Goal: Information Seeking & Learning: Check status

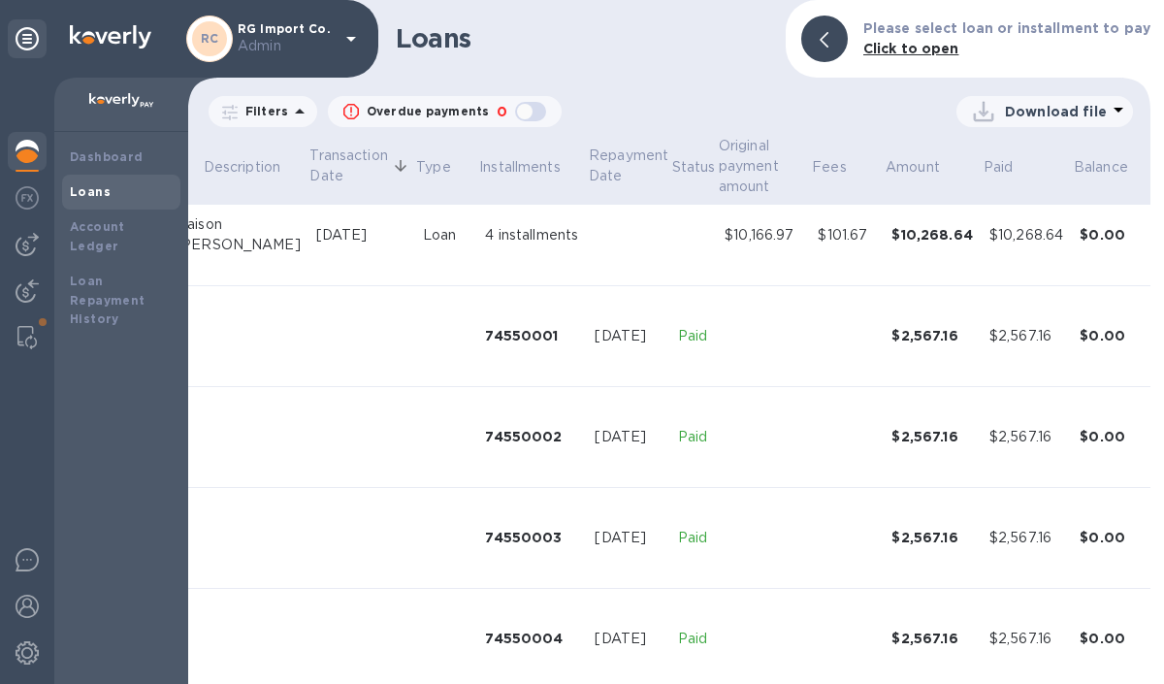
scroll to position [148, 273]
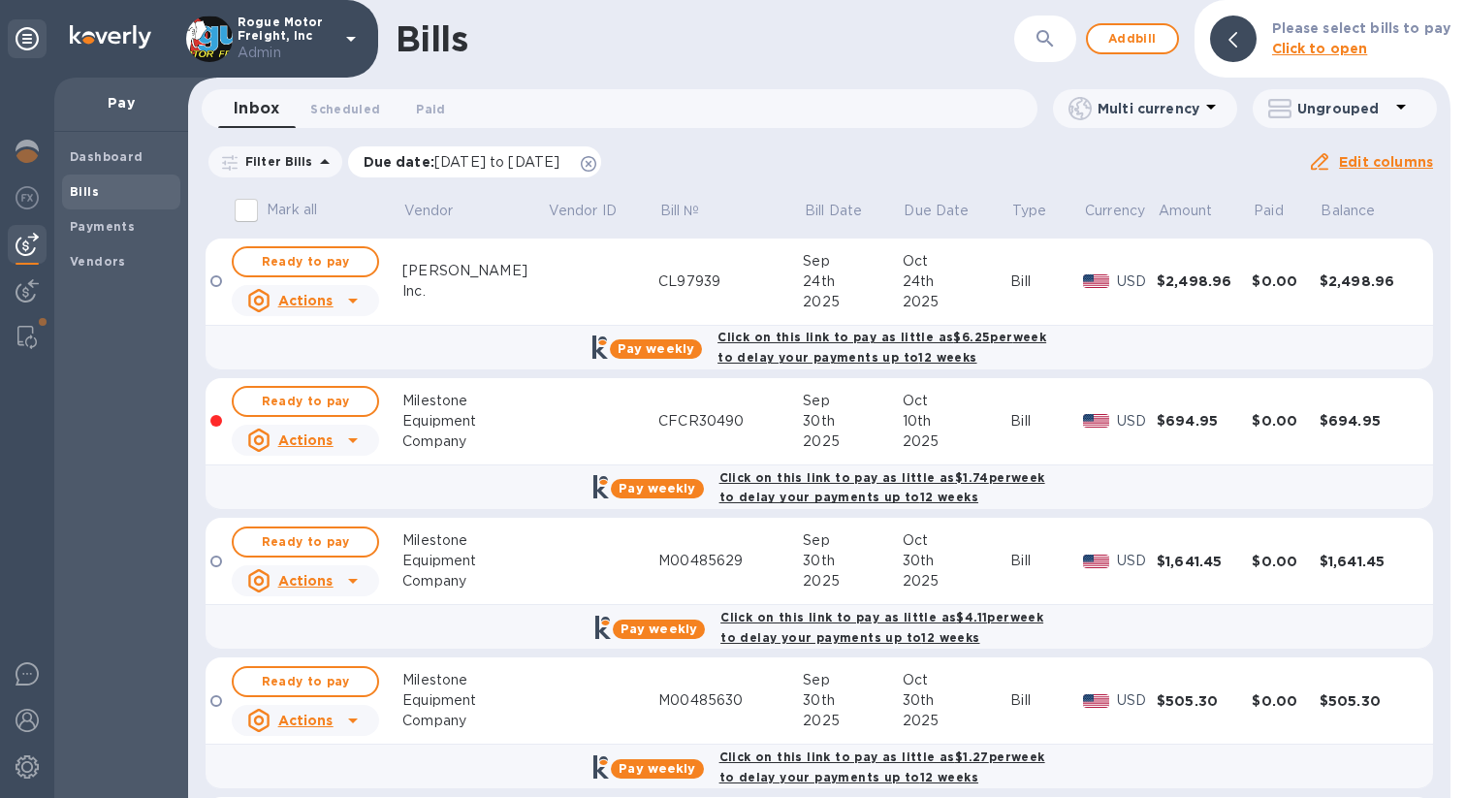
click at [596, 165] on icon at bounding box center [589, 164] width 16 height 16
click at [42, 147] on div at bounding box center [27, 153] width 39 height 43
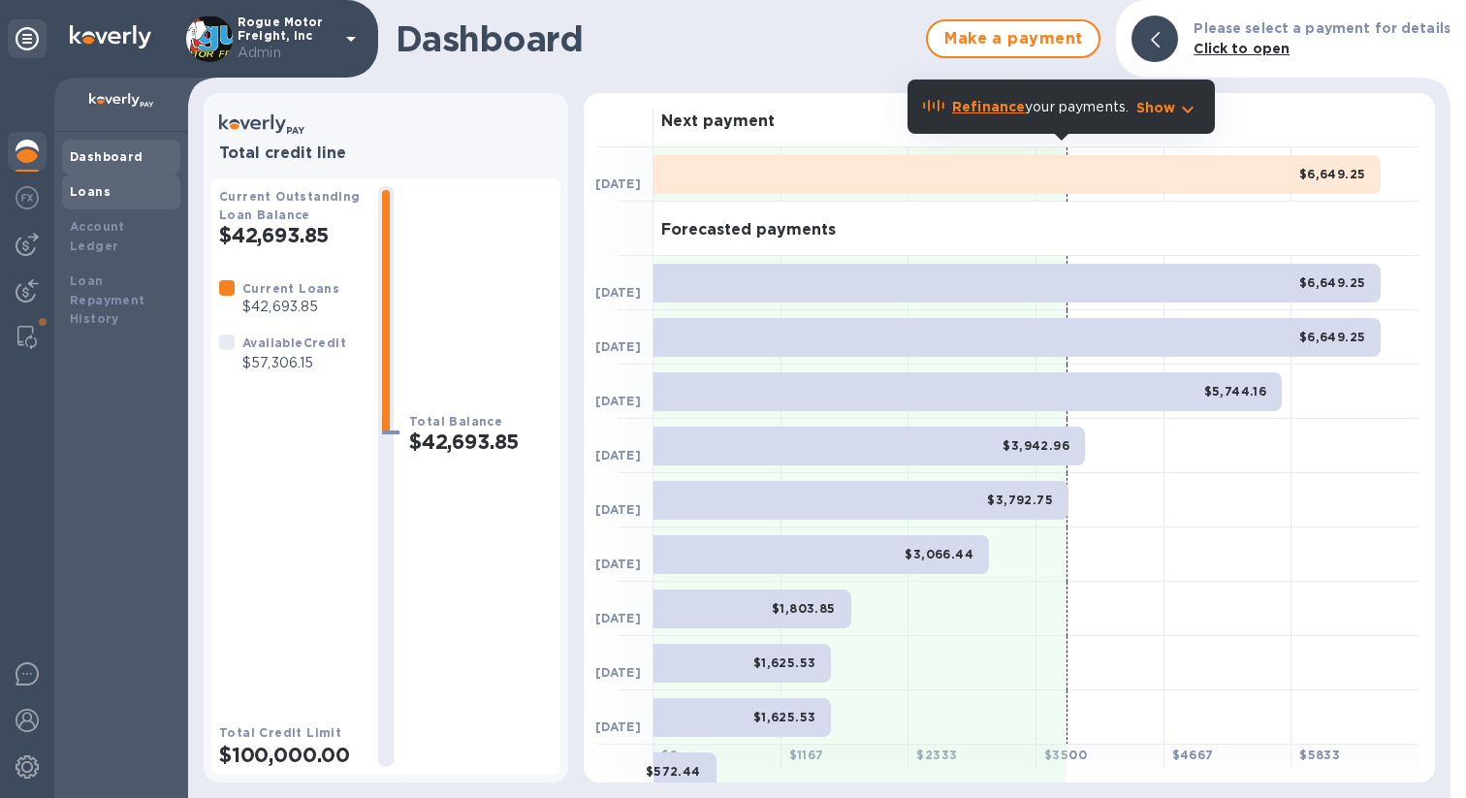
click at [109, 199] on div "Loans" at bounding box center [121, 191] width 103 height 19
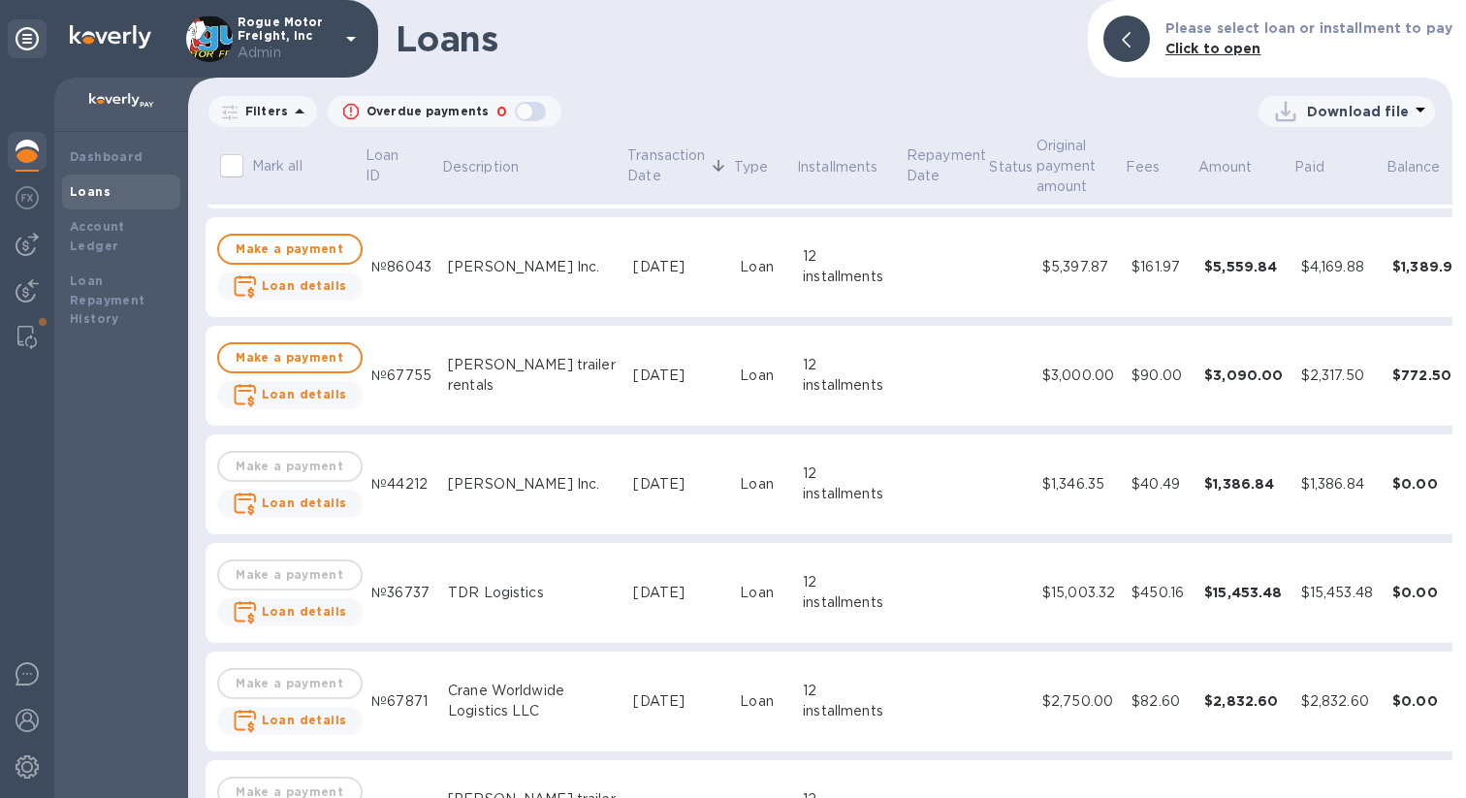
scroll to position [1444, 0]
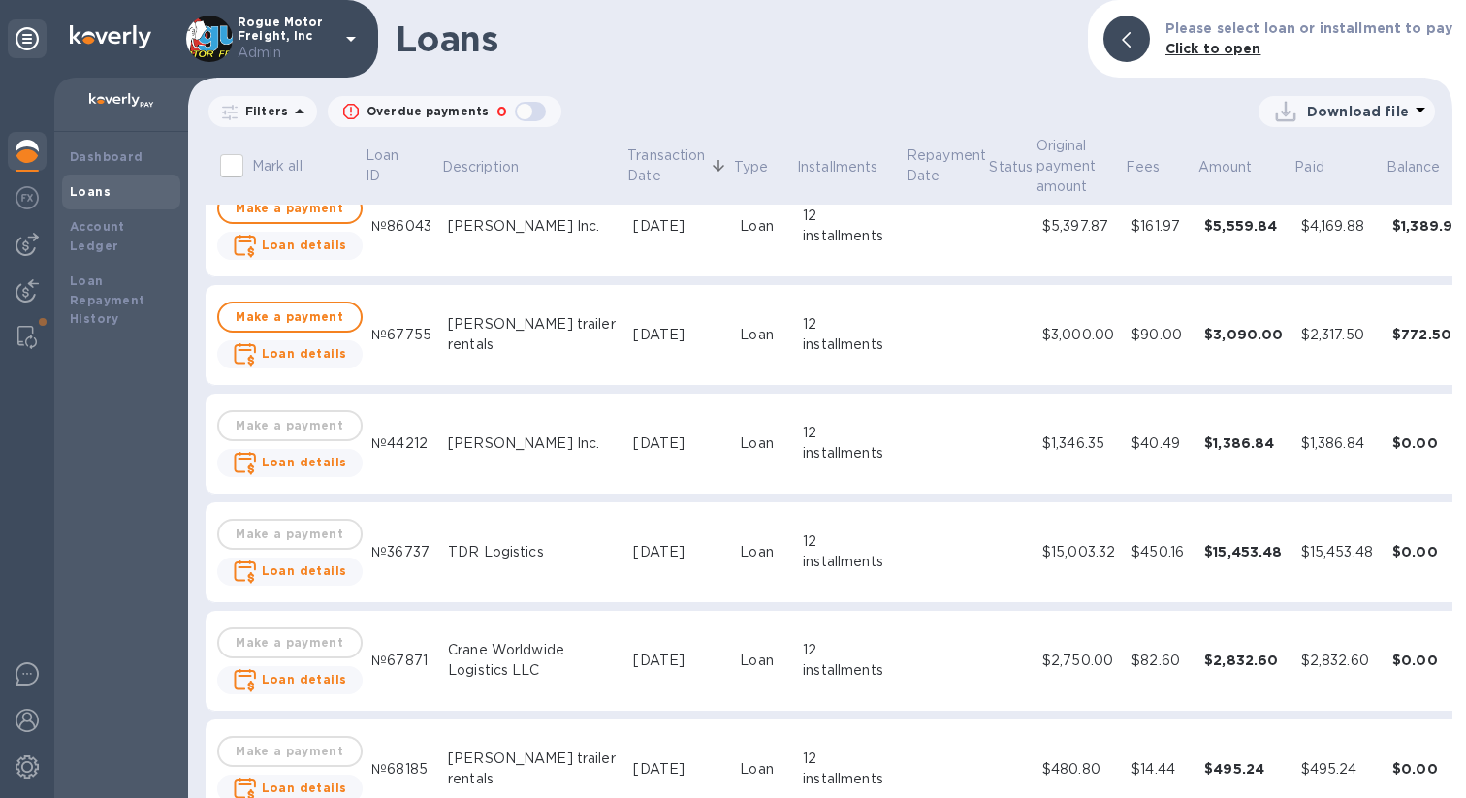
click at [1465, 560] on icon "expand row" at bounding box center [1491, 551] width 23 height 23
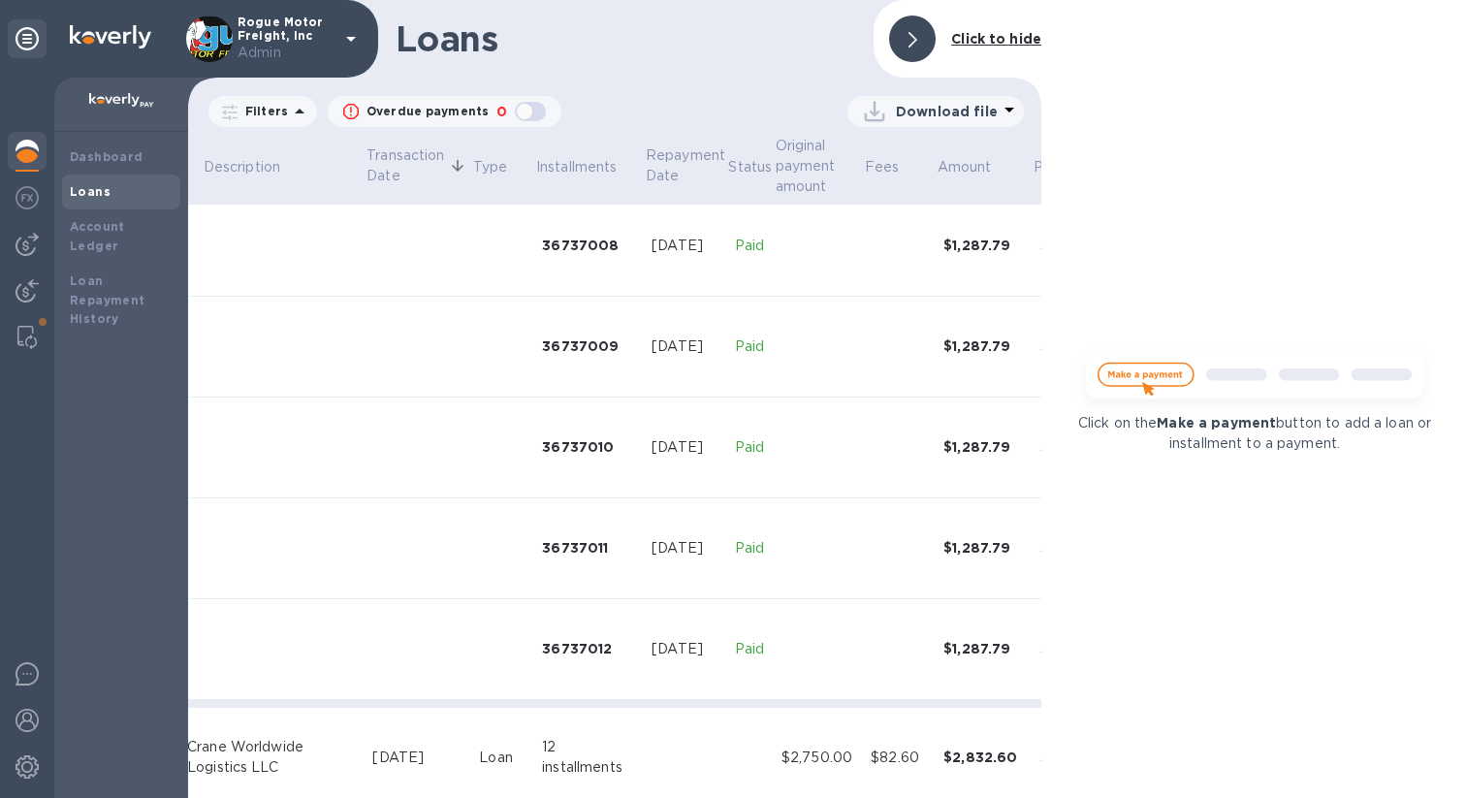
scroll to position [2557, 340]
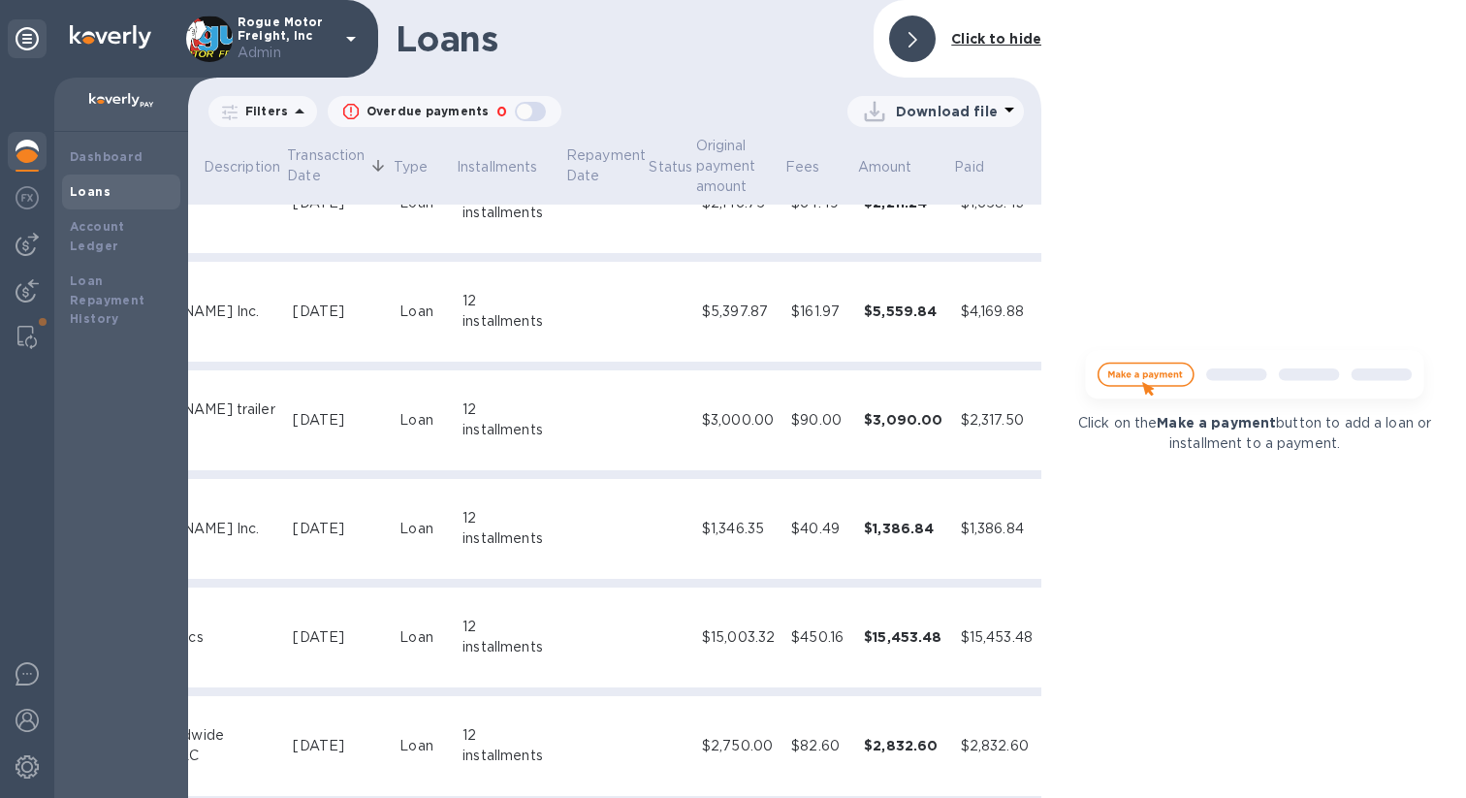
scroll to position [1423, 340]
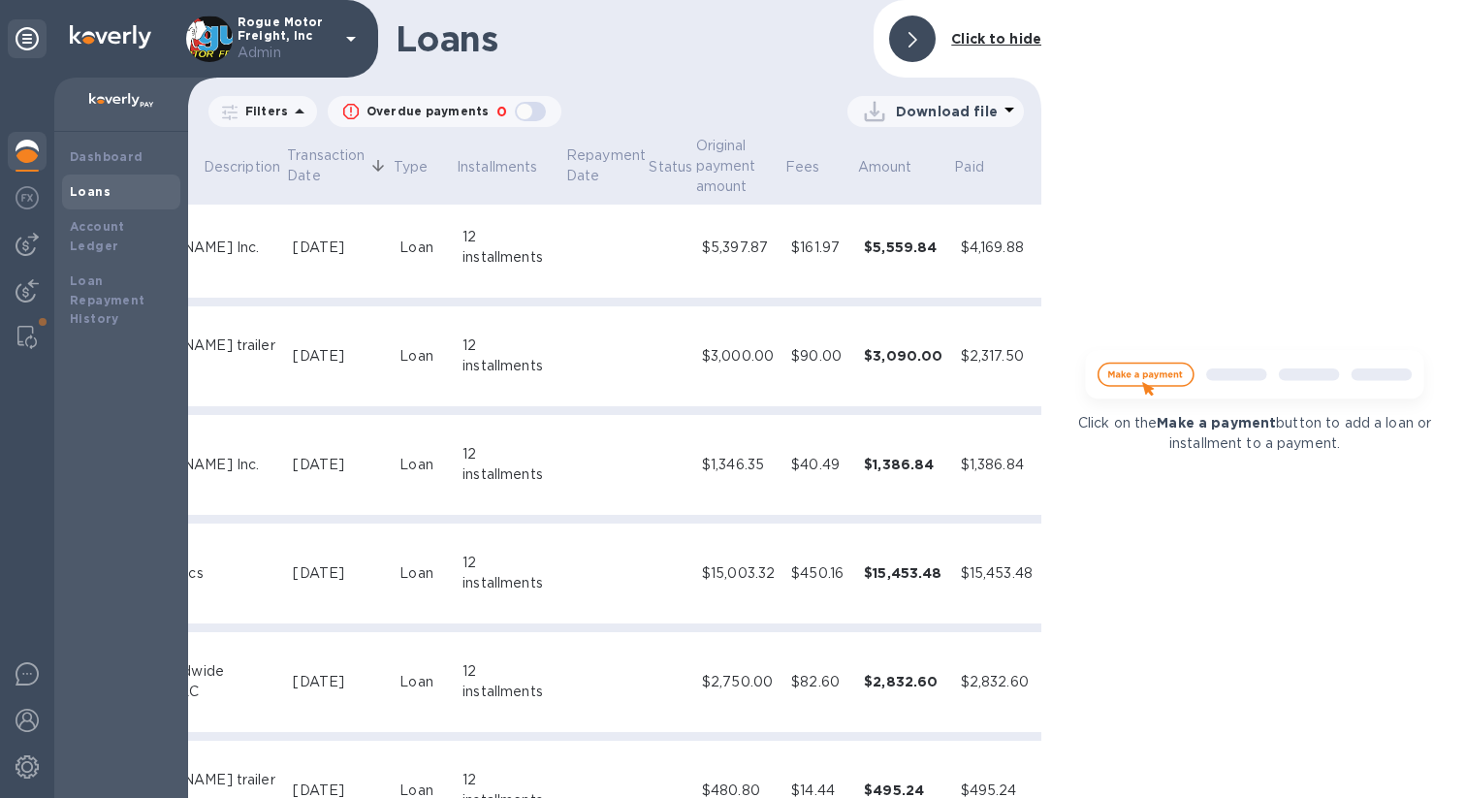
click at [648, 588] on td at bounding box center [671, 574] width 47 height 101
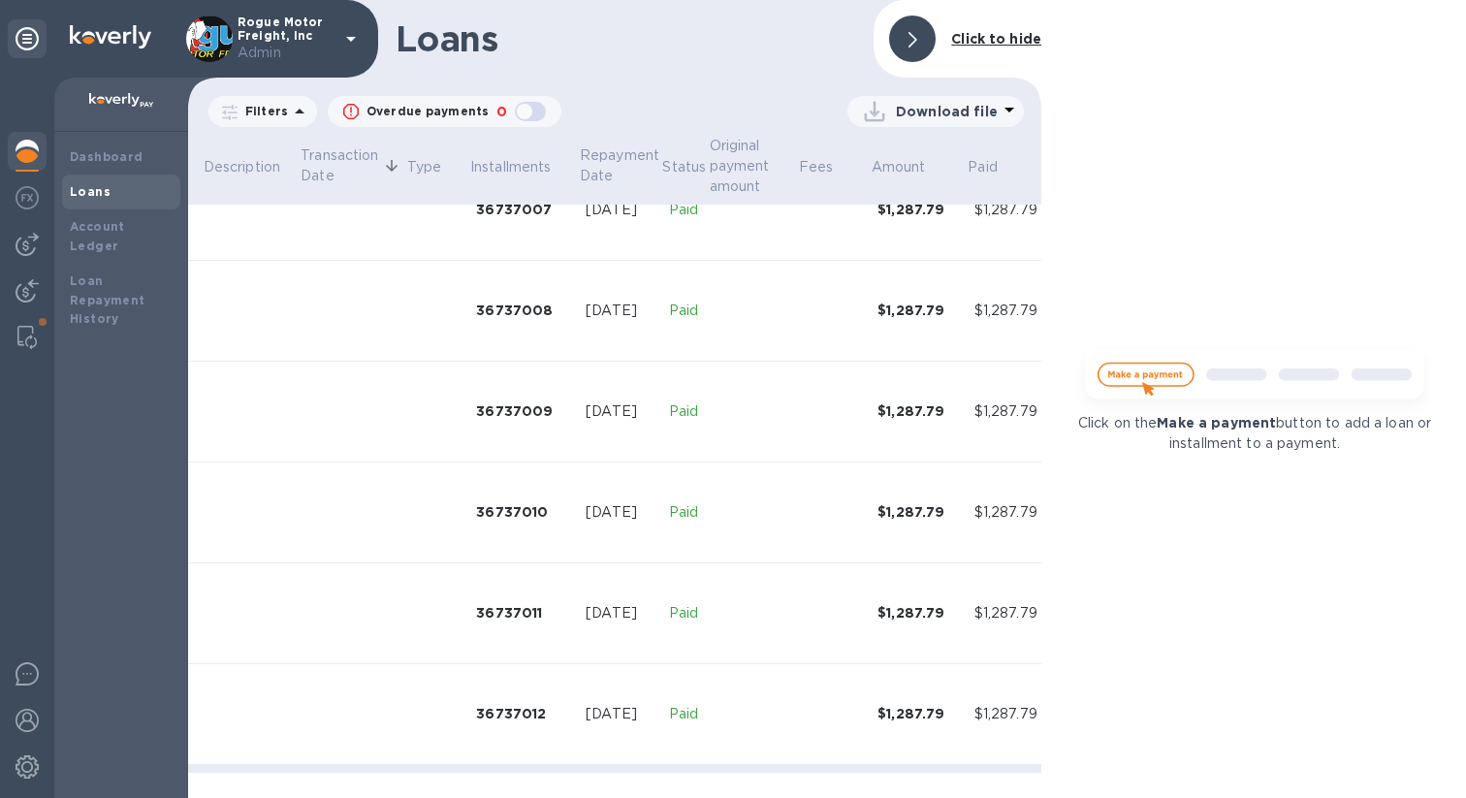
scroll to position [2500, 327]
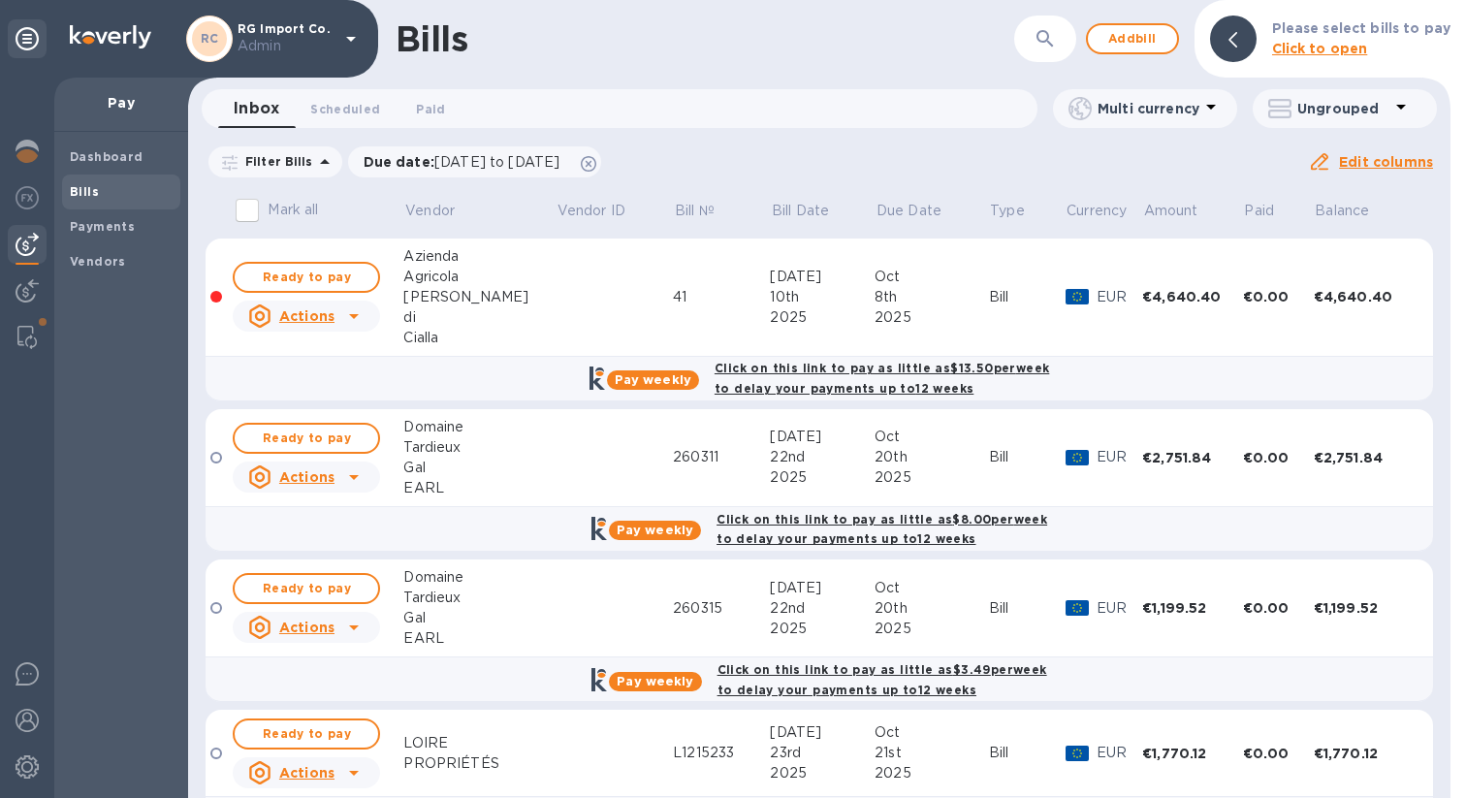
click at [5, 152] on div at bounding box center [27, 438] width 54 height 721
click at [27, 153] on img at bounding box center [27, 151] width 23 height 23
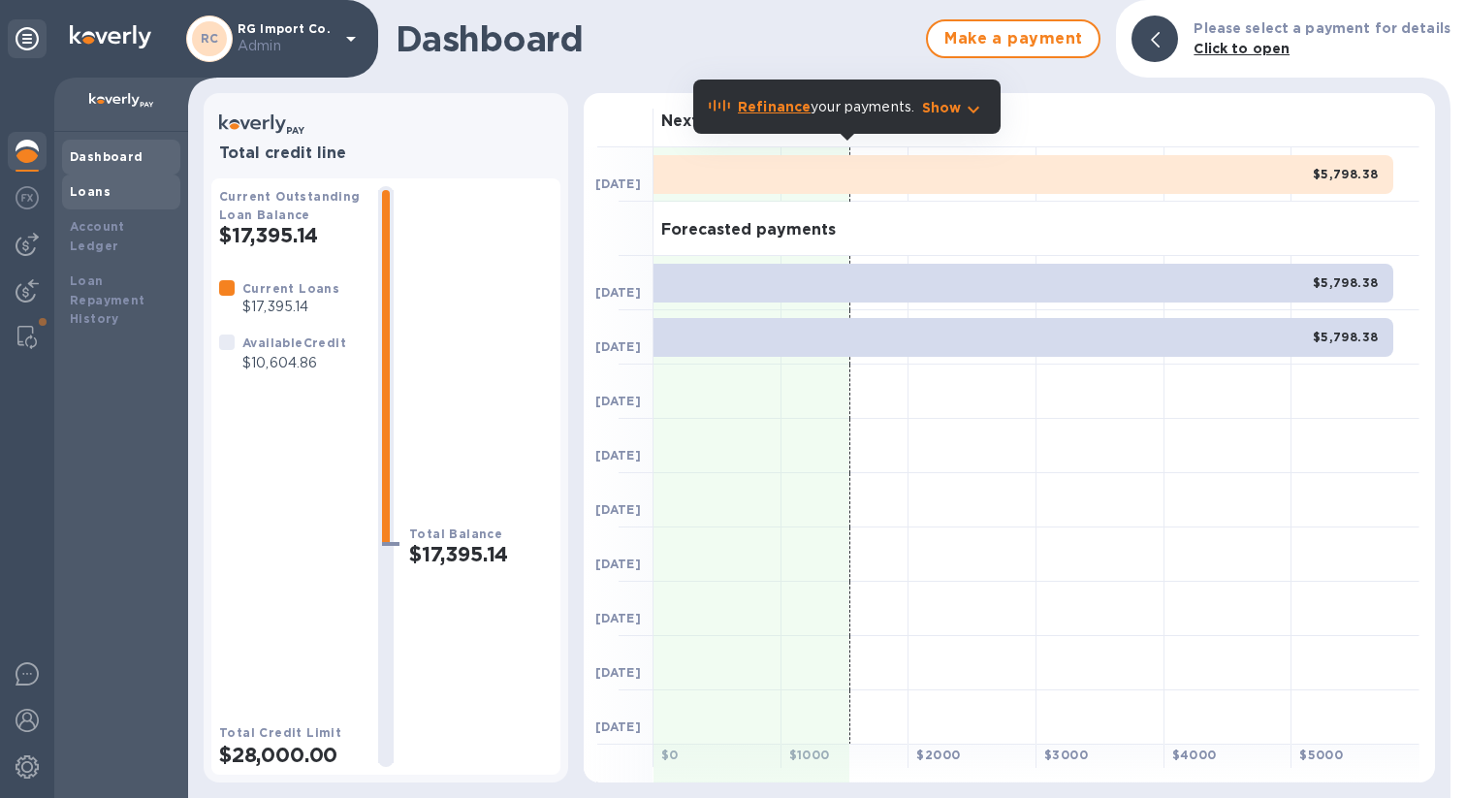
click at [128, 194] on div "Loans" at bounding box center [121, 191] width 103 height 19
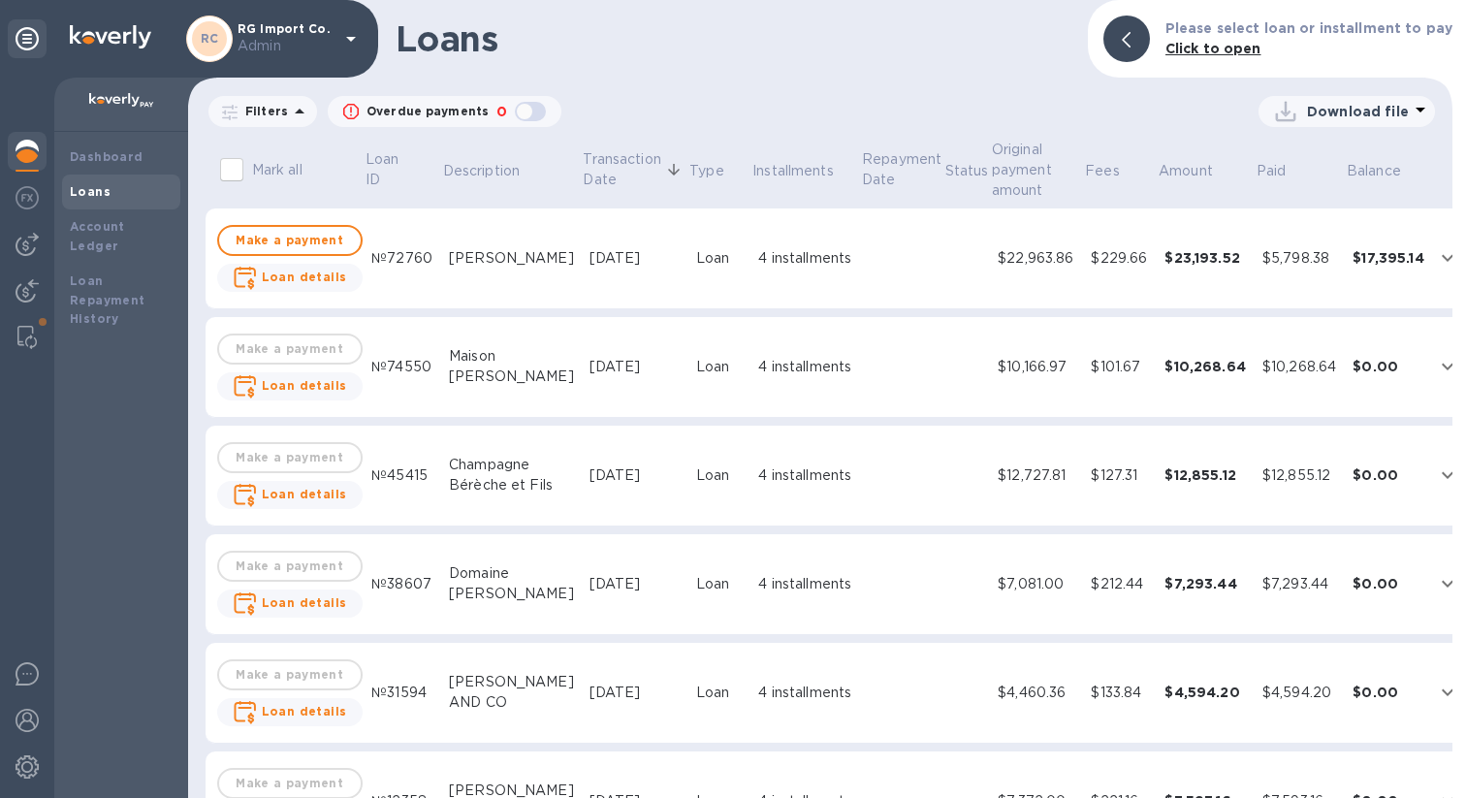
click at [902, 399] on td at bounding box center [901, 367] width 83 height 101
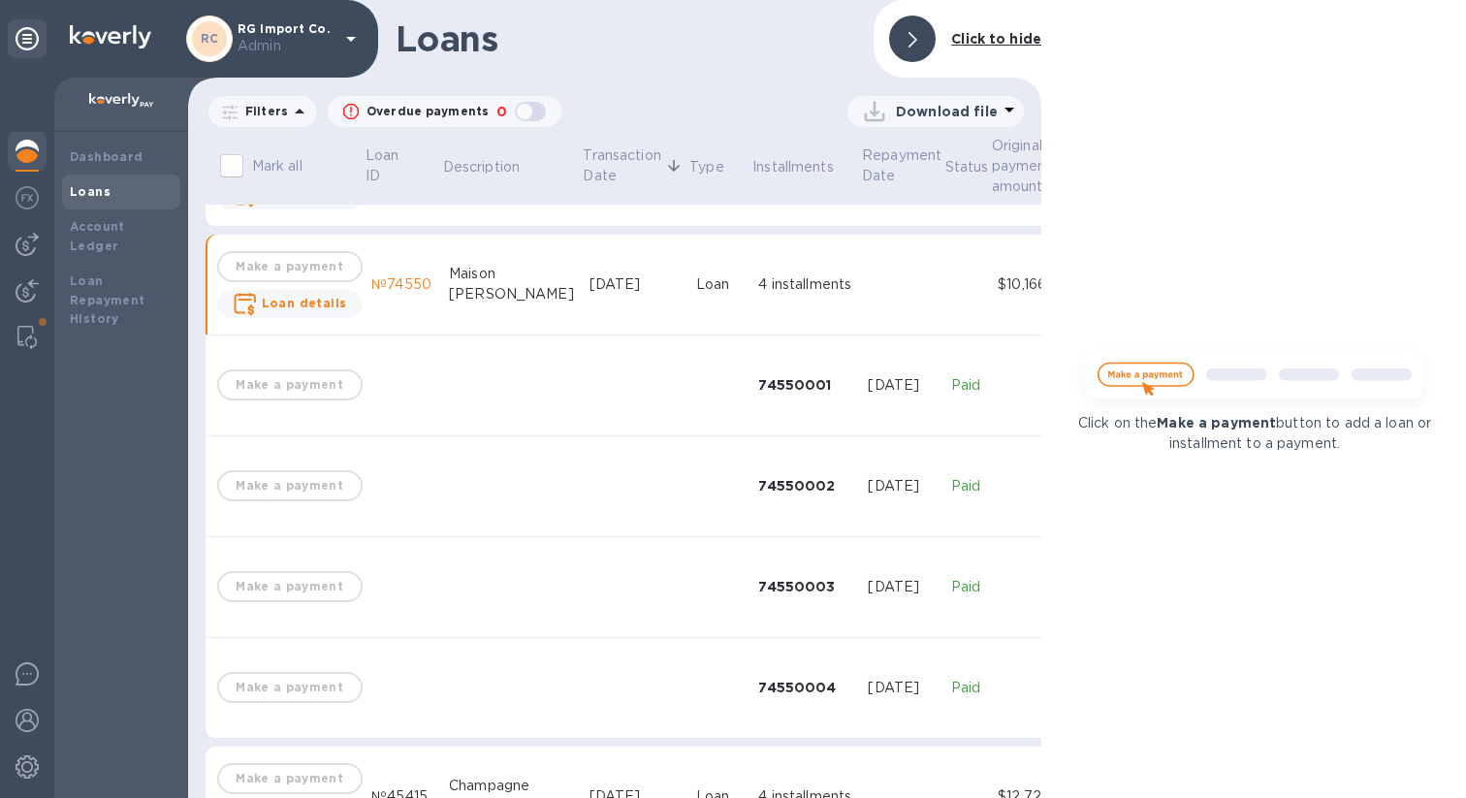
scroll to position [44, 0]
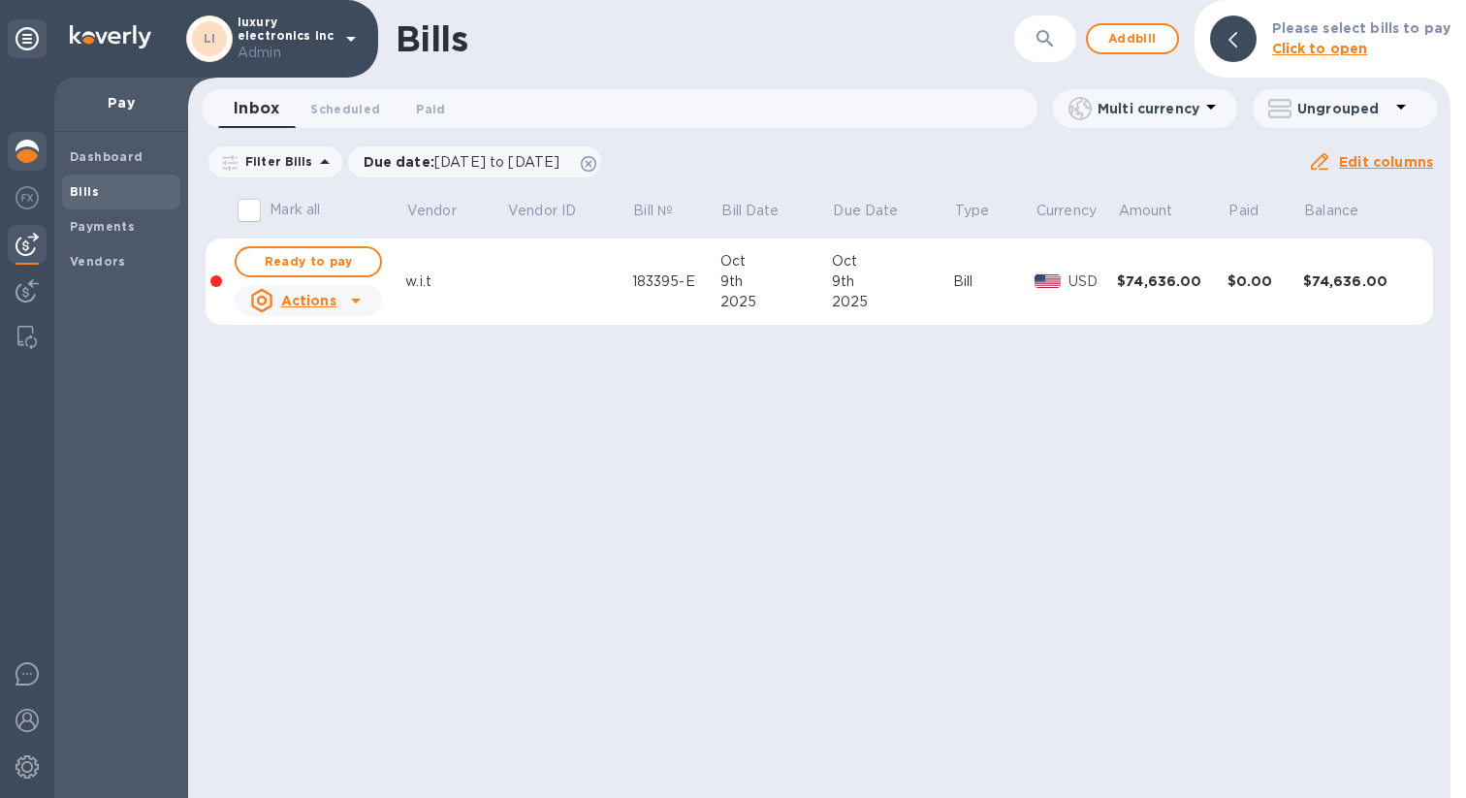
click at [40, 158] on div at bounding box center [27, 153] width 39 height 43
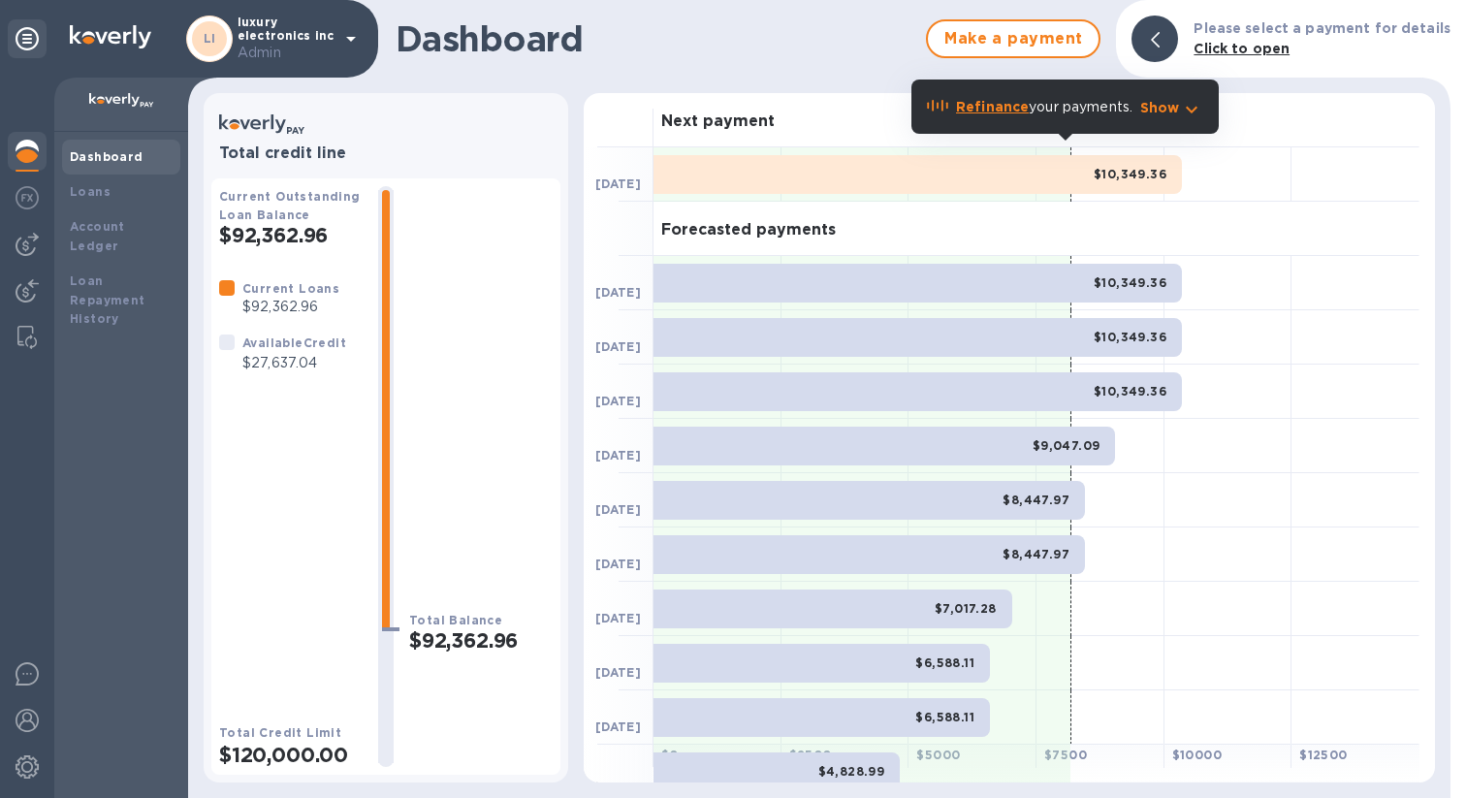
click at [40, 158] on div at bounding box center [27, 153] width 39 height 43
click at [105, 189] on b "Loans" at bounding box center [90, 191] width 41 height 15
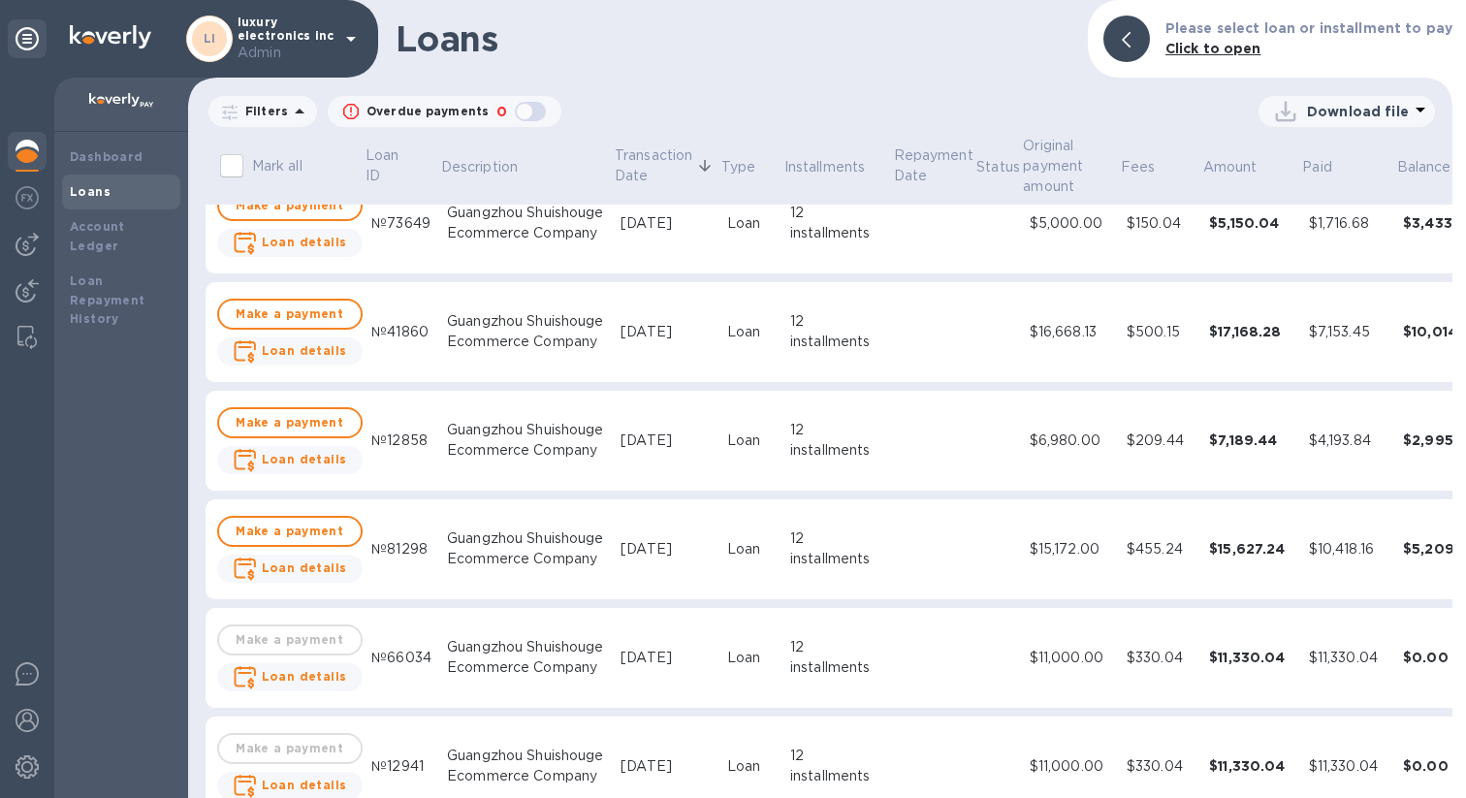
scroll to position [269, 0]
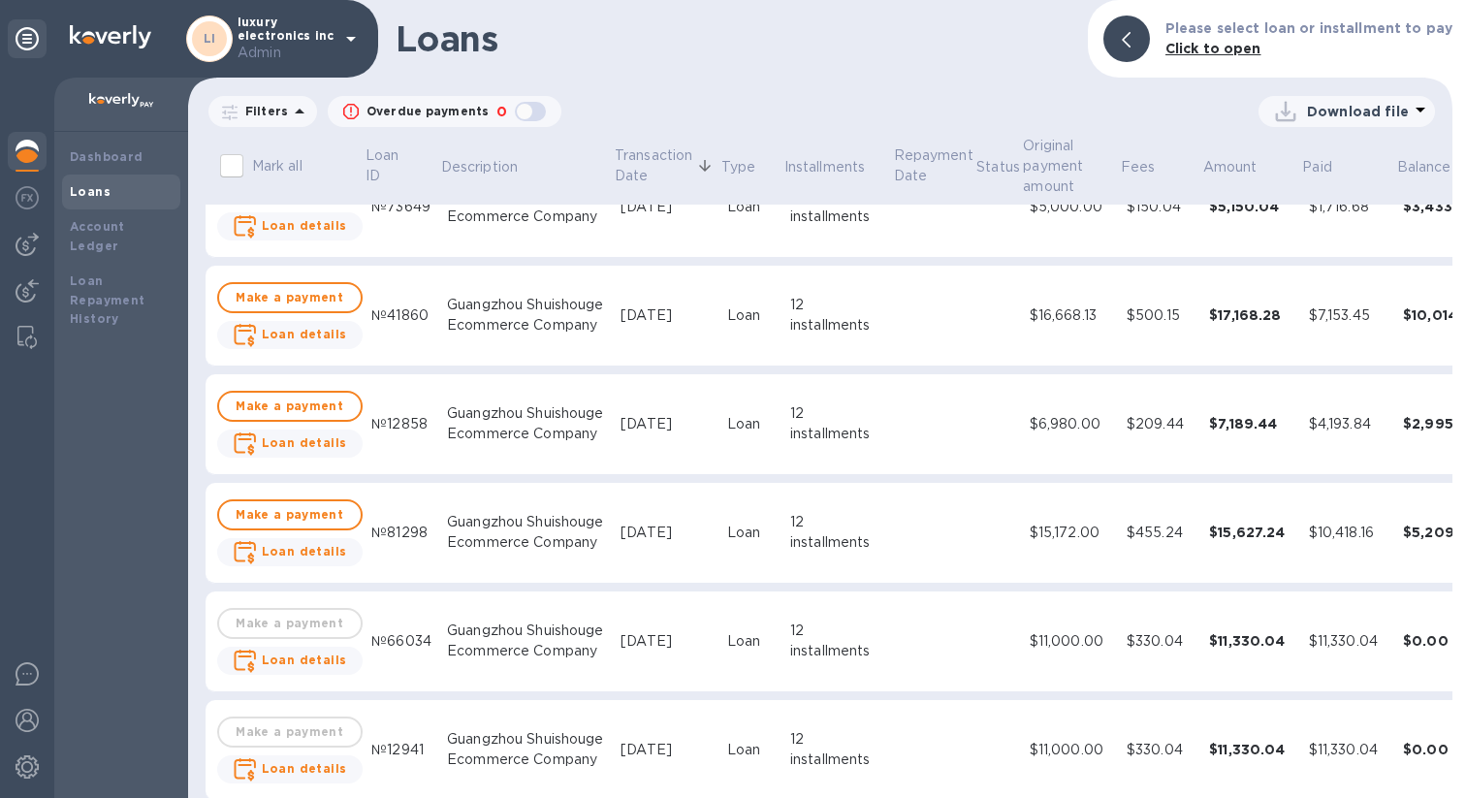
click at [892, 653] on td at bounding box center [933, 642] width 83 height 101
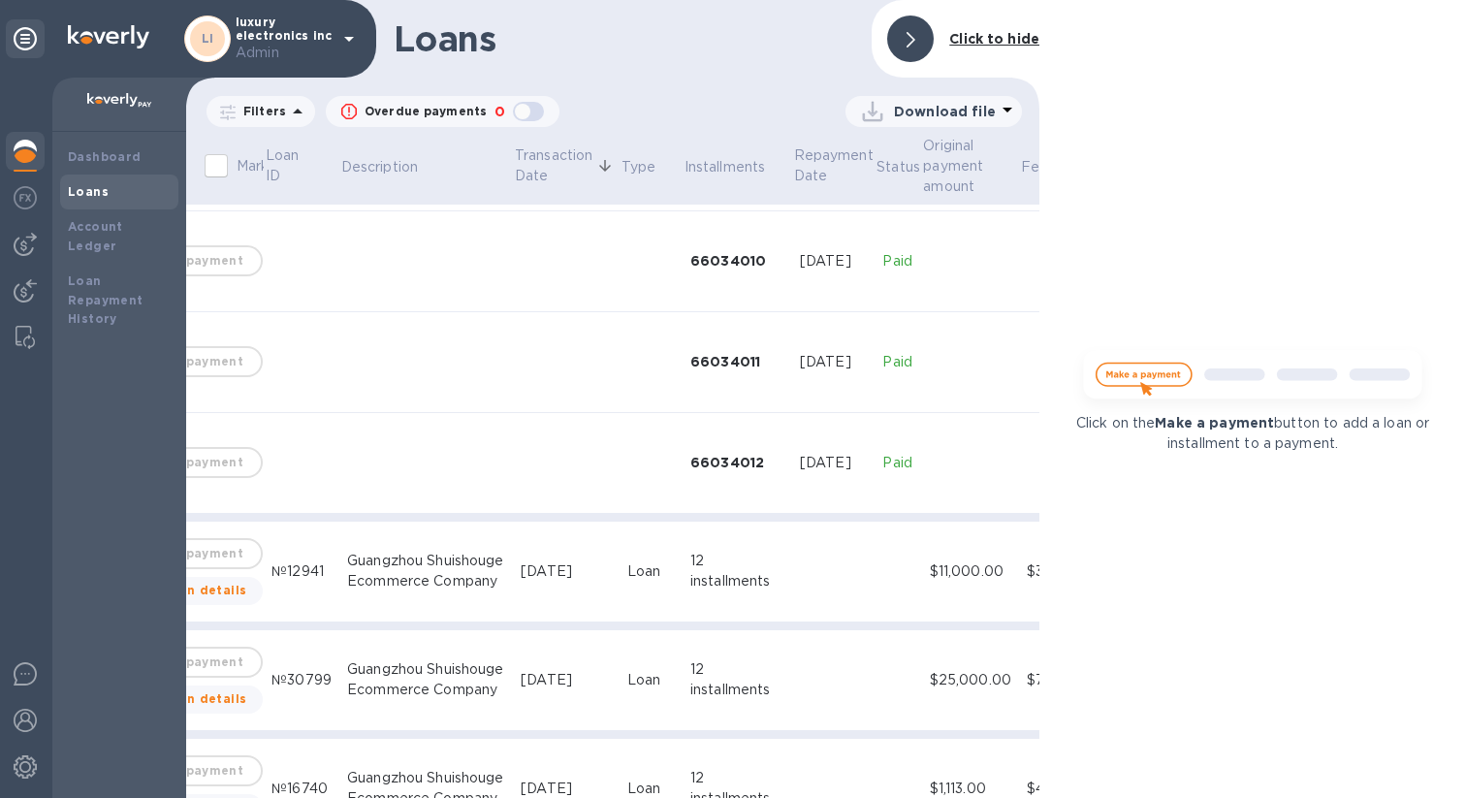
scroll to position [1657, 133]
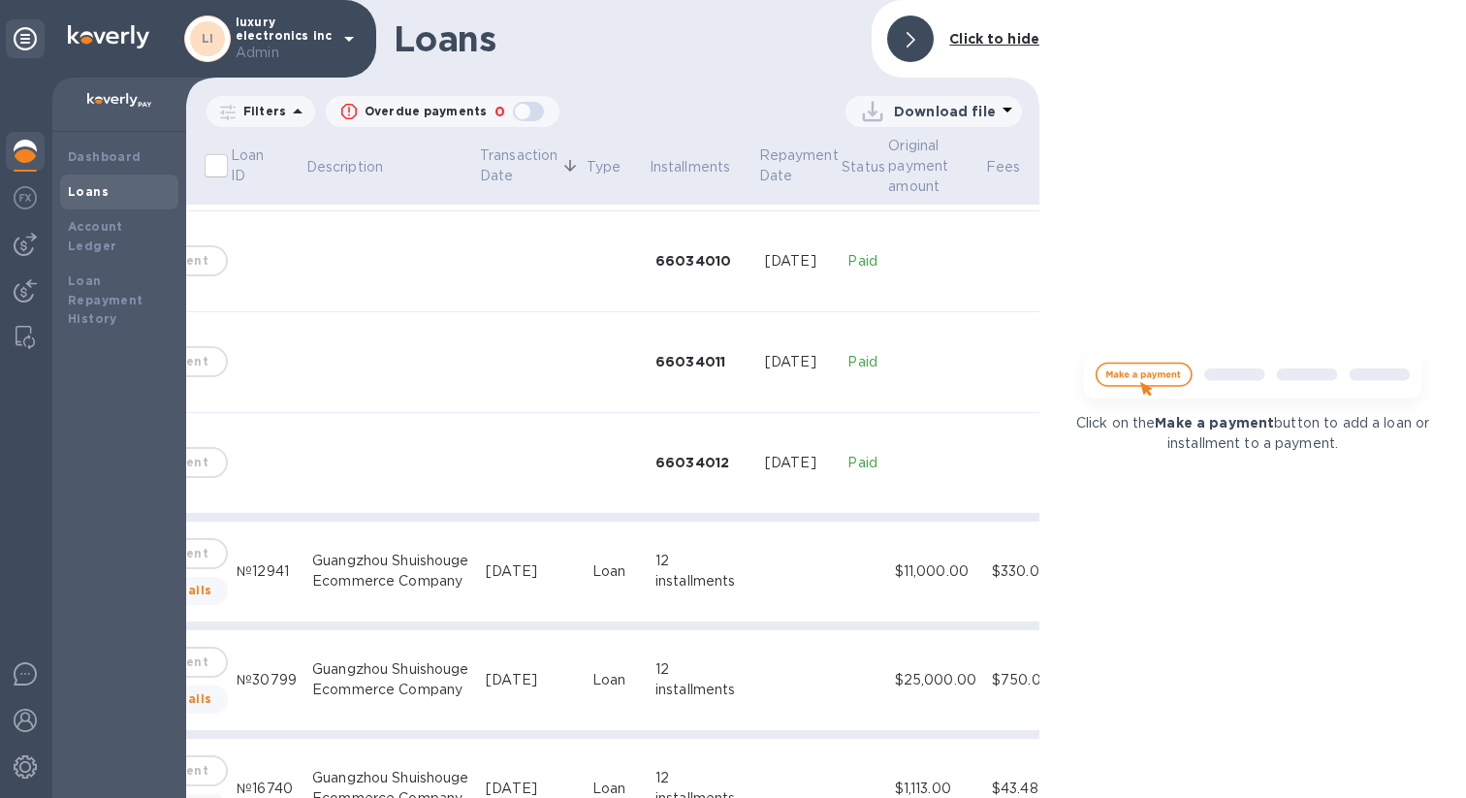
click at [757, 568] on td at bounding box center [798, 572] width 83 height 101
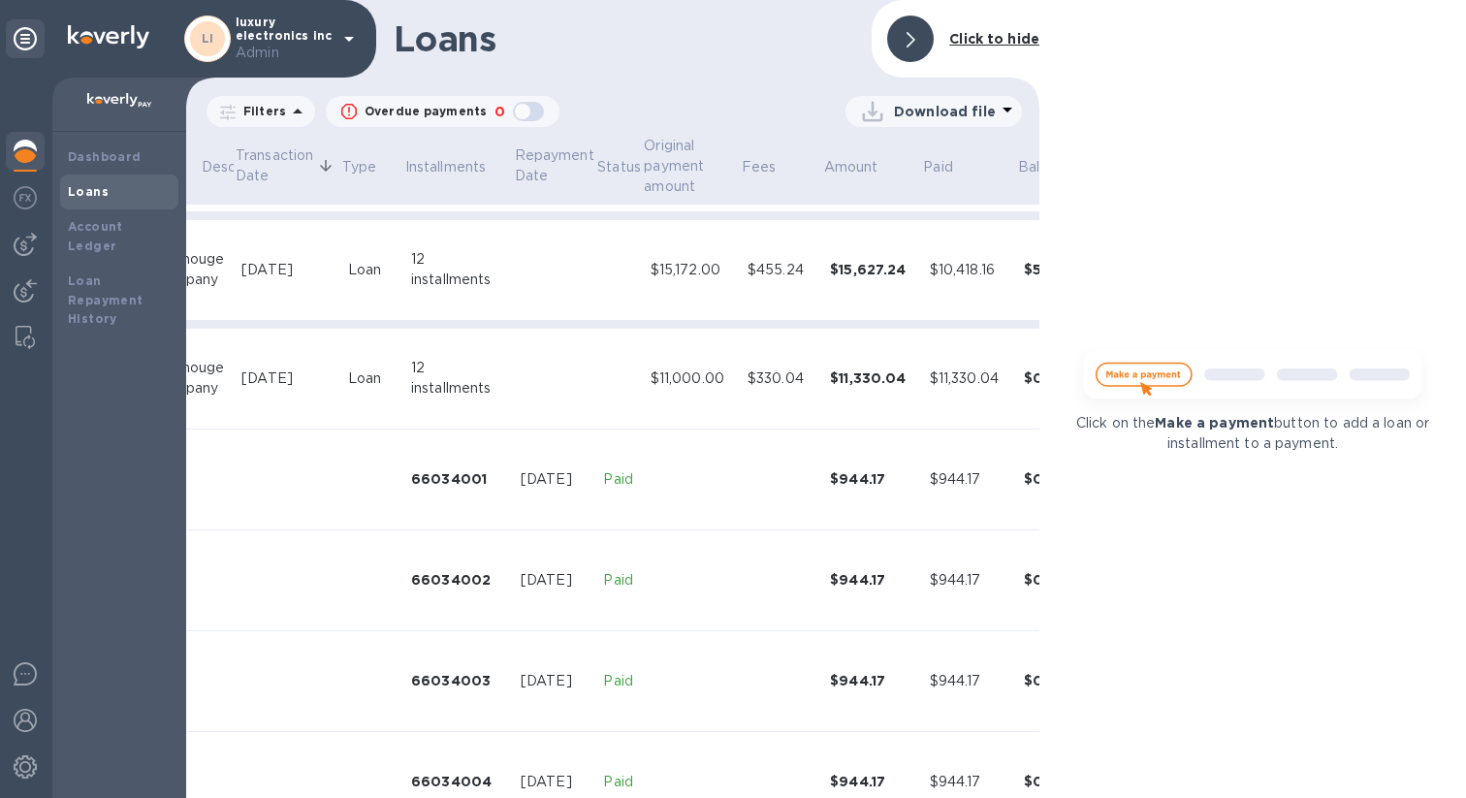
scroll to position [531, 401]
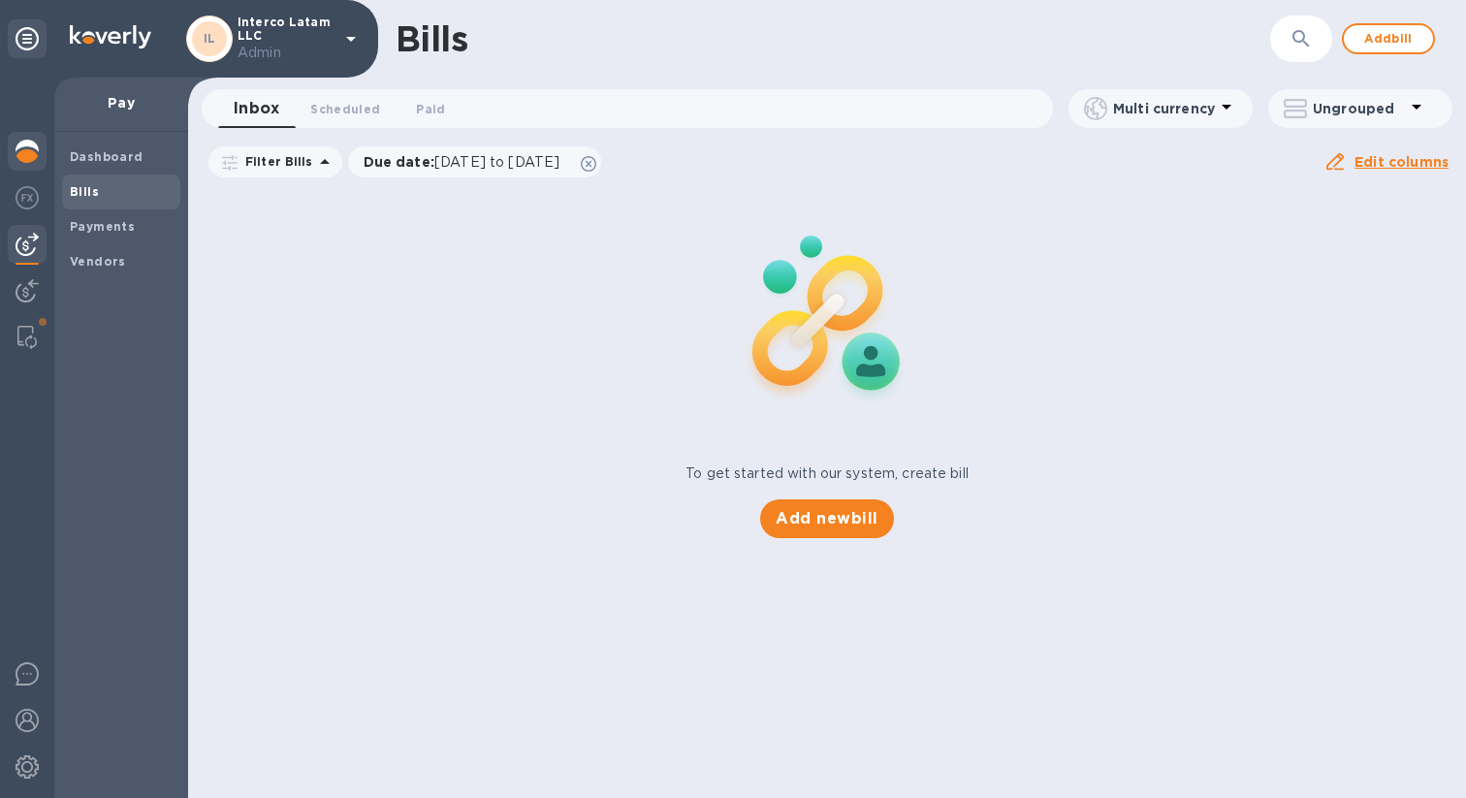
click at [39, 158] on div at bounding box center [27, 153] width 39 height 43
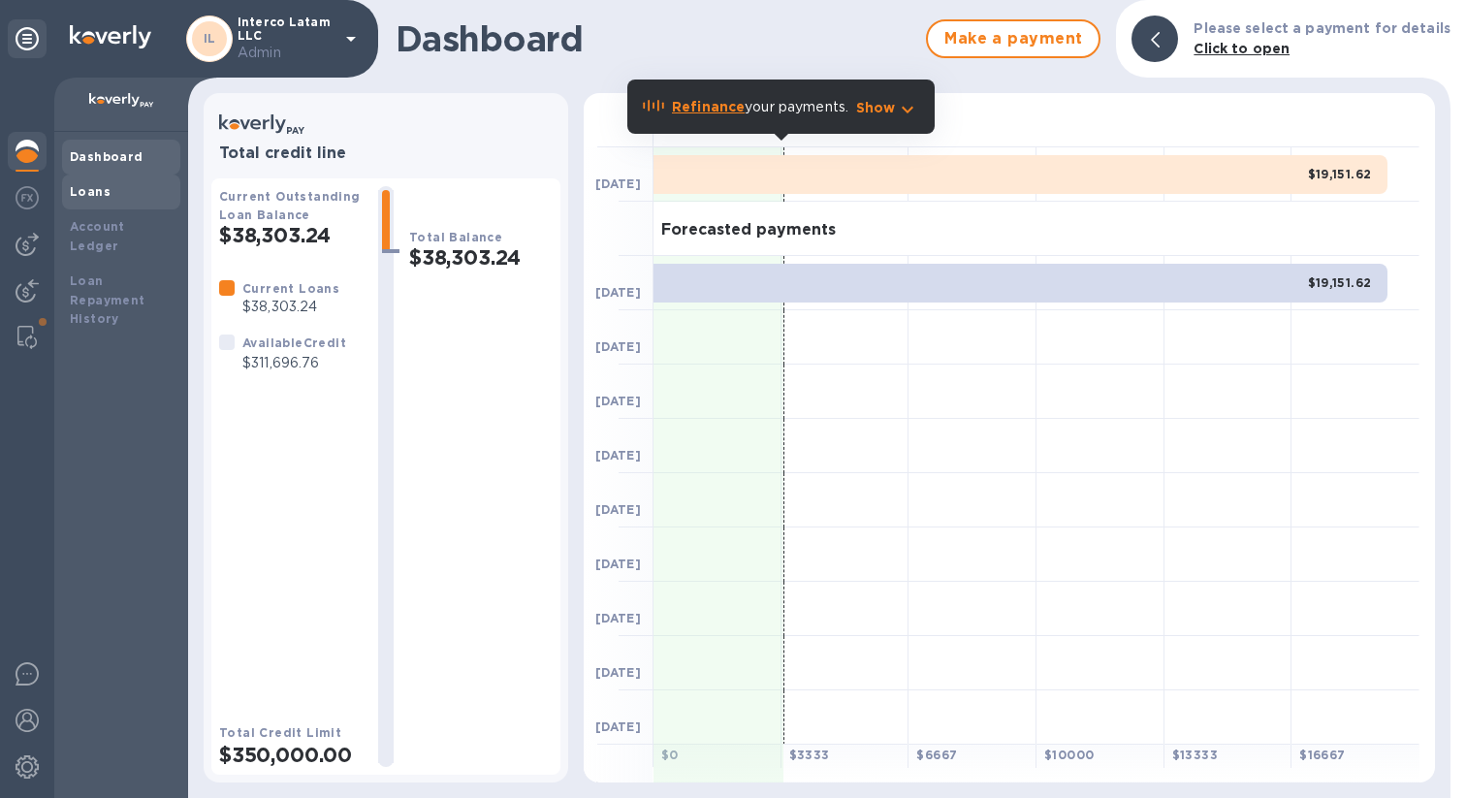
click at [121, 204] on div "Loans" at bounding box center [121, 192] width 118 height 35
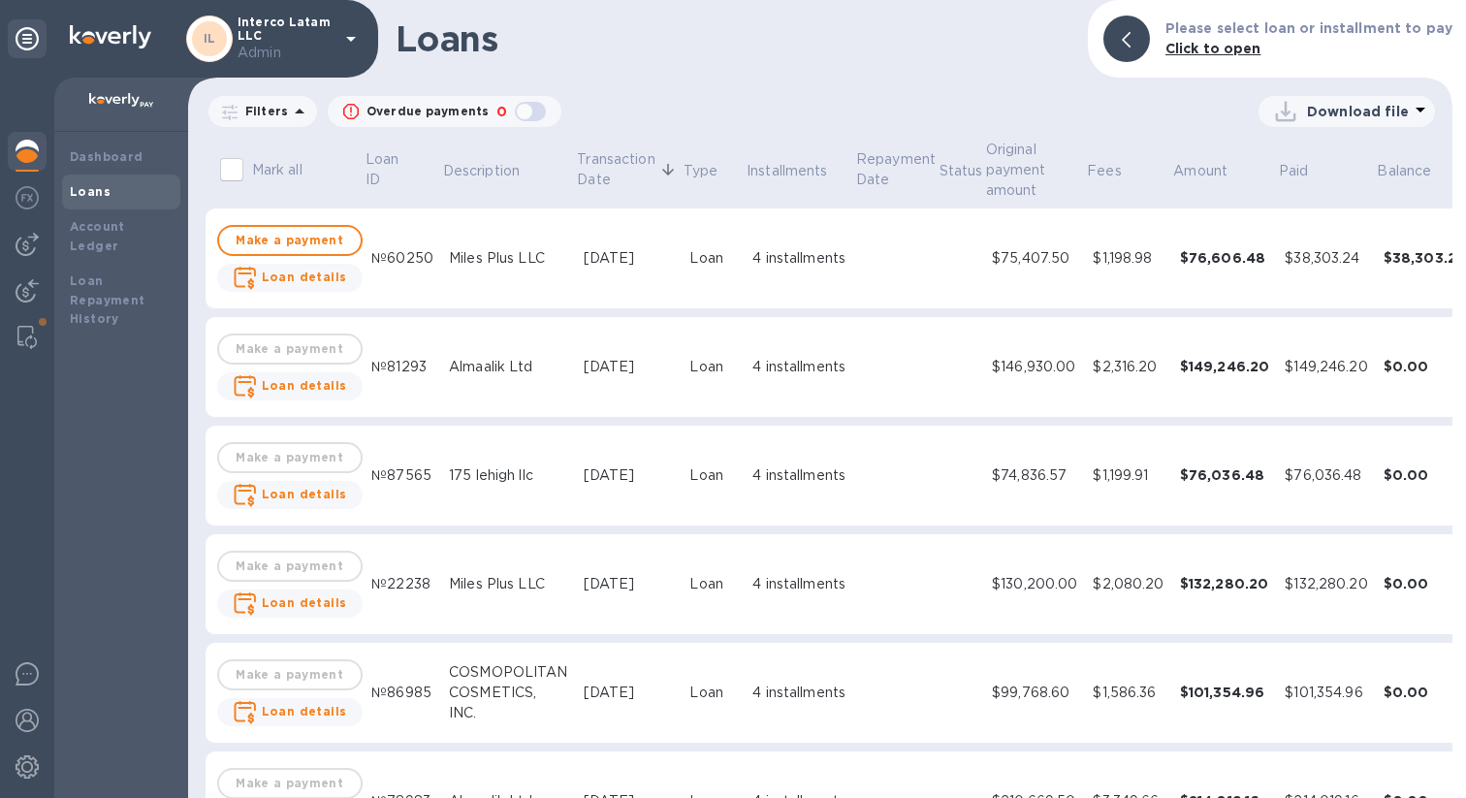
click at [1065, 391] on td "$146,930.00" at bounding box center [1034, 367] width 101 height 101
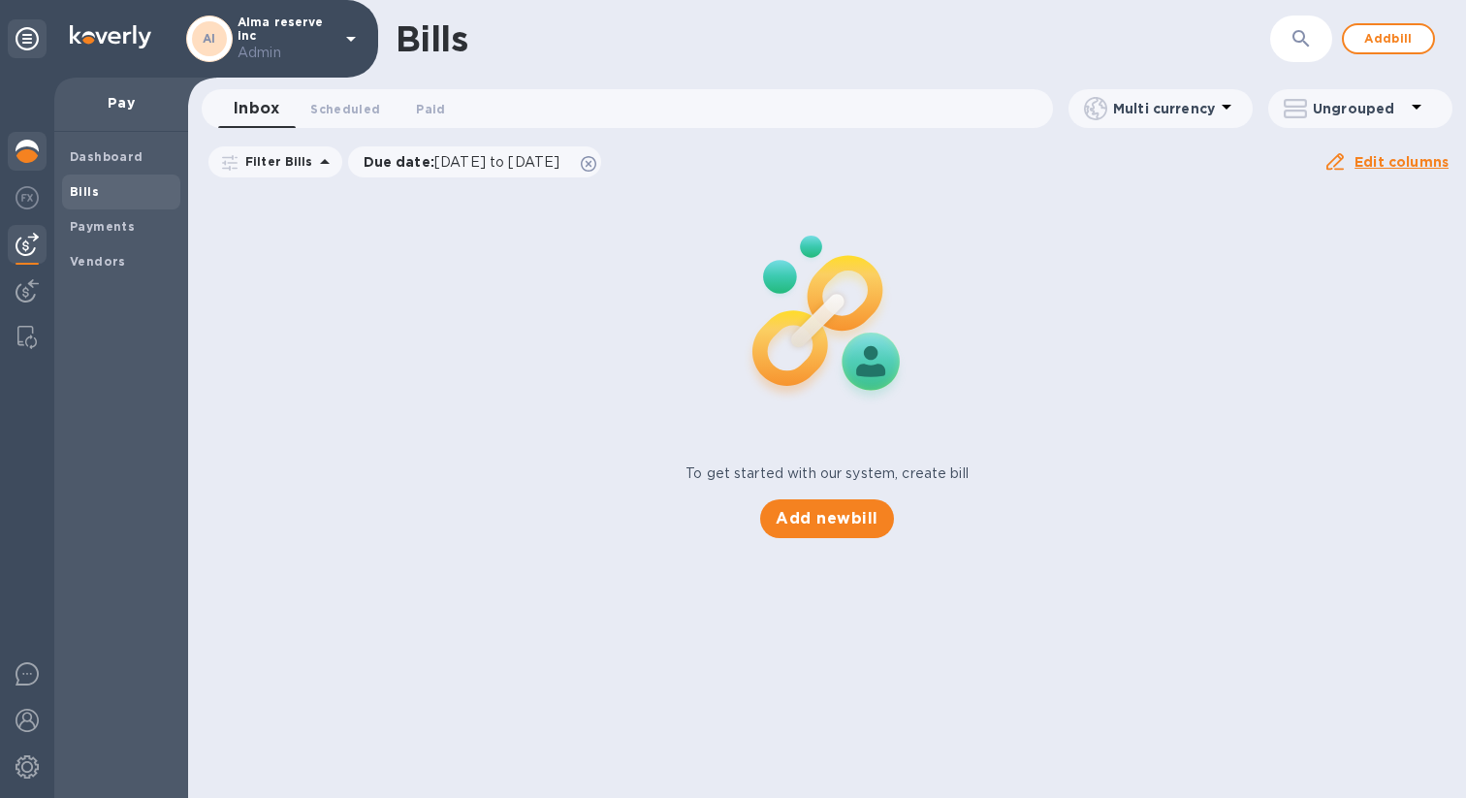
click at [8, 156] on div at bounding box center [27, 153] width 39 height 43
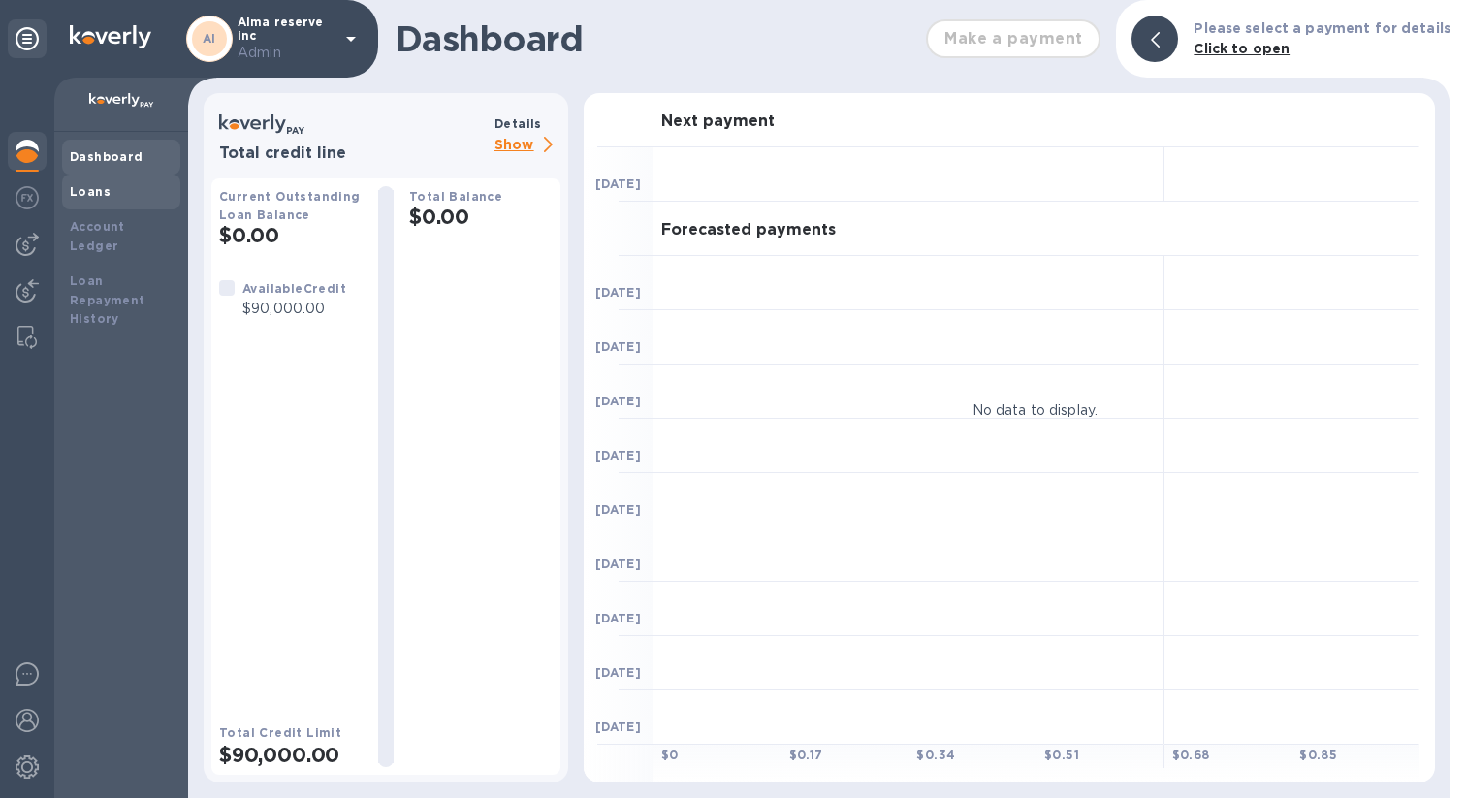
click at [105, 201] on div "Loans" at bounding box center [121, 191] width 103 height 19
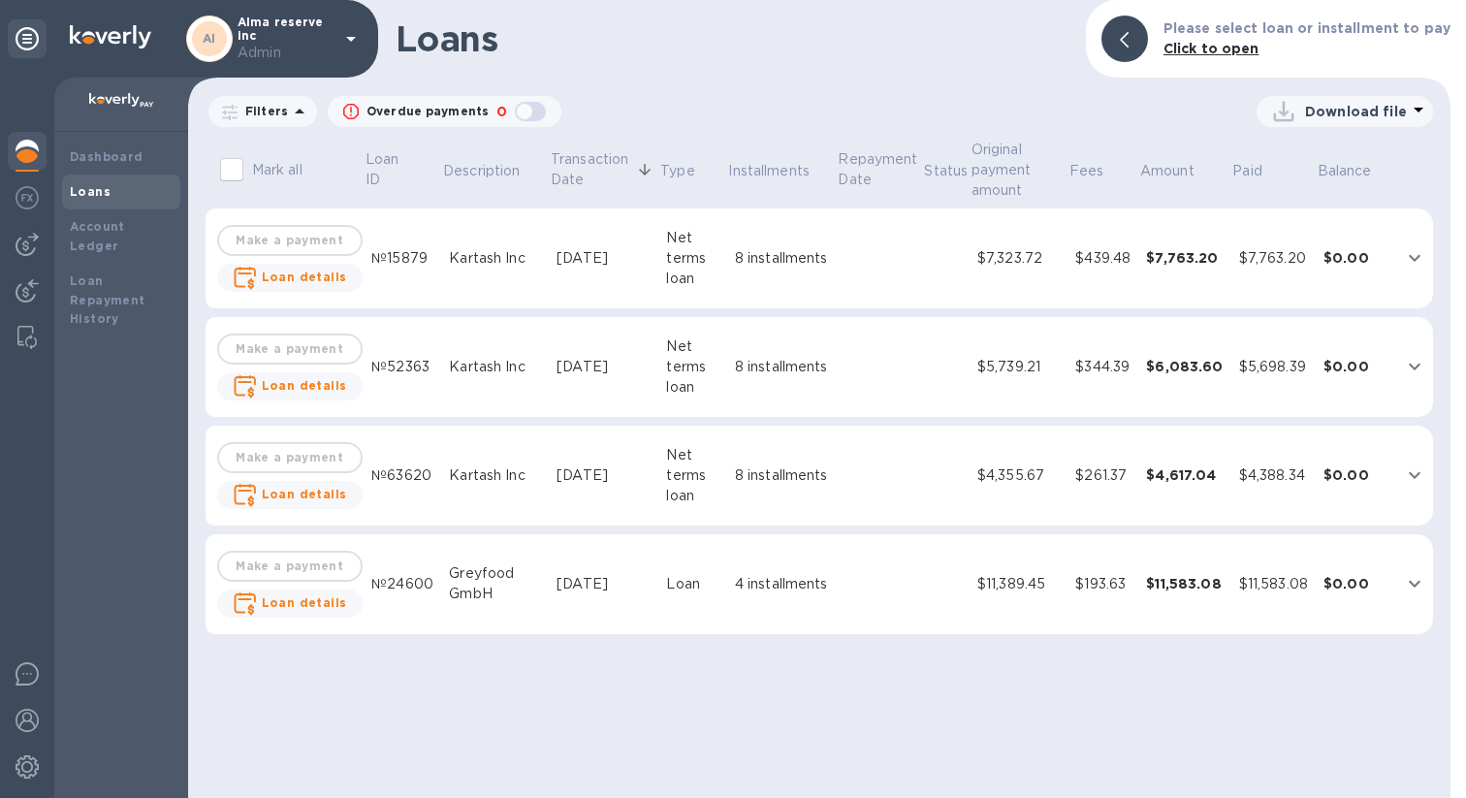
click at [1011, 272] on td "$7,323.72" at bounding box center [1019, 259] width 98 height 101
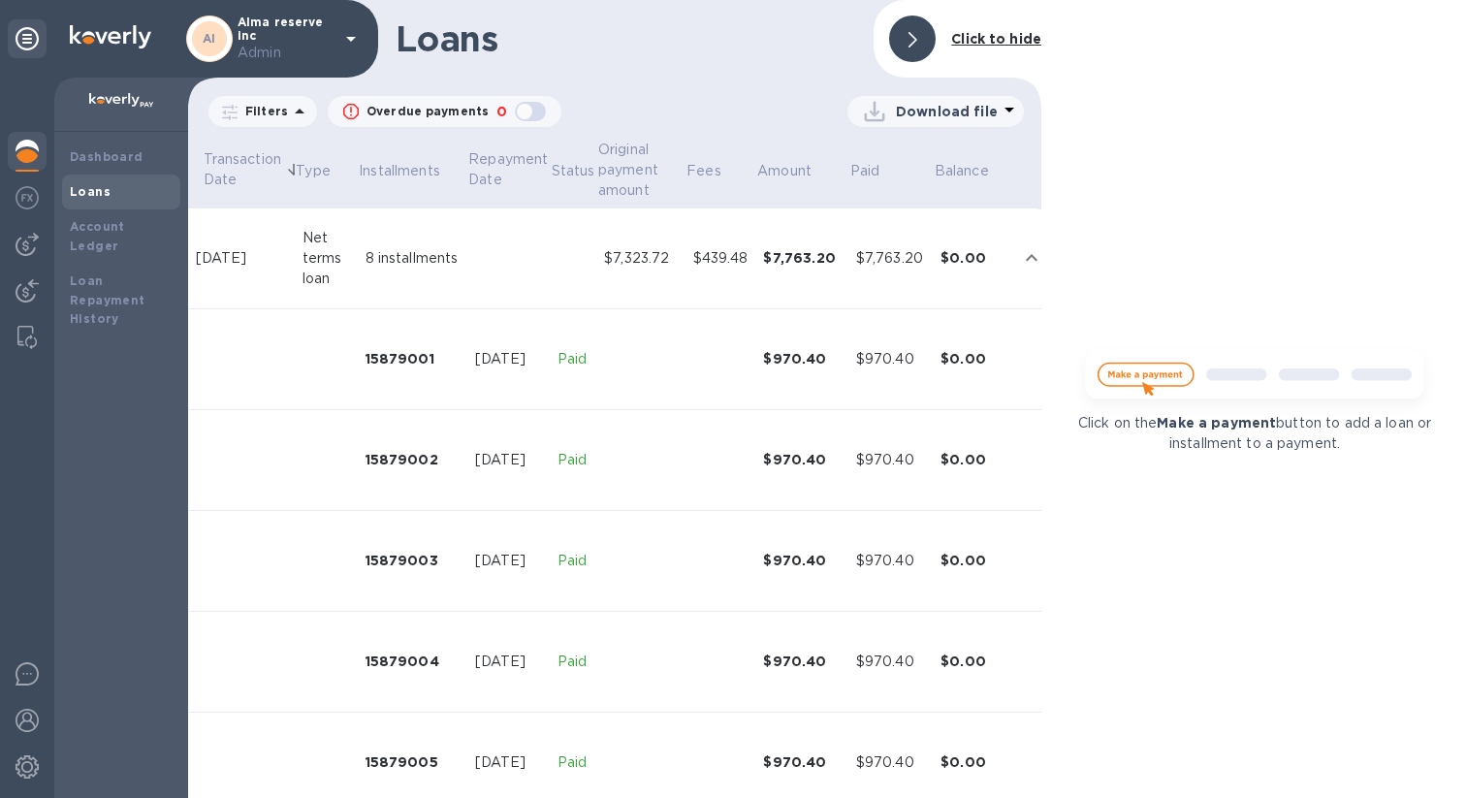
scroll to position [0, 341]
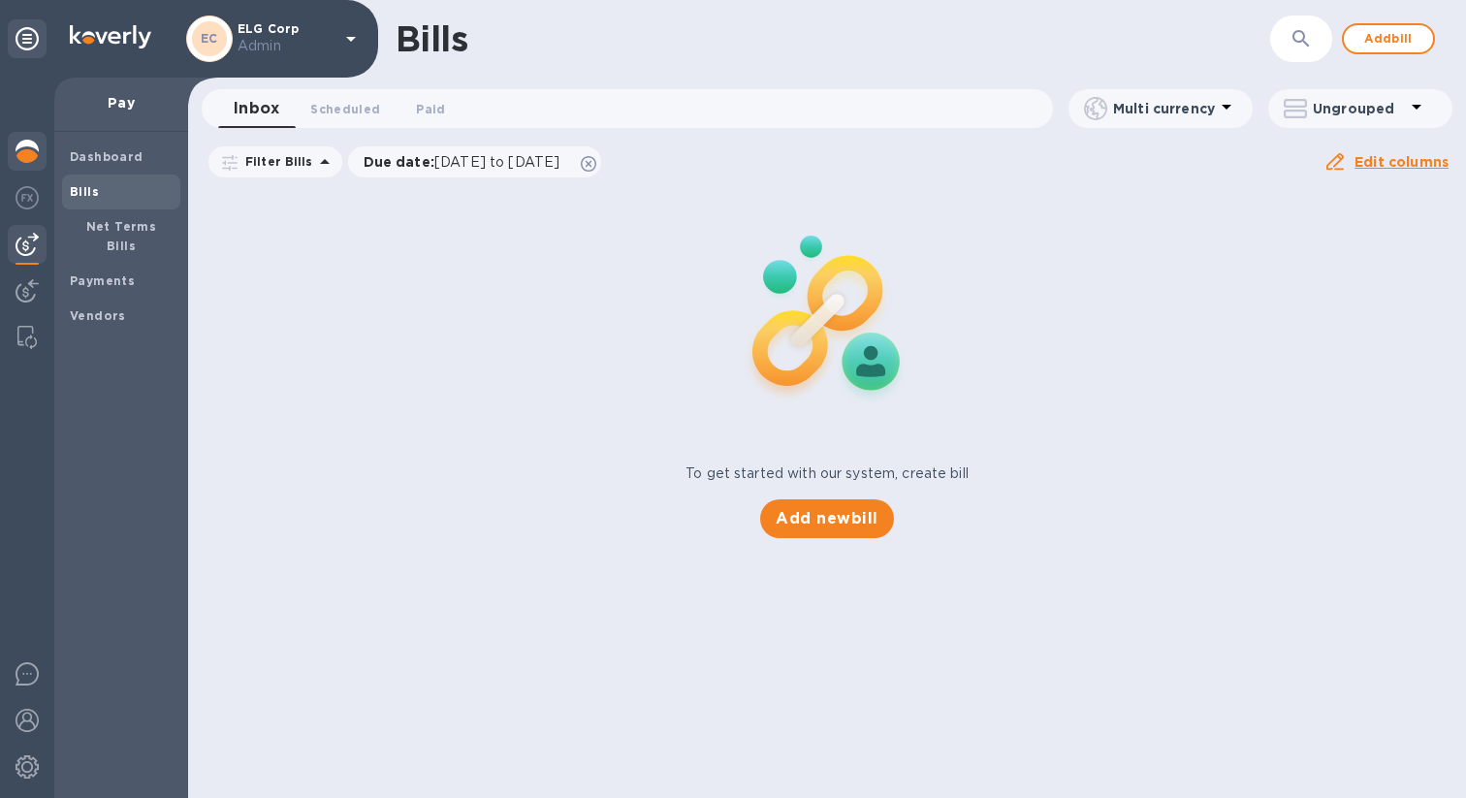
click at [21, 151] on img at bounding box center [27, 151] width 23 height 23
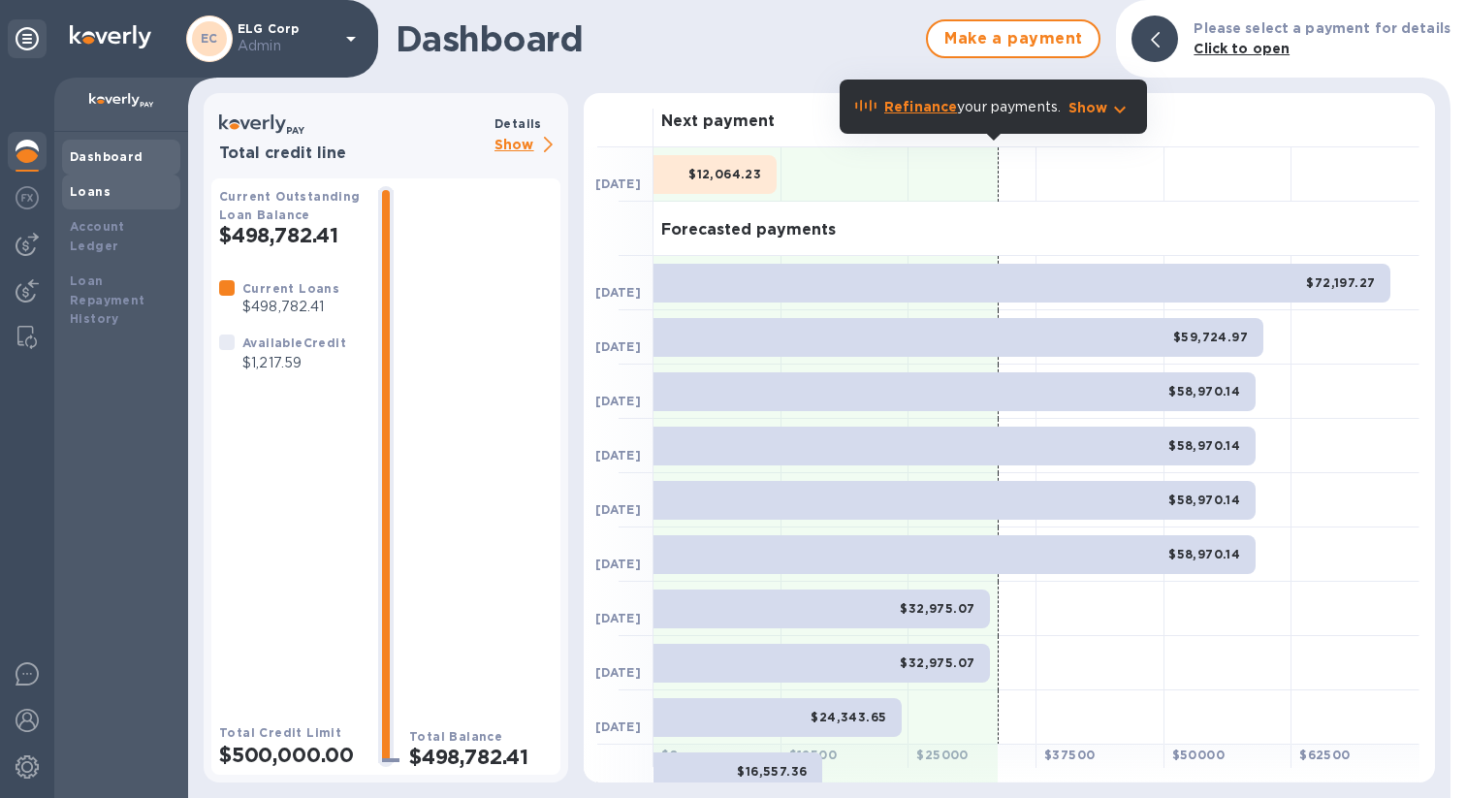
click at [94, 198] on b "Loans" at bounding box center [90, 191] width 41 height 15
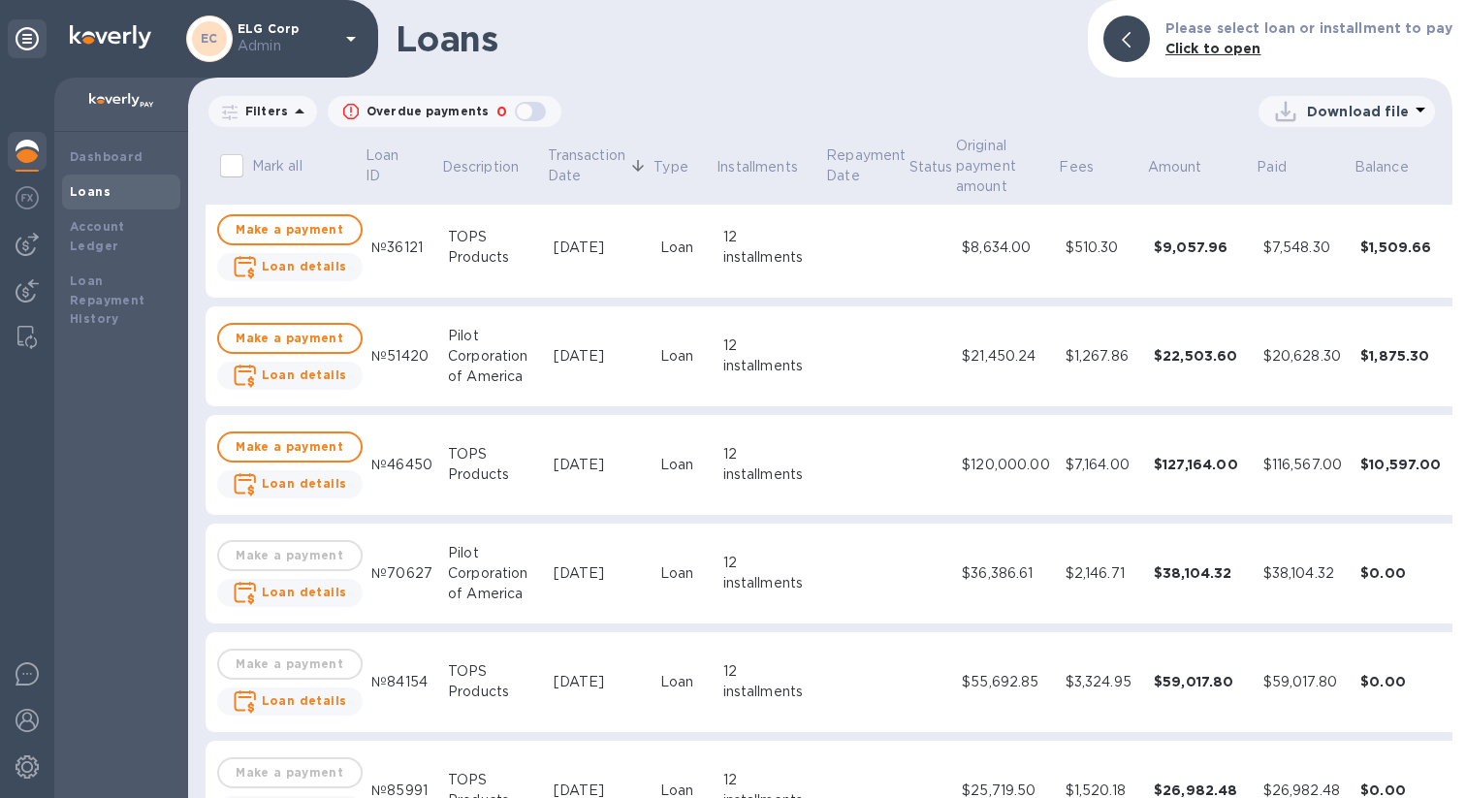
scroll to position [1014, 0]
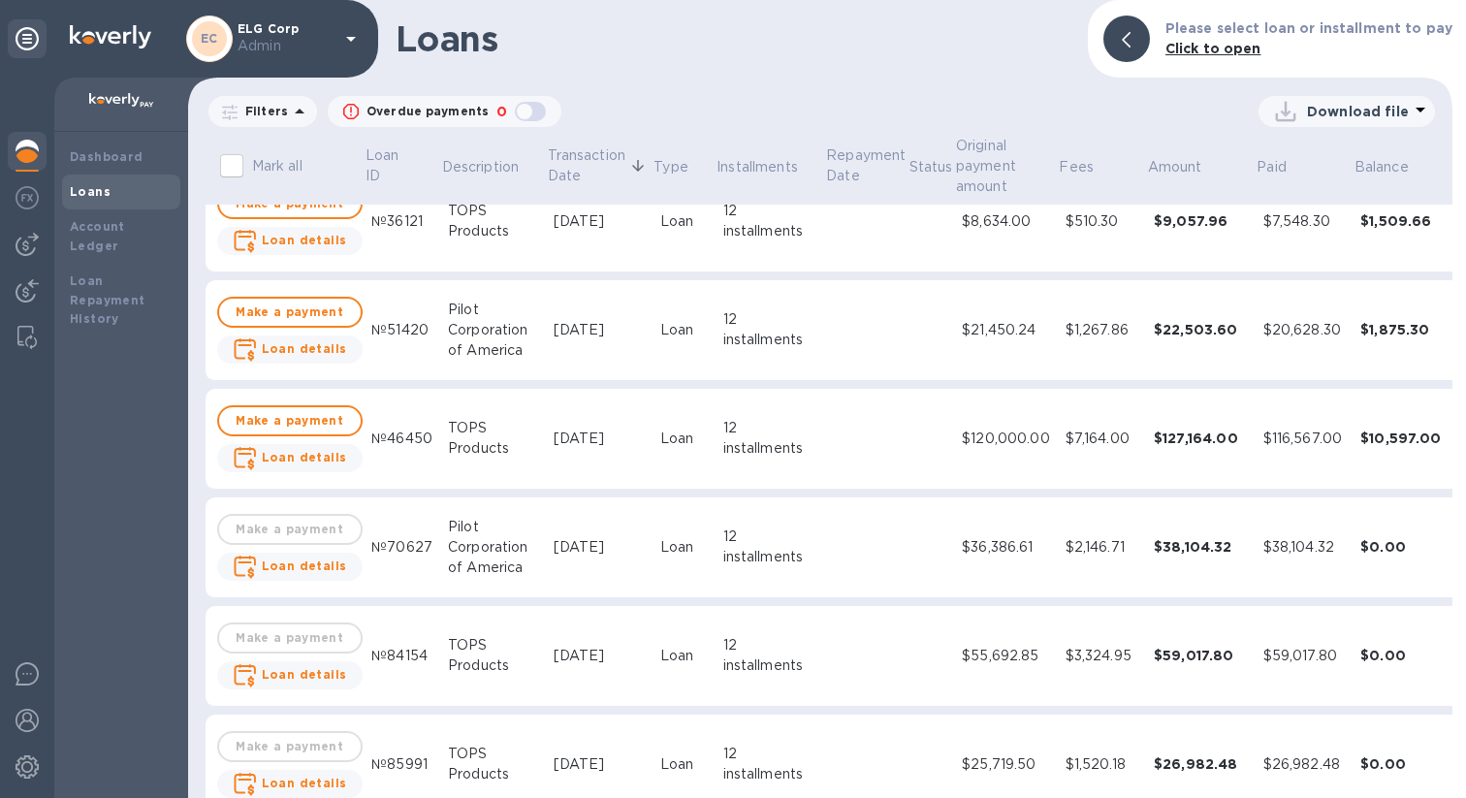
click at [993, 544] on div "$36,386.61" at bounding box center [1005, 547] width 87 height 20
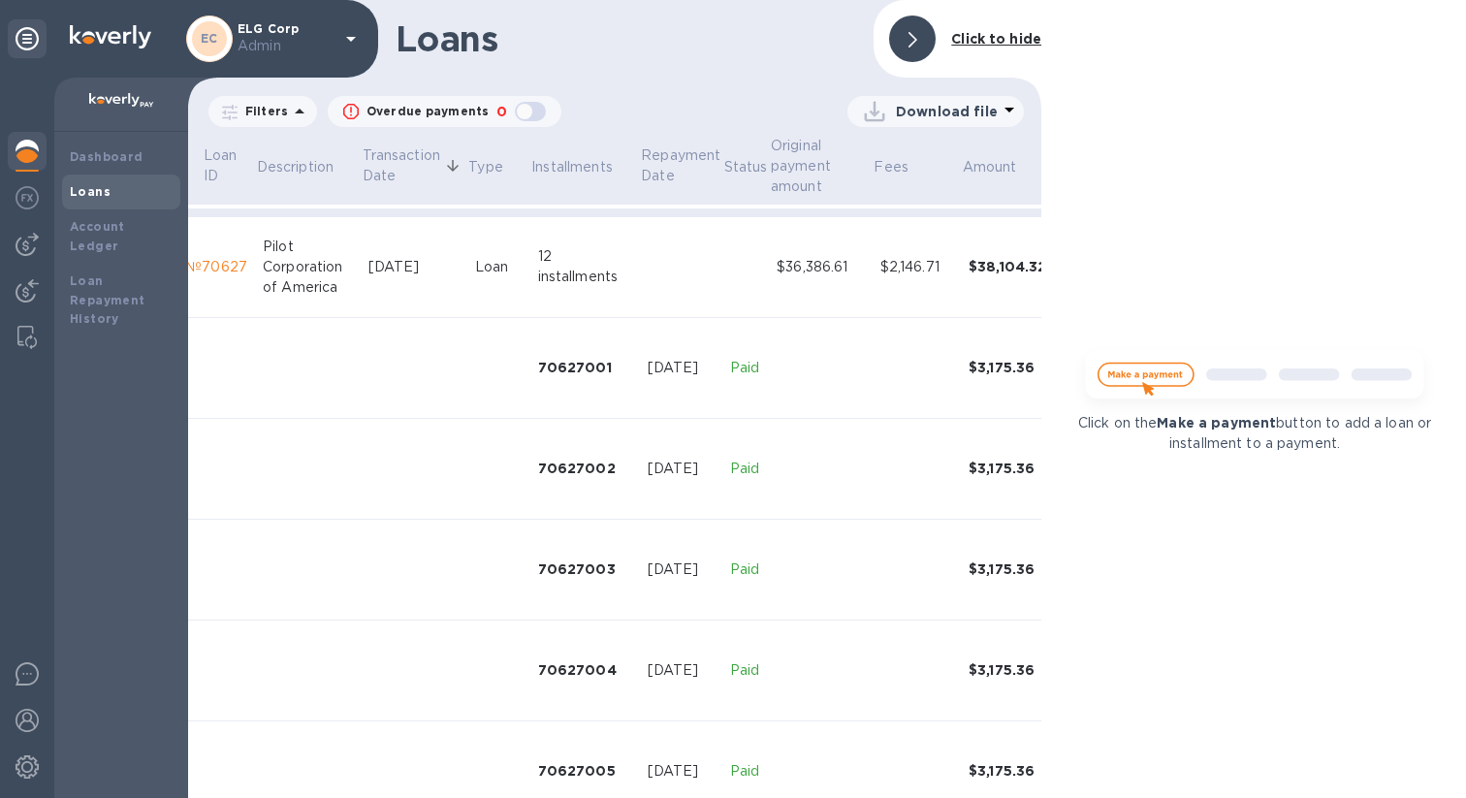
scroll to position [1295, 211]
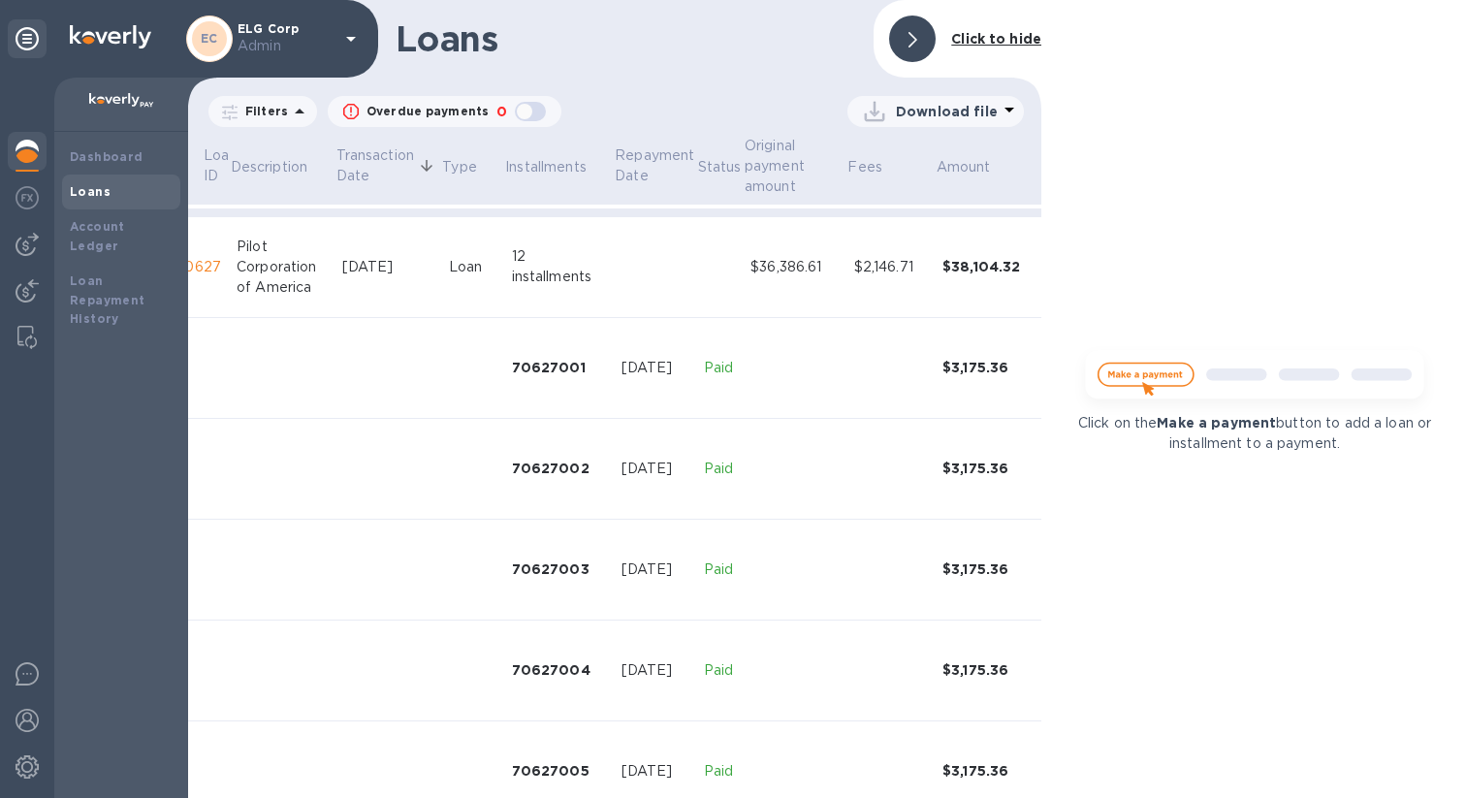
click at [733, 279] on td at bounding box center [719, 267] width 47 height 101
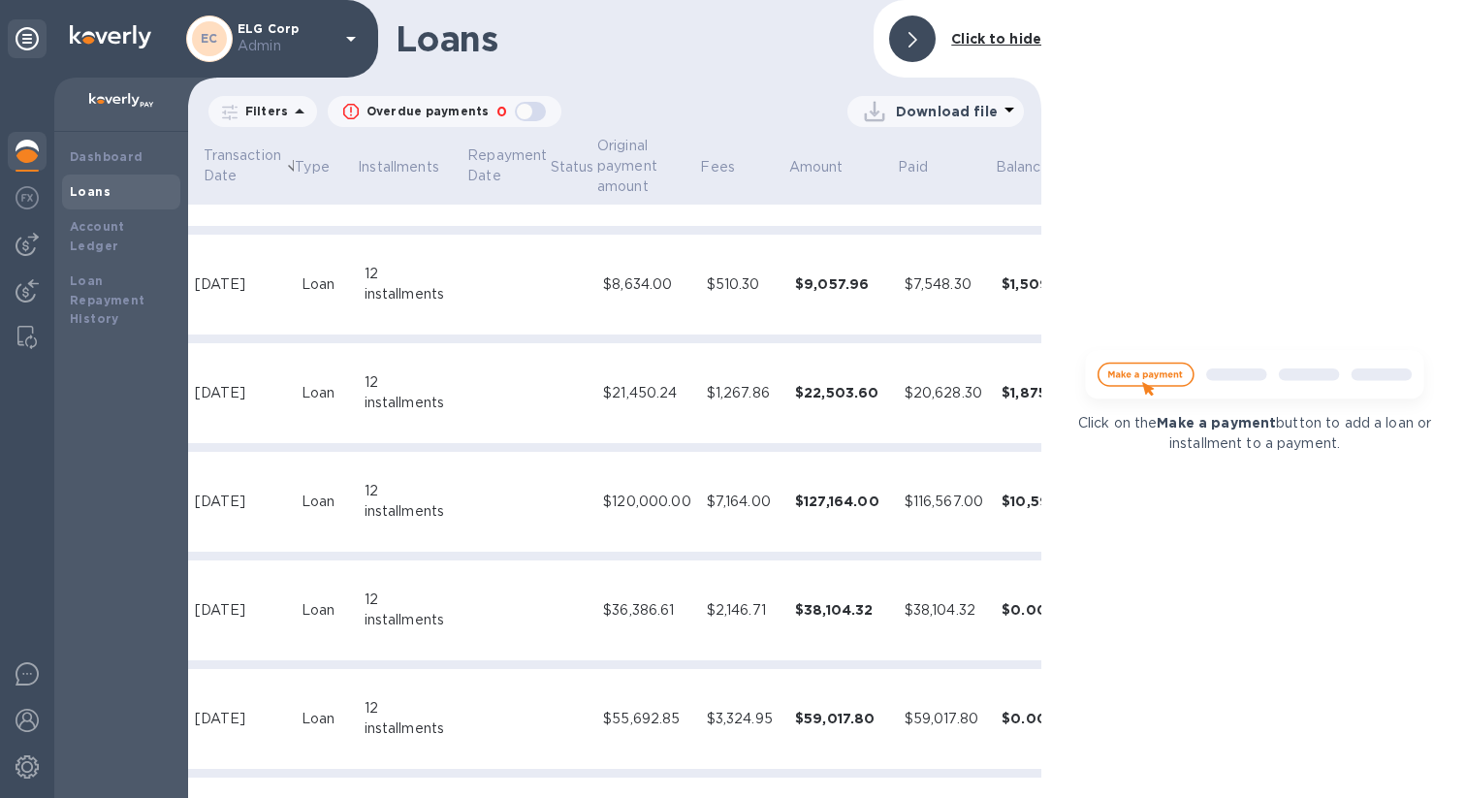
scroll to position [951, 360]
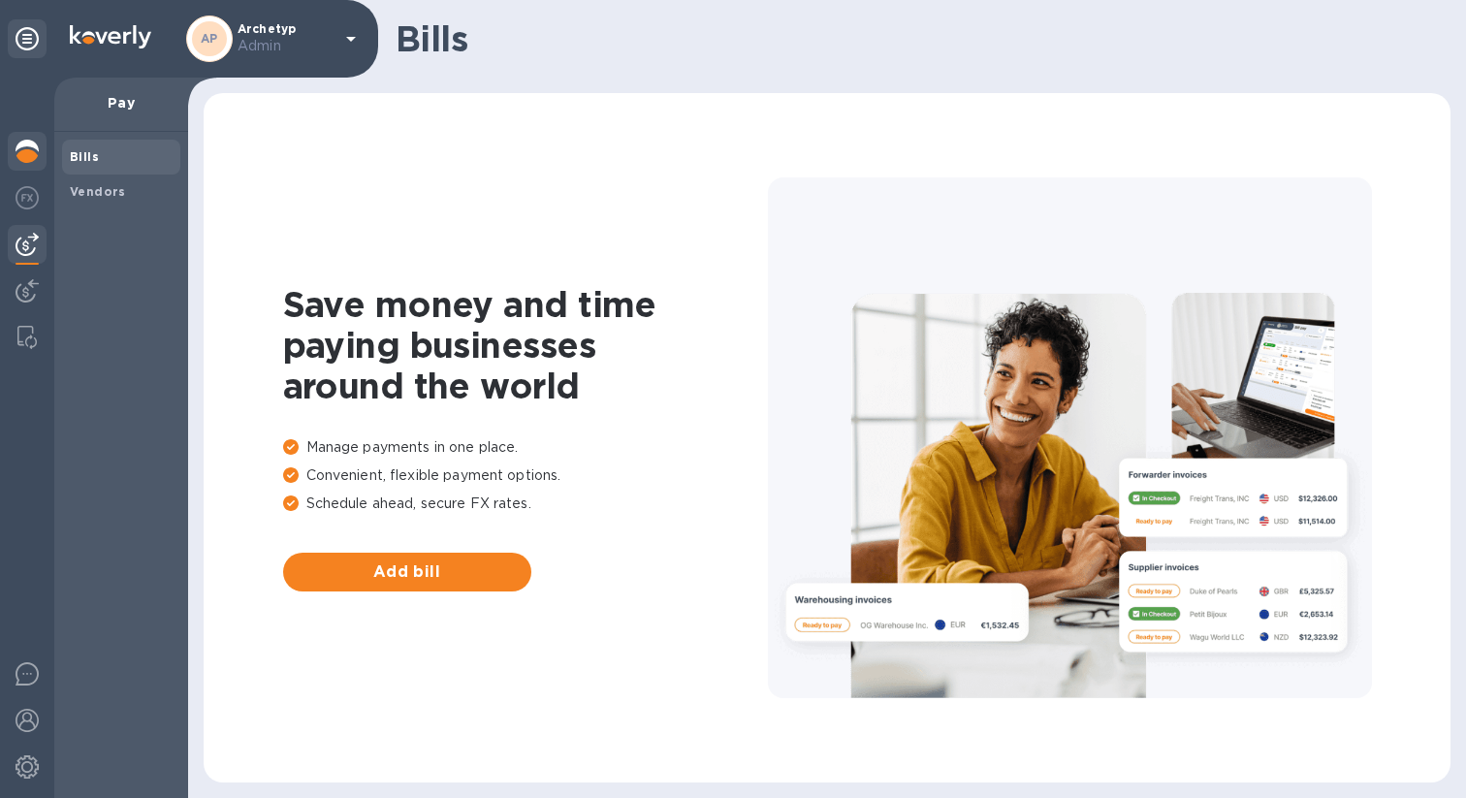
click at [28, 160] on img at bounding box center [27, 151] width 23 height 23
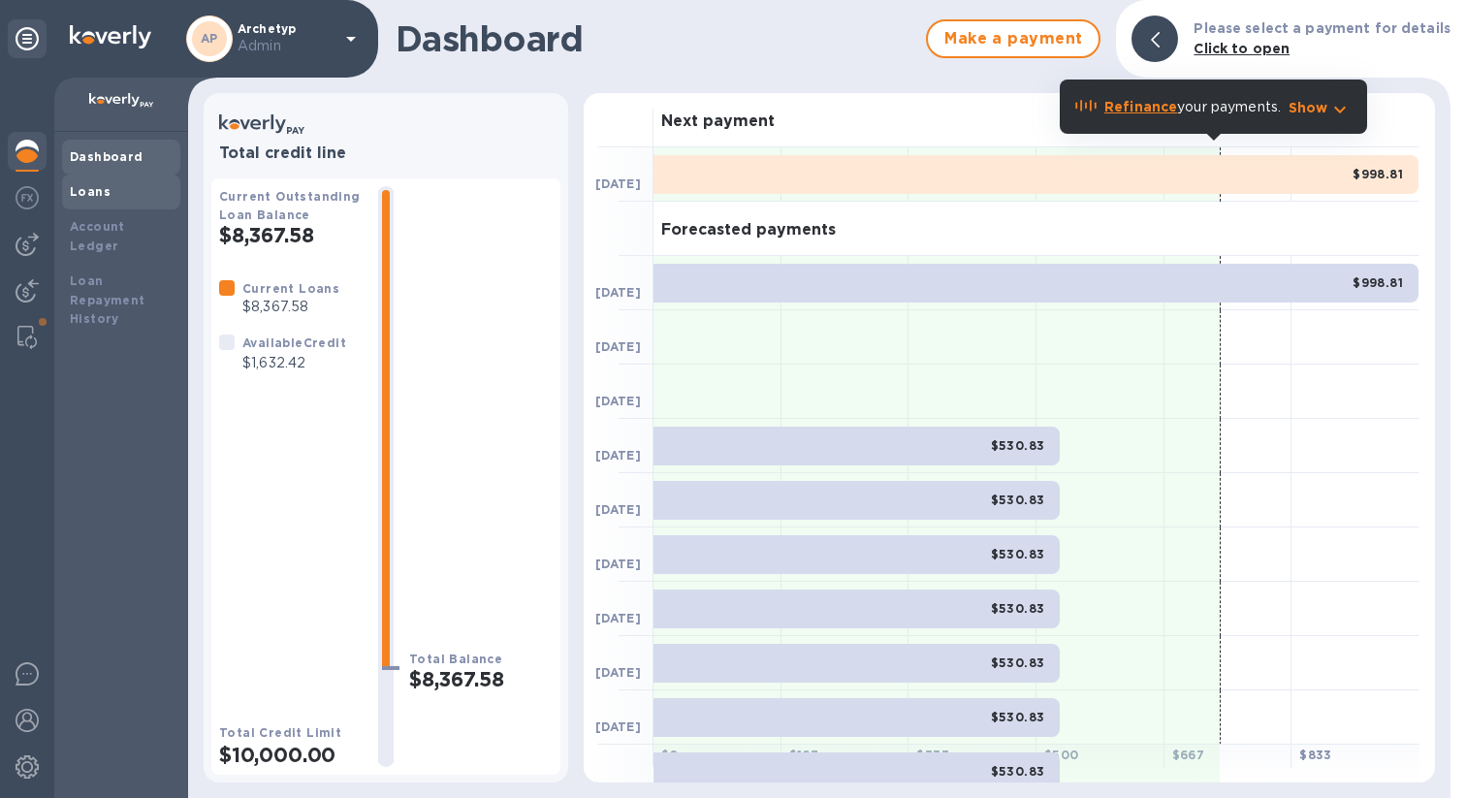
click at [114, 187] on div "Loans" at bounding box center [121, 191] width 103 height 19
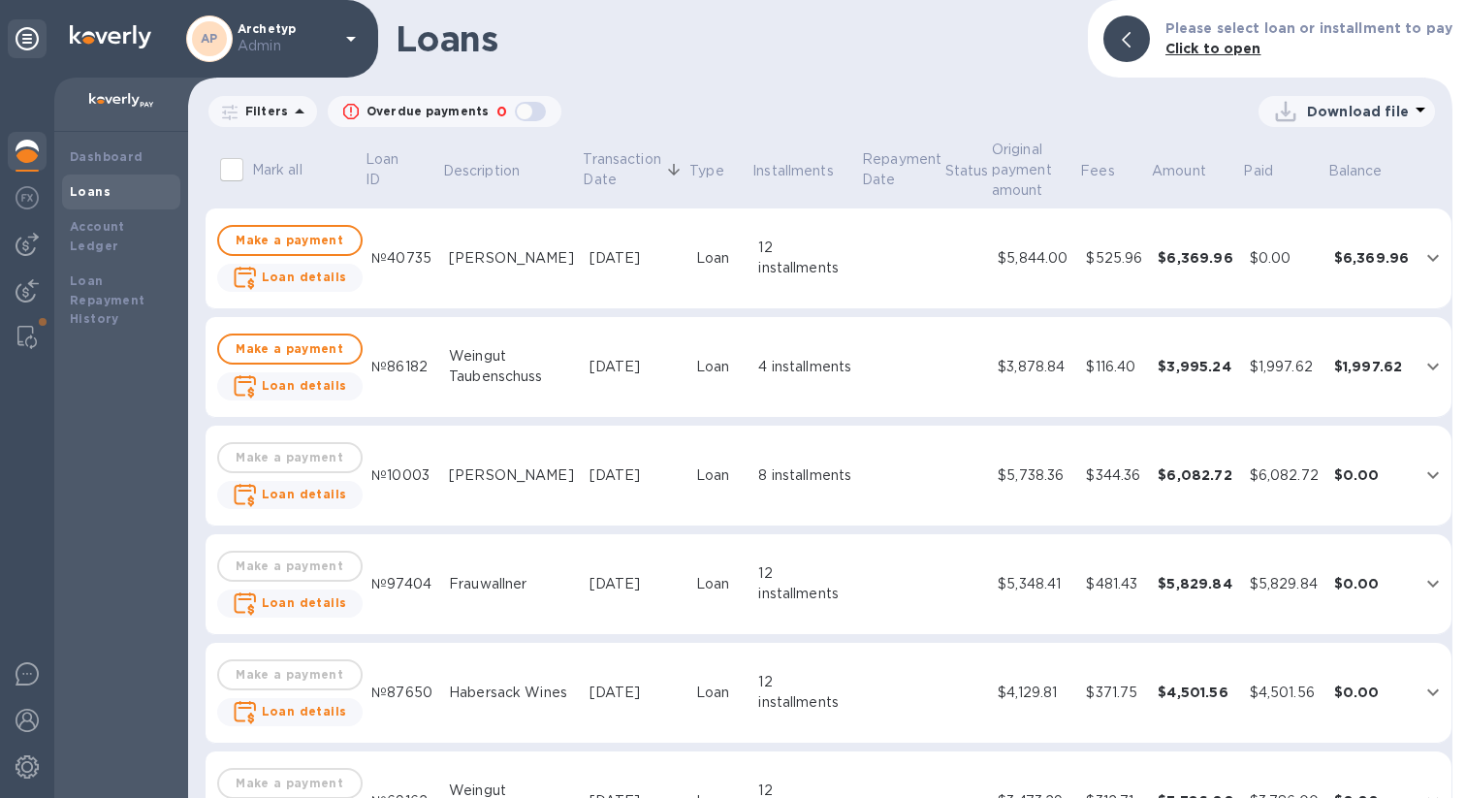
click at [833, 477] on td "8 installments" at bounding box center [806, 476] width 110 height 101
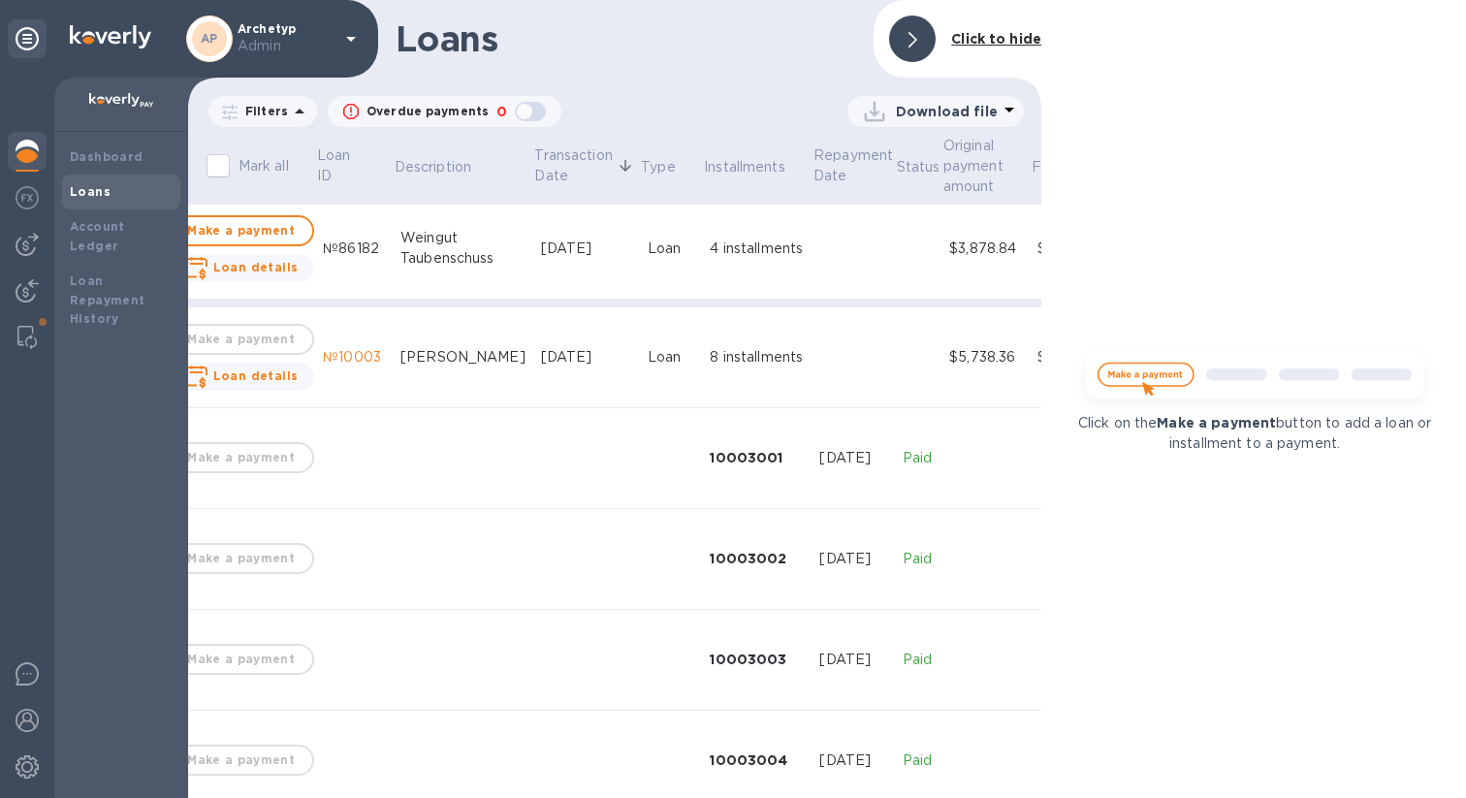
scroll to position [752, 48]
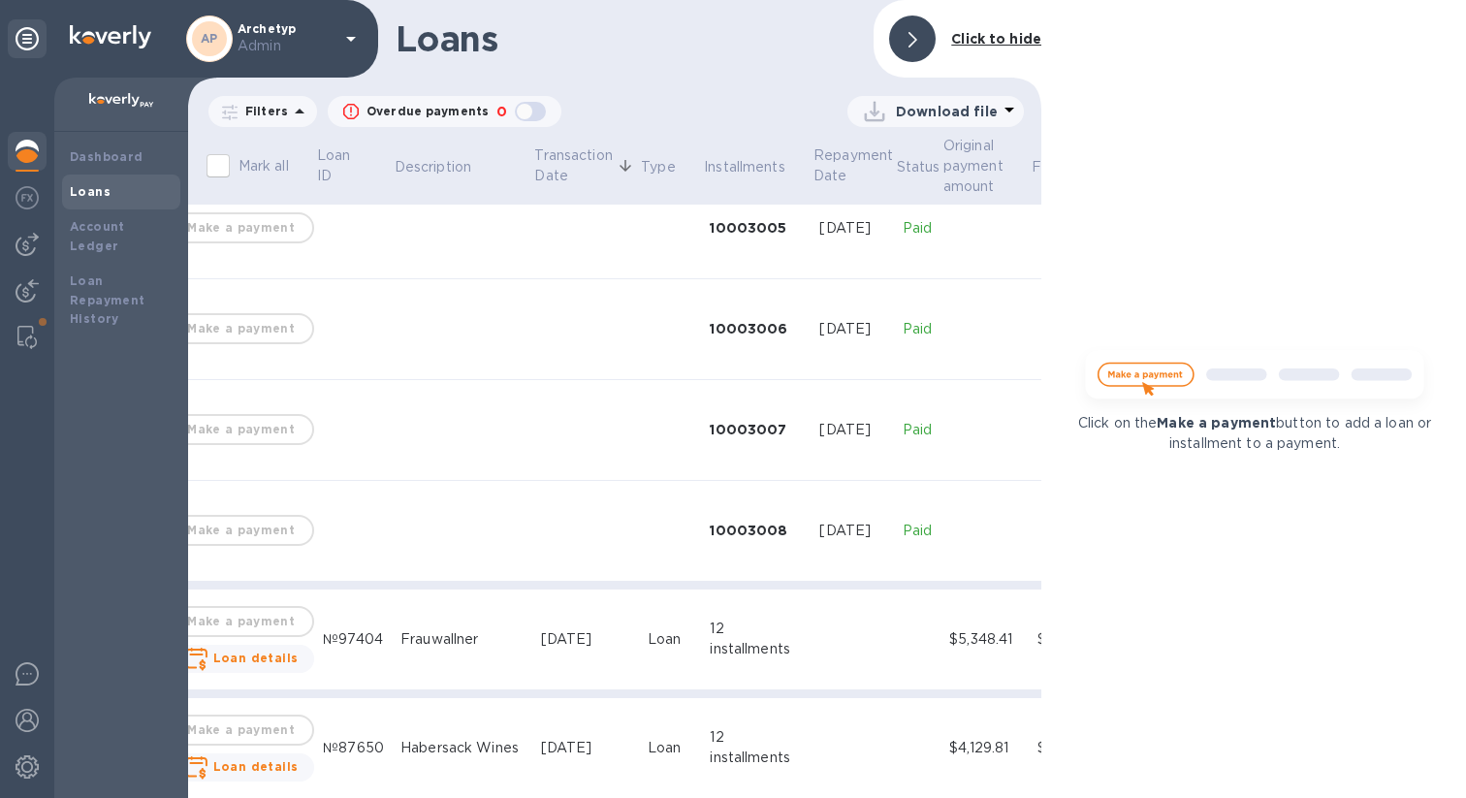
click at [691, 41] on h1 "Loans" at bounding box center [627, 38] width 463 height 41
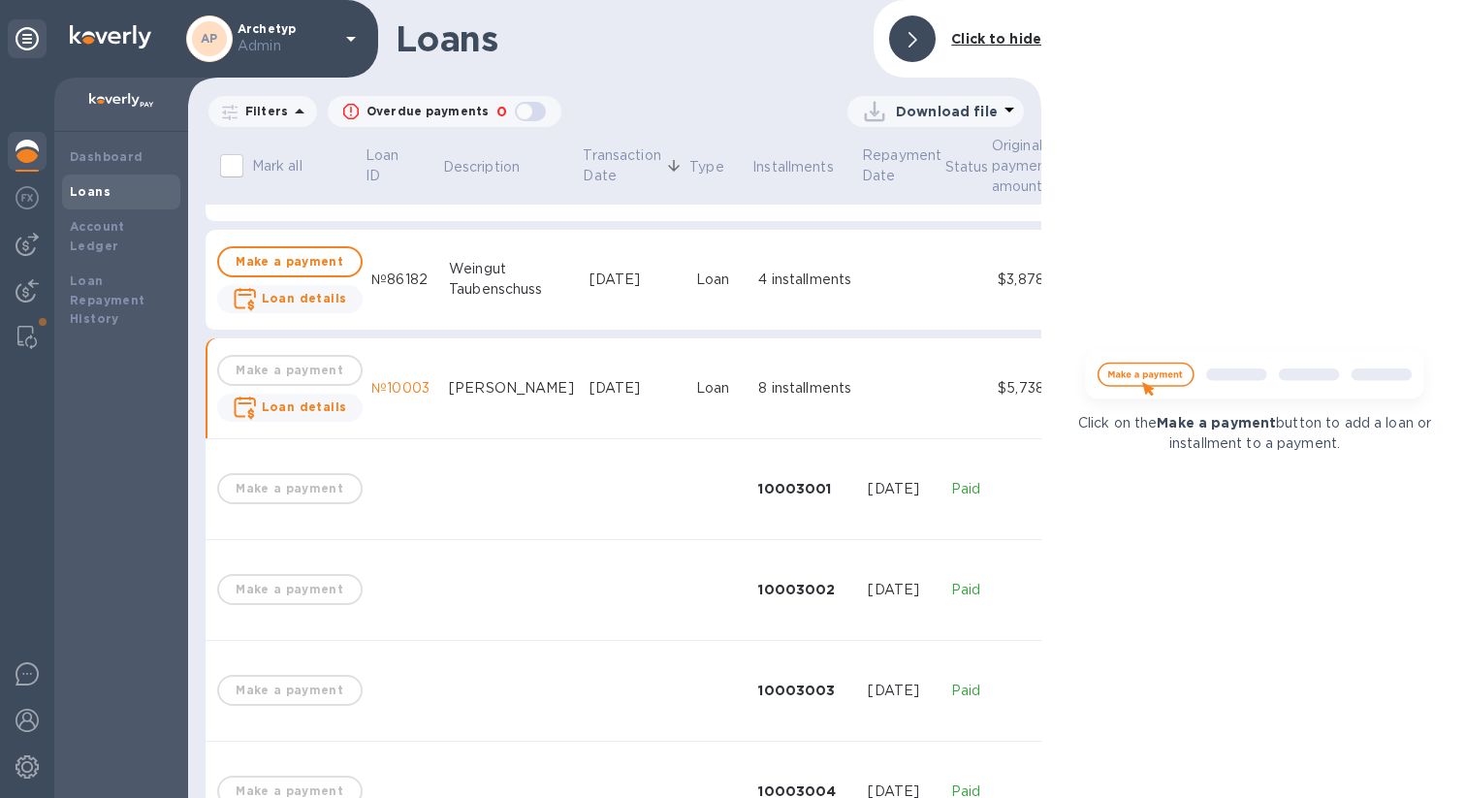
scroll to position [100, 0]
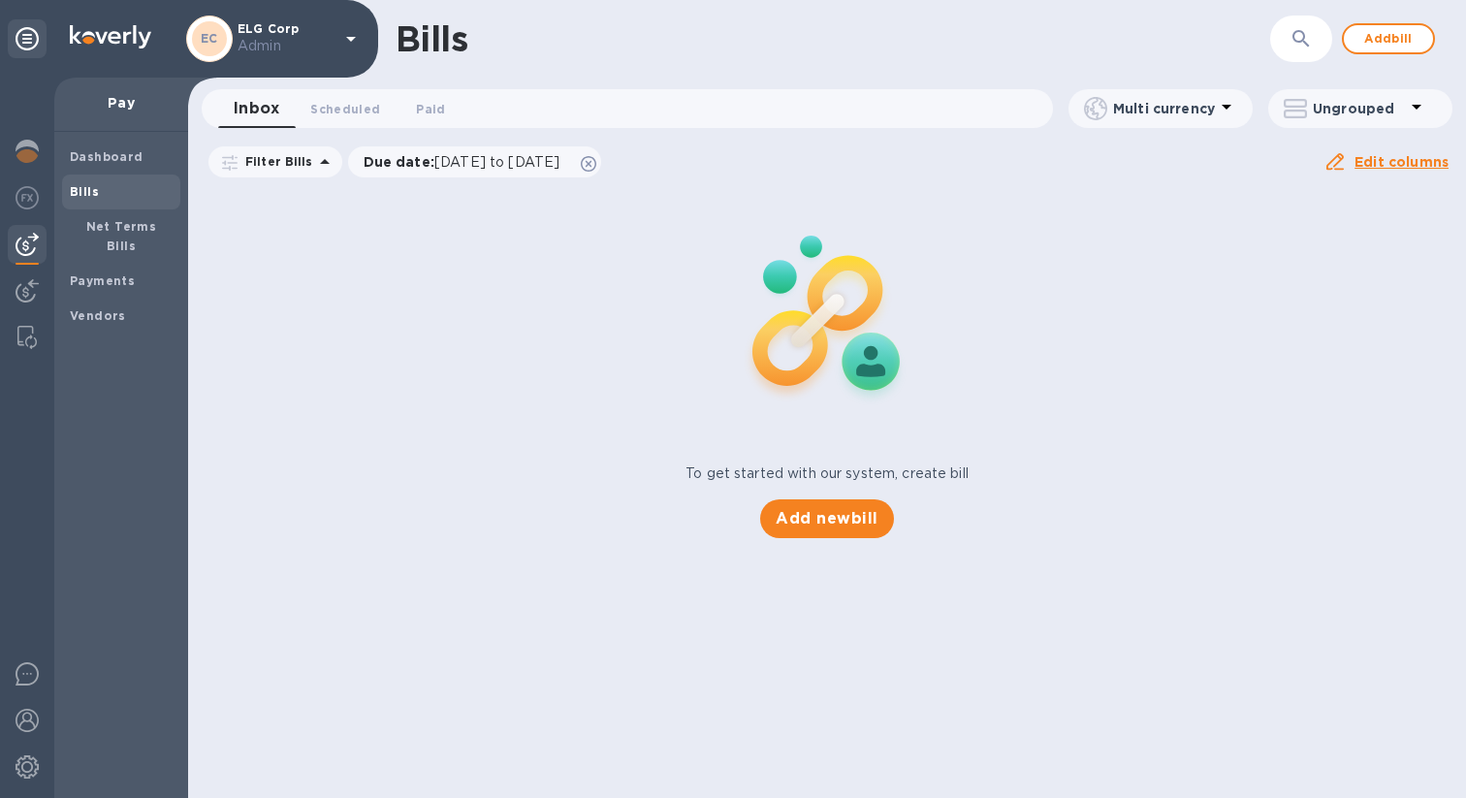
click at [3, 158] on div at bounding box center [27, 438] width 54 height 721
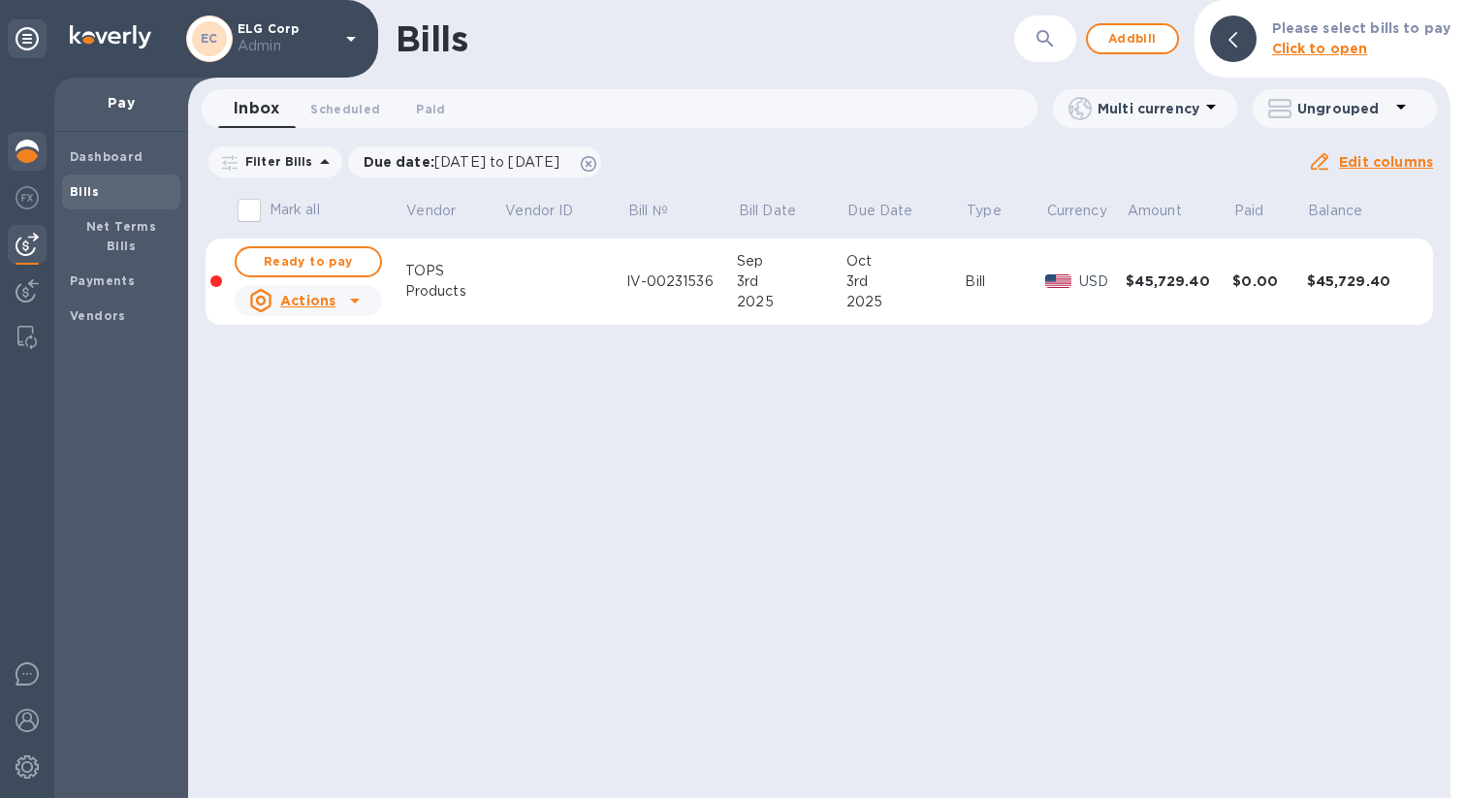
click at [23, 155] on img at bounding box center [27, 151] width 23 height 23
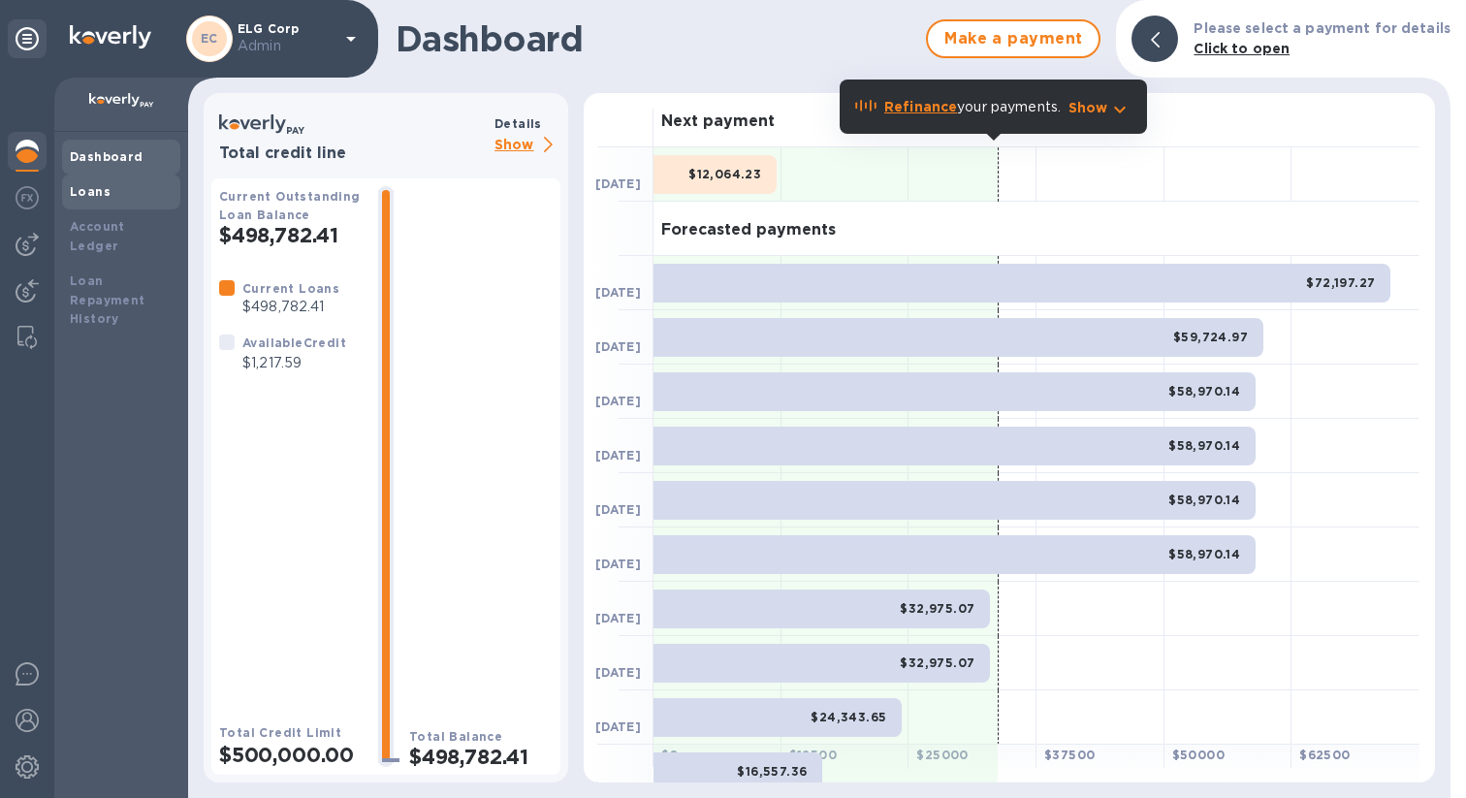
click at [84, 202] on div "Loans" at bounding box center [121, 192] width 118 height 35
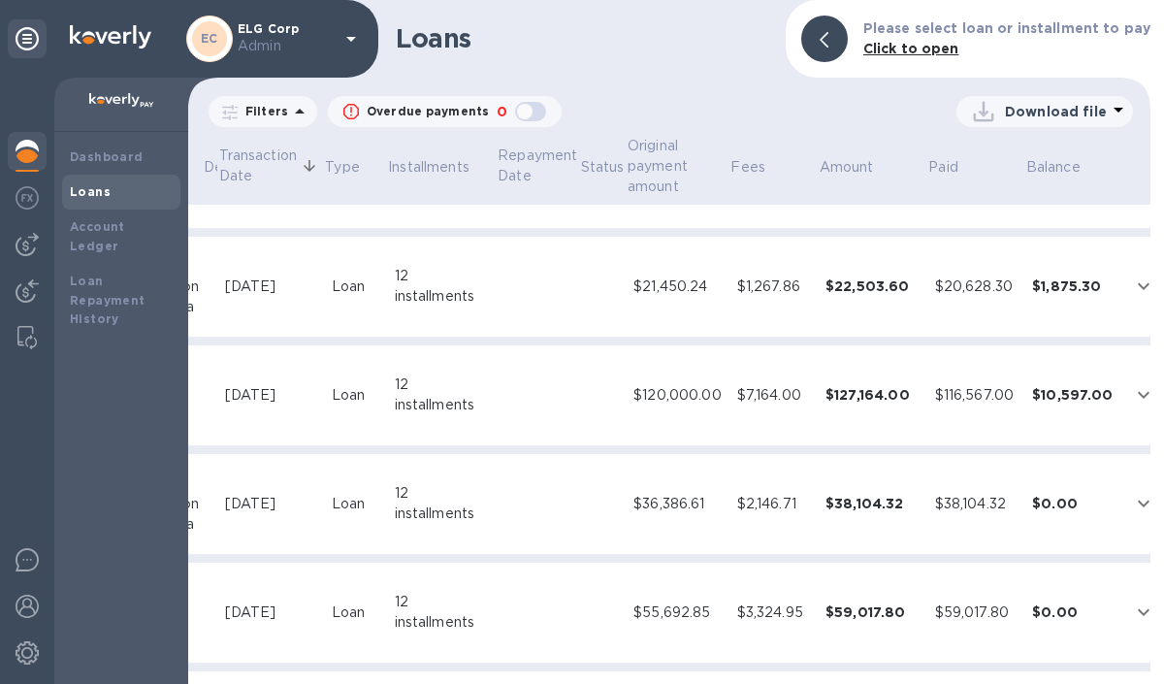
scroll to position [1061, 329]
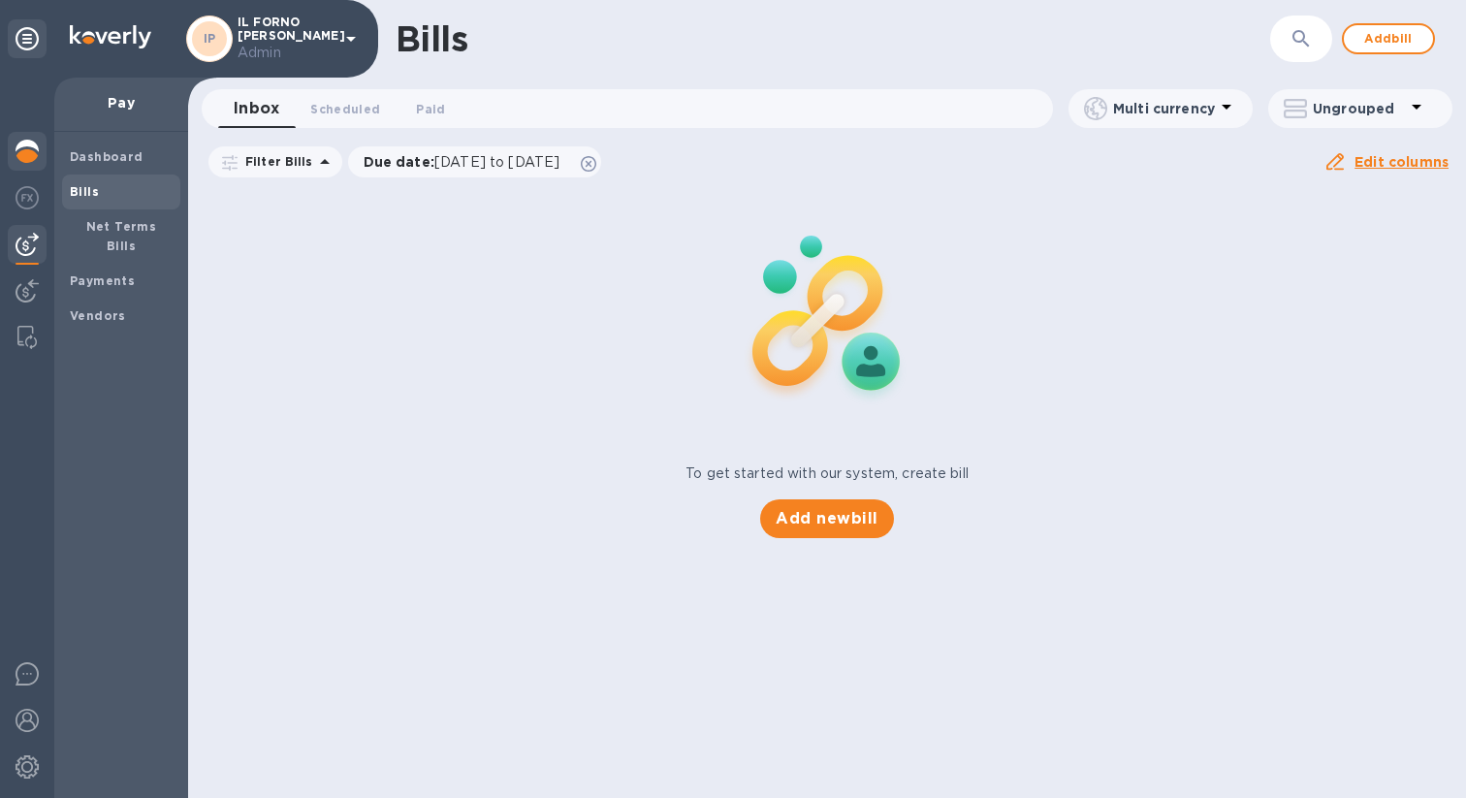
click at [40, 153] on div at bounding box center [27, 153] width 39 height 43
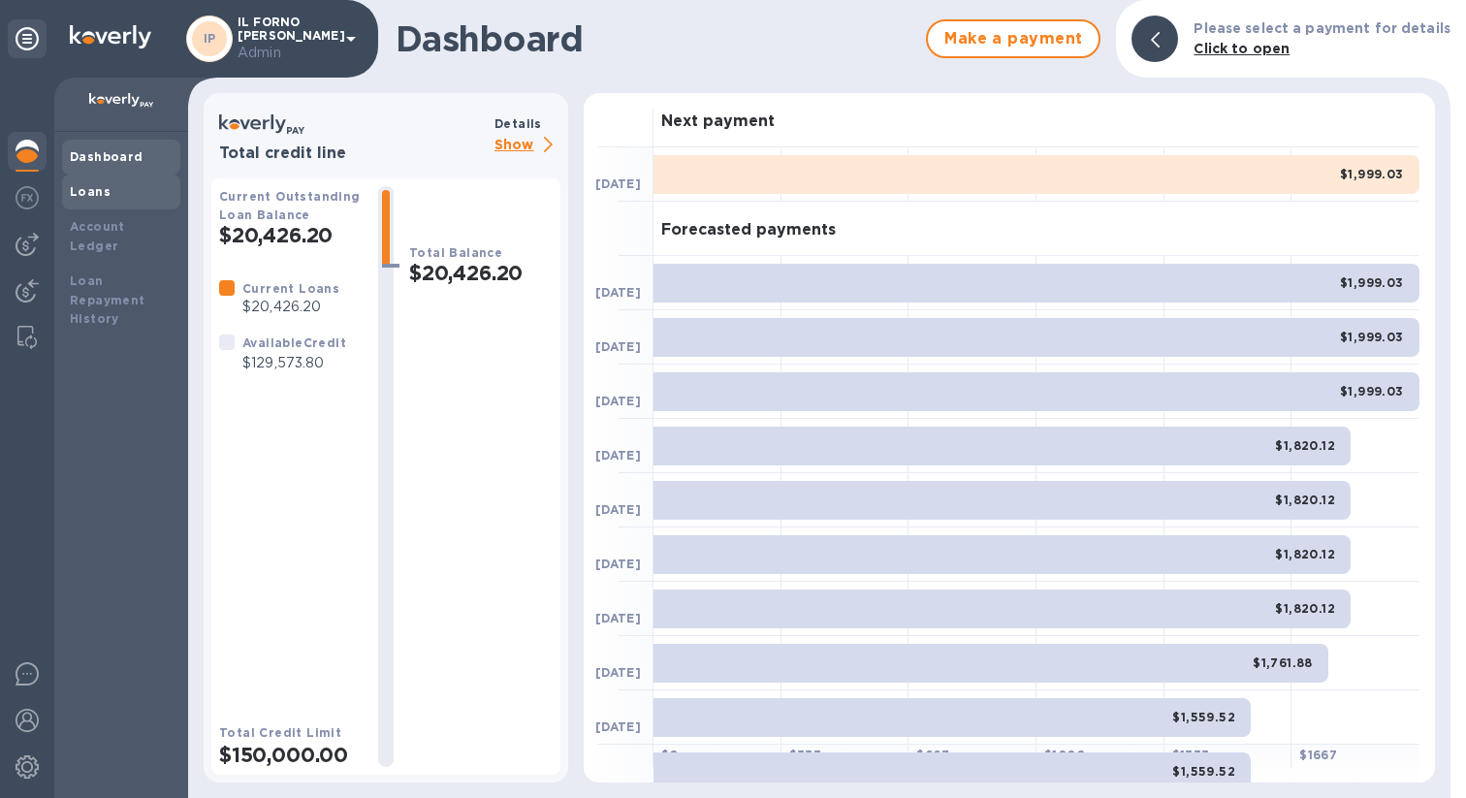
click at [97, 201] on div "Loans" at bounding box center [121, 191] width 103 height 19
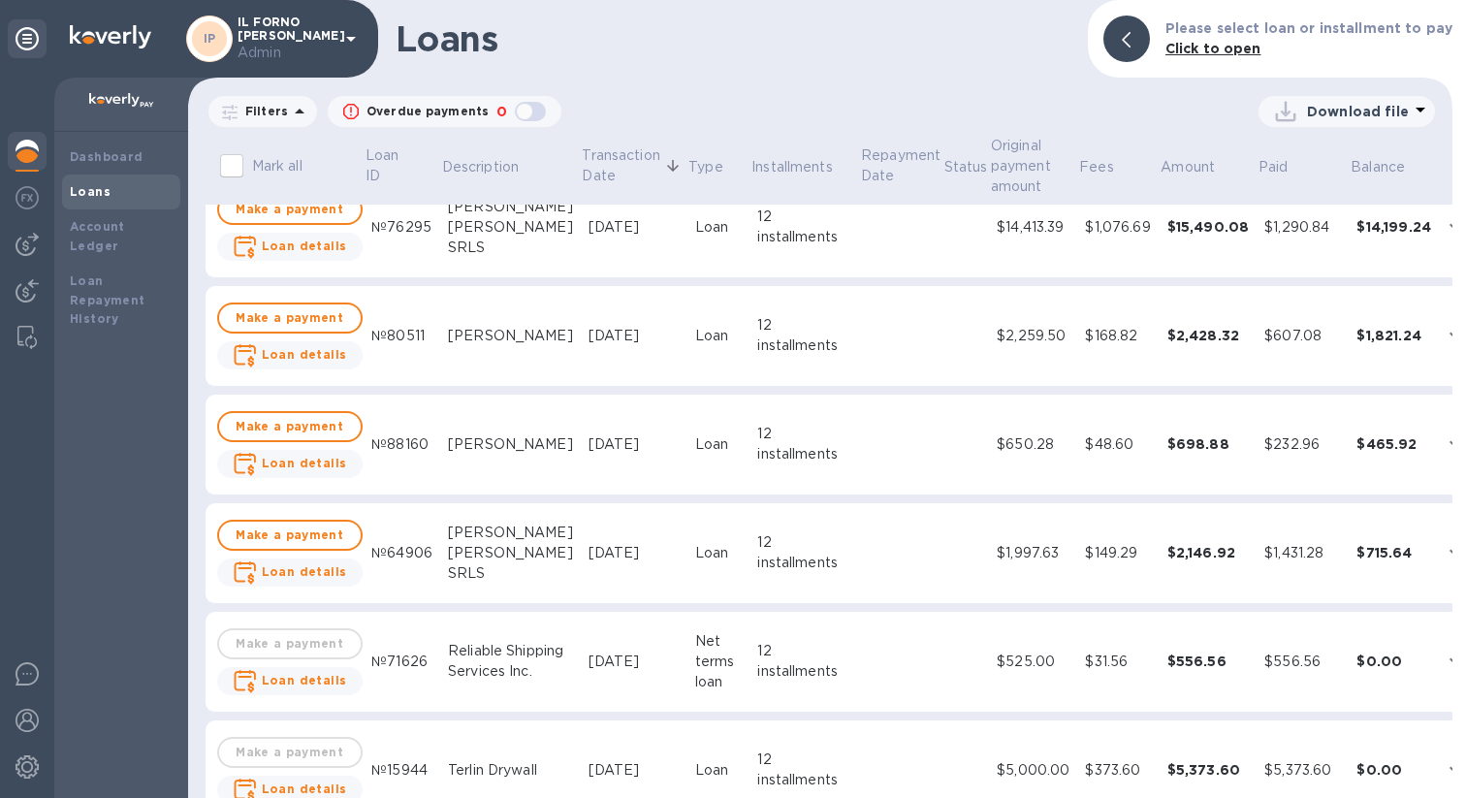
scroll to position [151, 0]
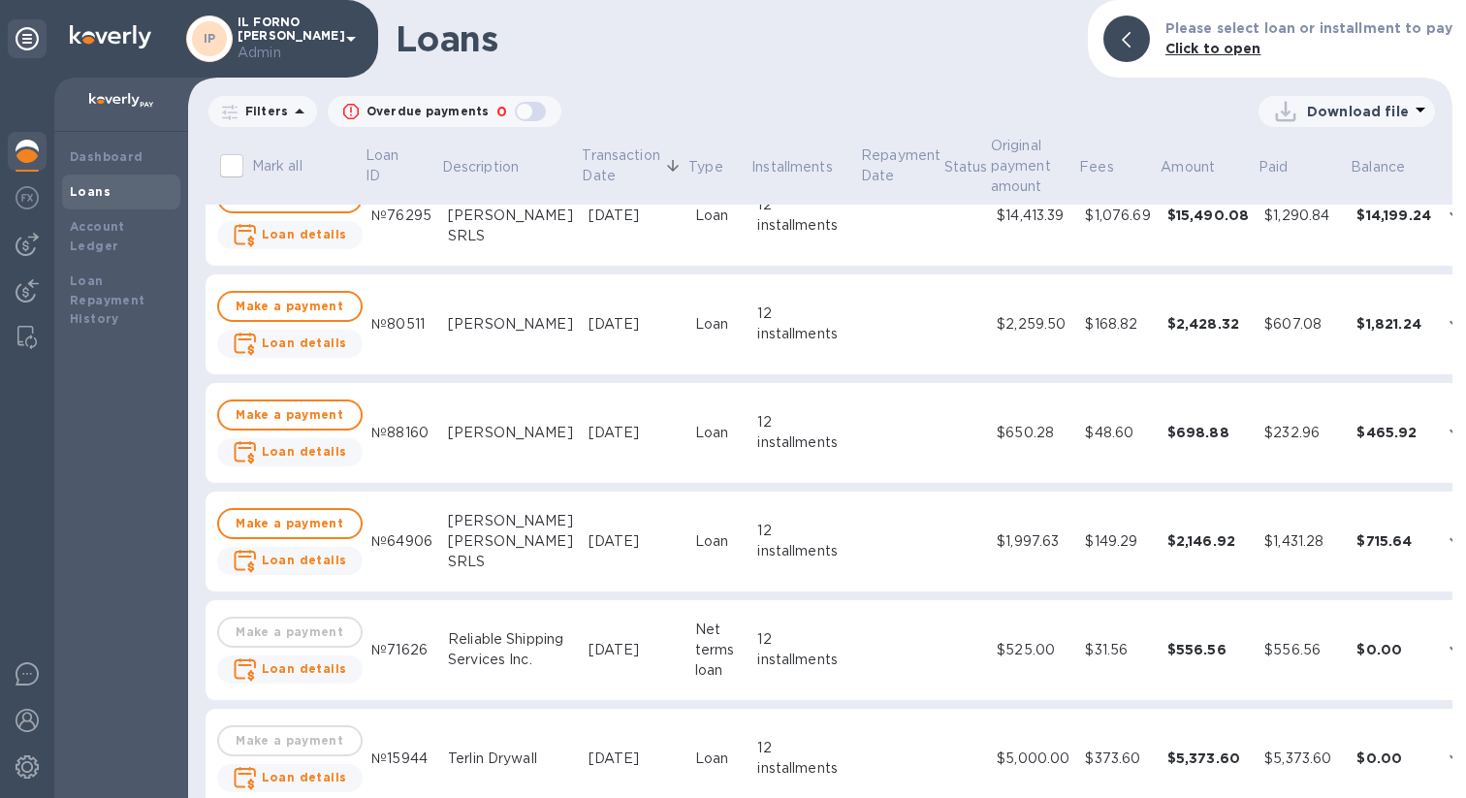
click at [757, 631] on div "12 installments" at bounding box center [804, 649] width 94 height 41
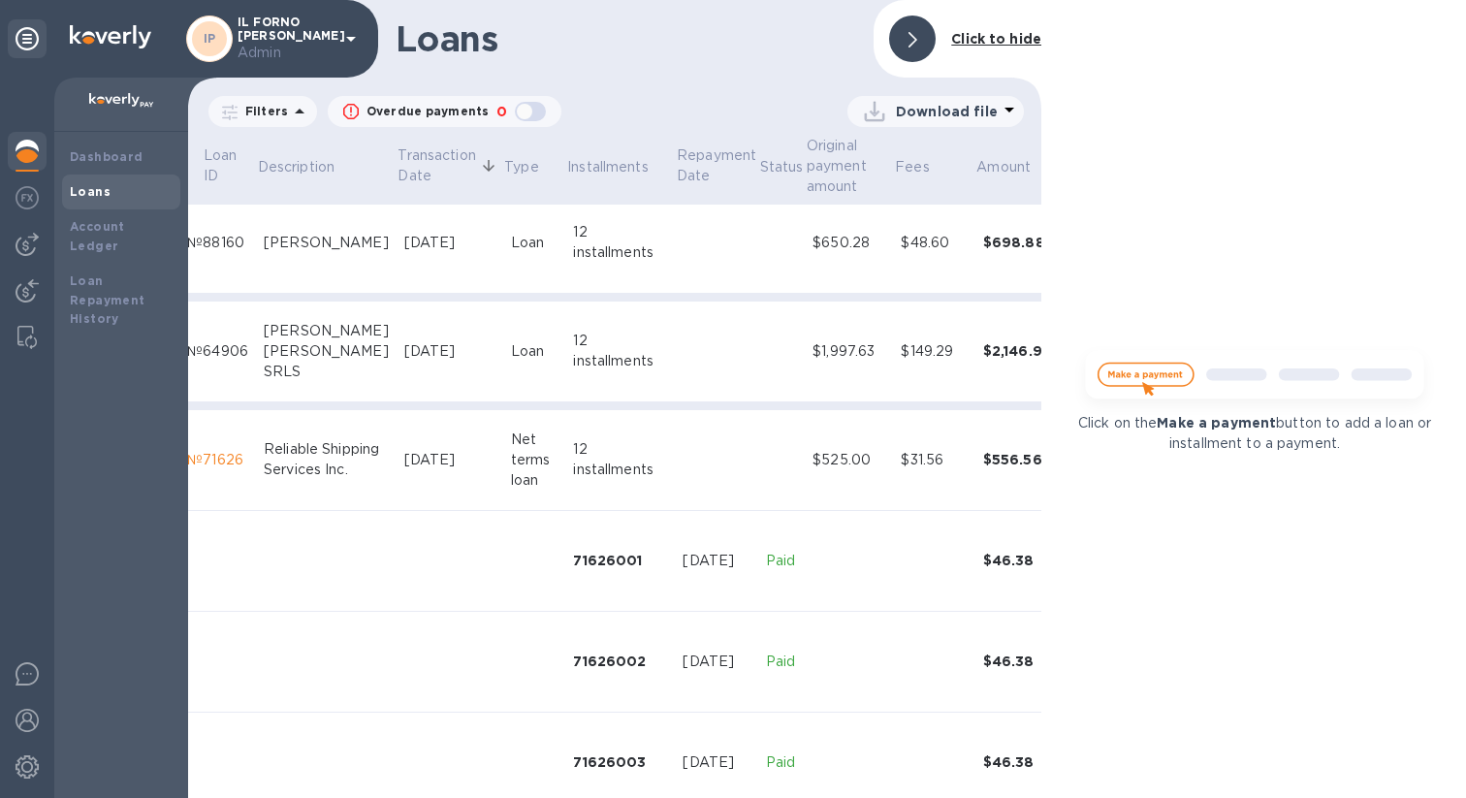
scroll to position [341, 169]
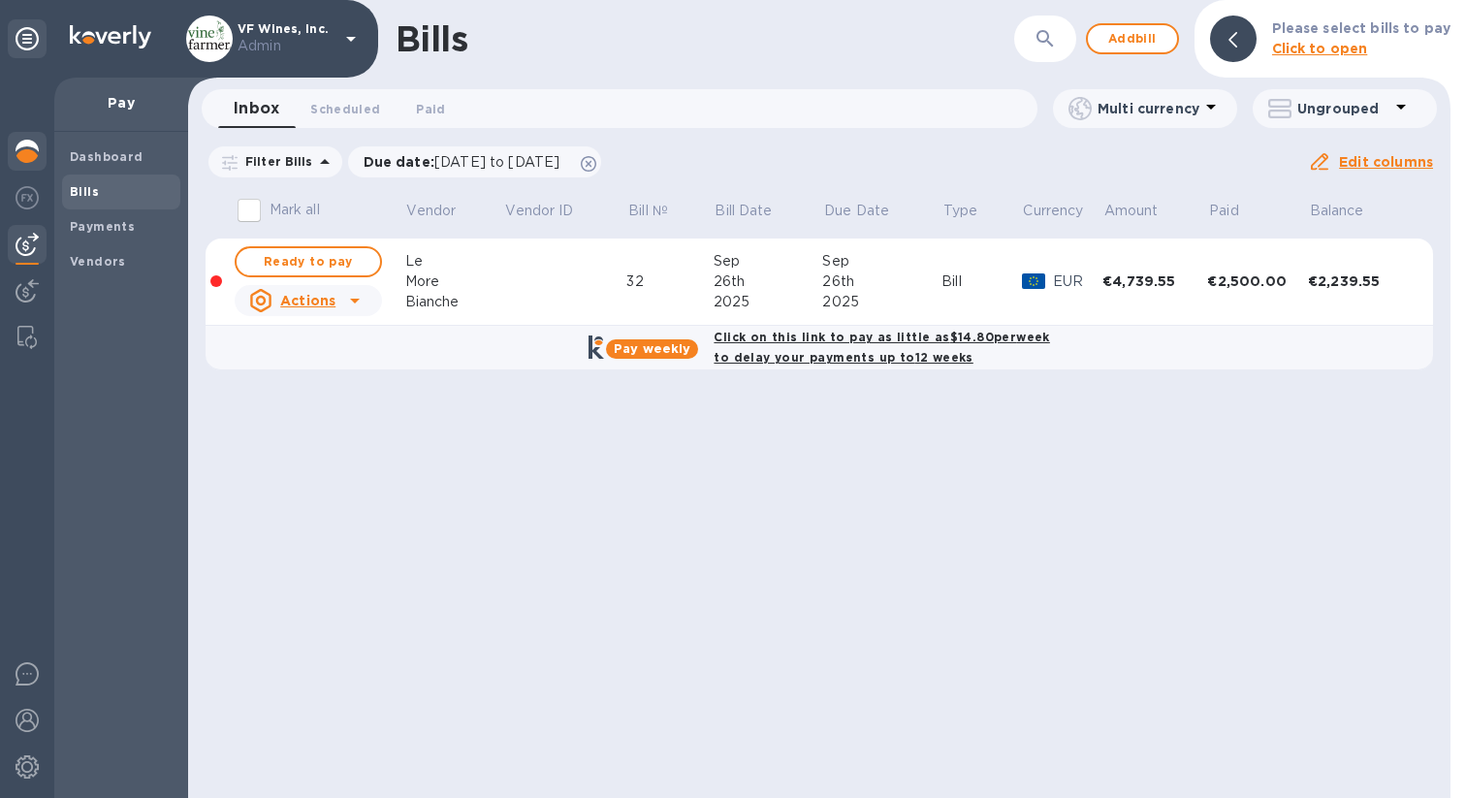
click at [23, 158] on img at bounding box center [27, 151] width 23 height 23
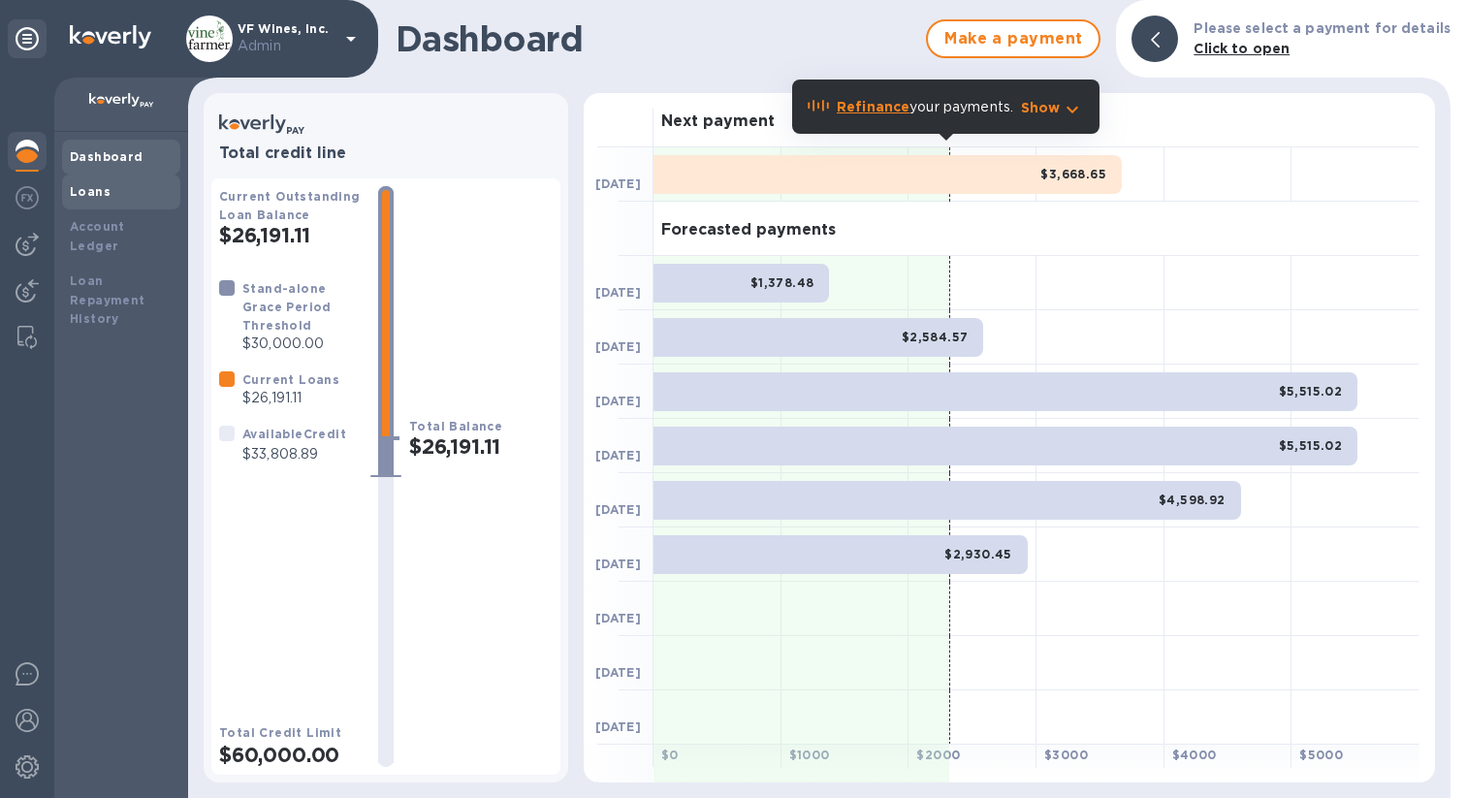
click at [110, 190] on div "Loans" at bounding box center [121, 191] width 103 height 19
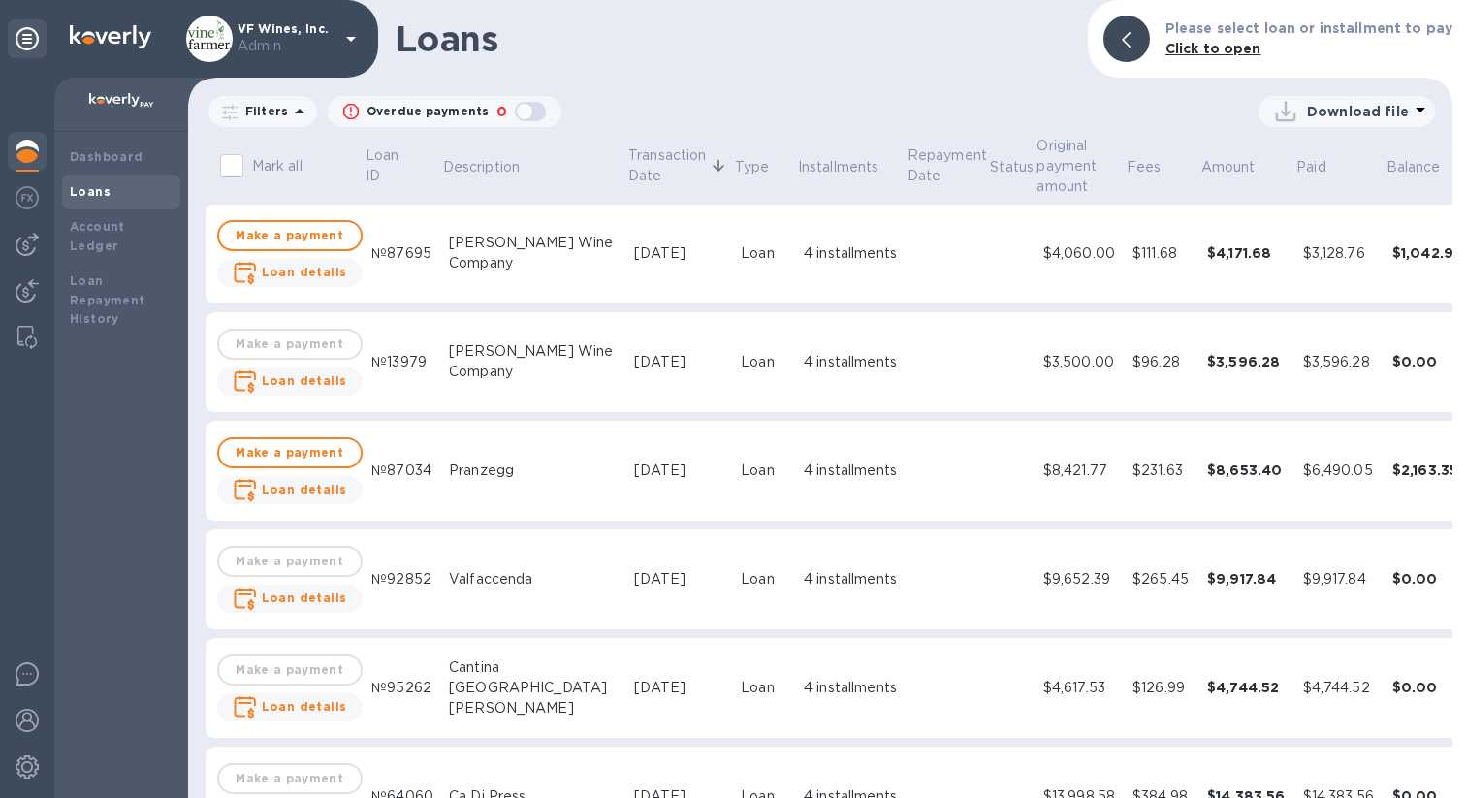
scroll to position [586, 0]
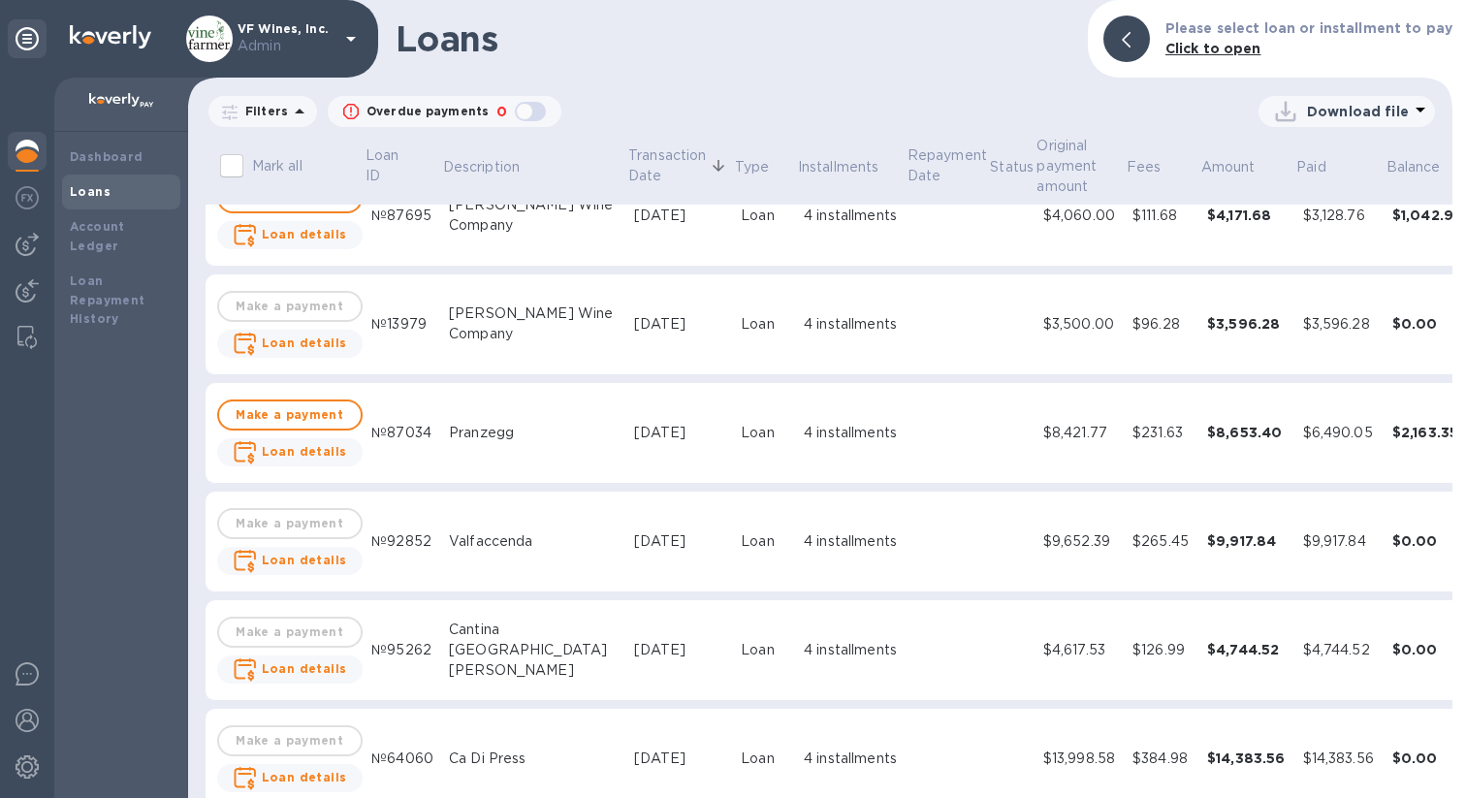
click at [906, 552] on td at bounding box center [947, 542] width 83 height 101
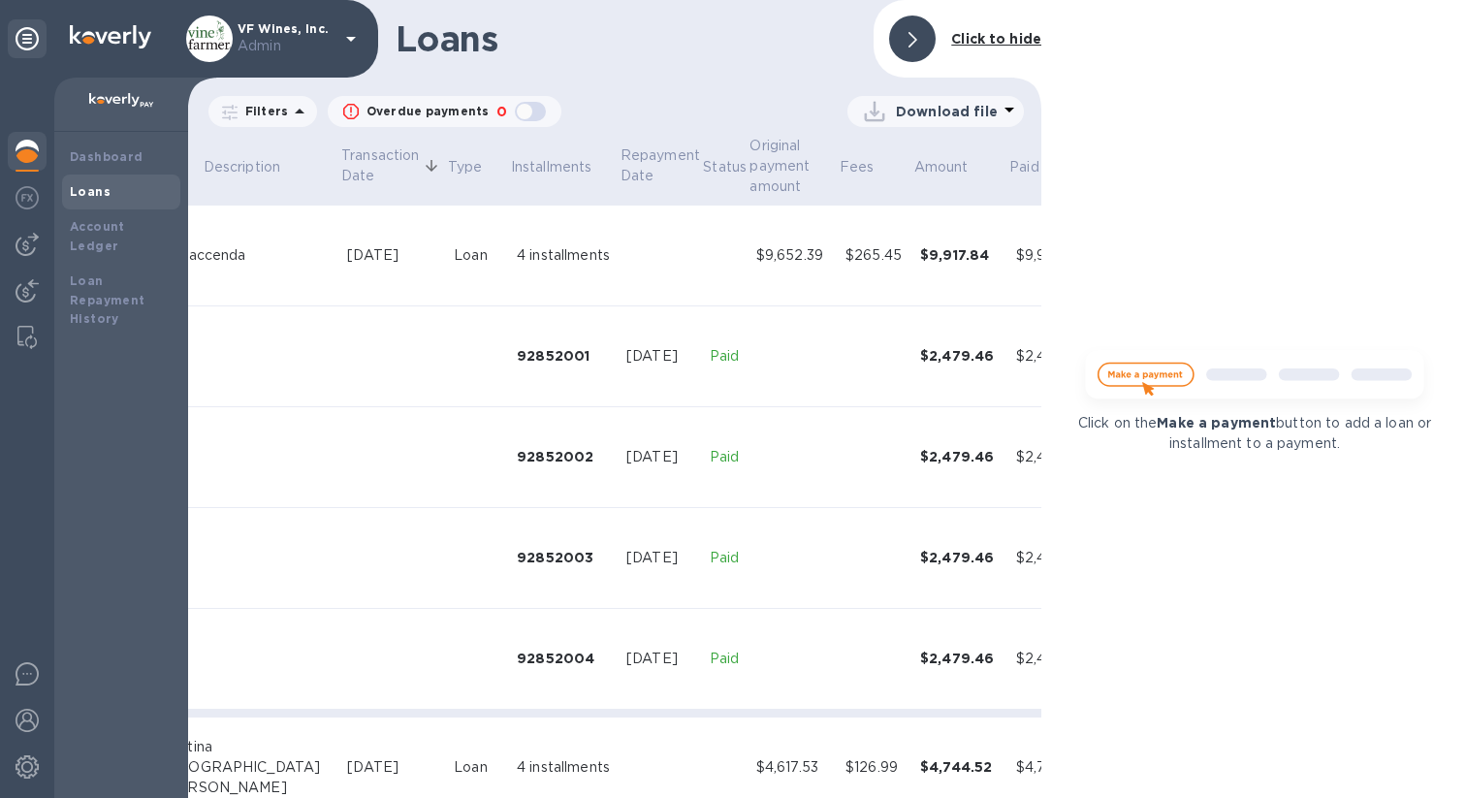
scroll to position [872, 327]
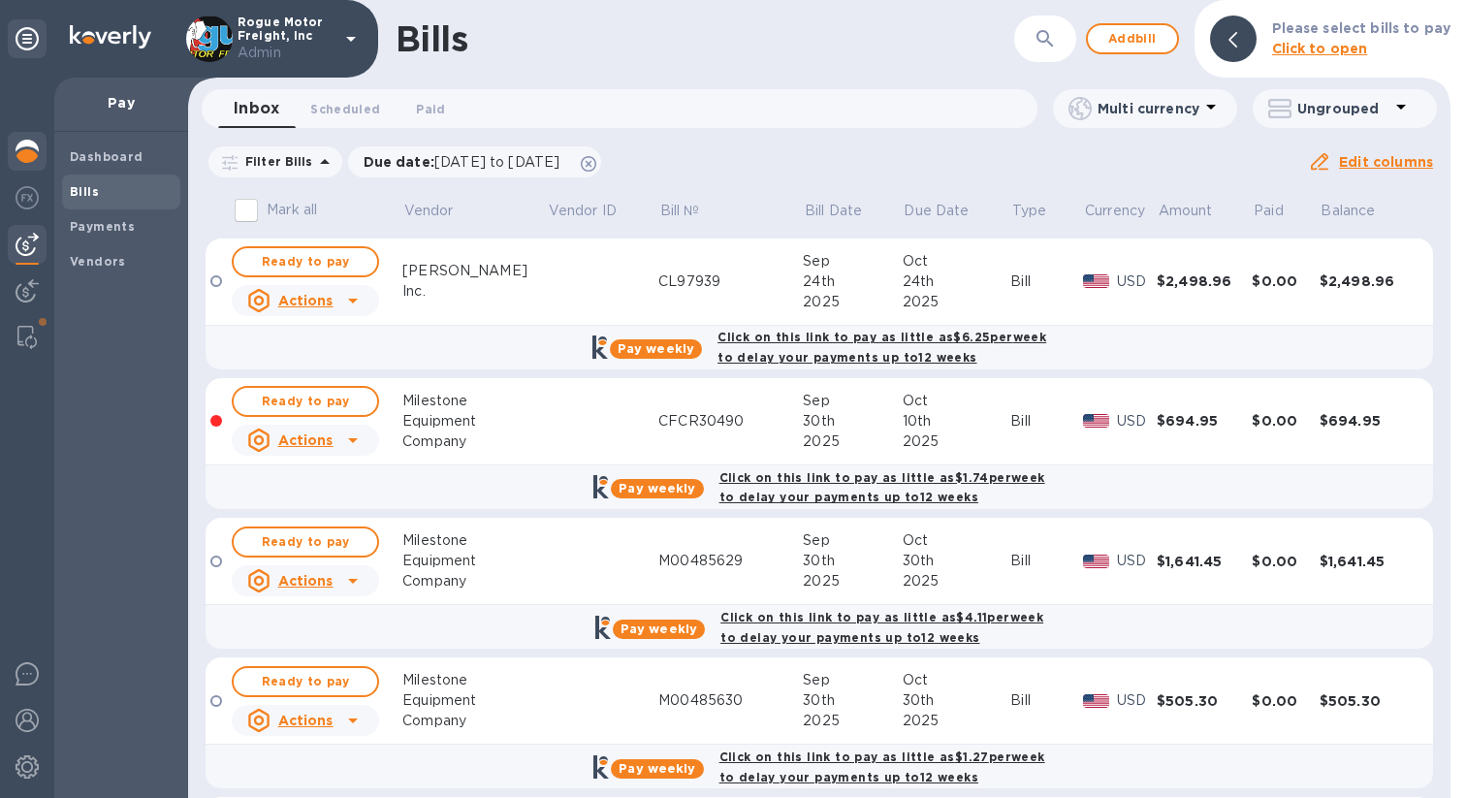
click at [22, 146] on img at bounding box center [27, 151] width 23 height 23
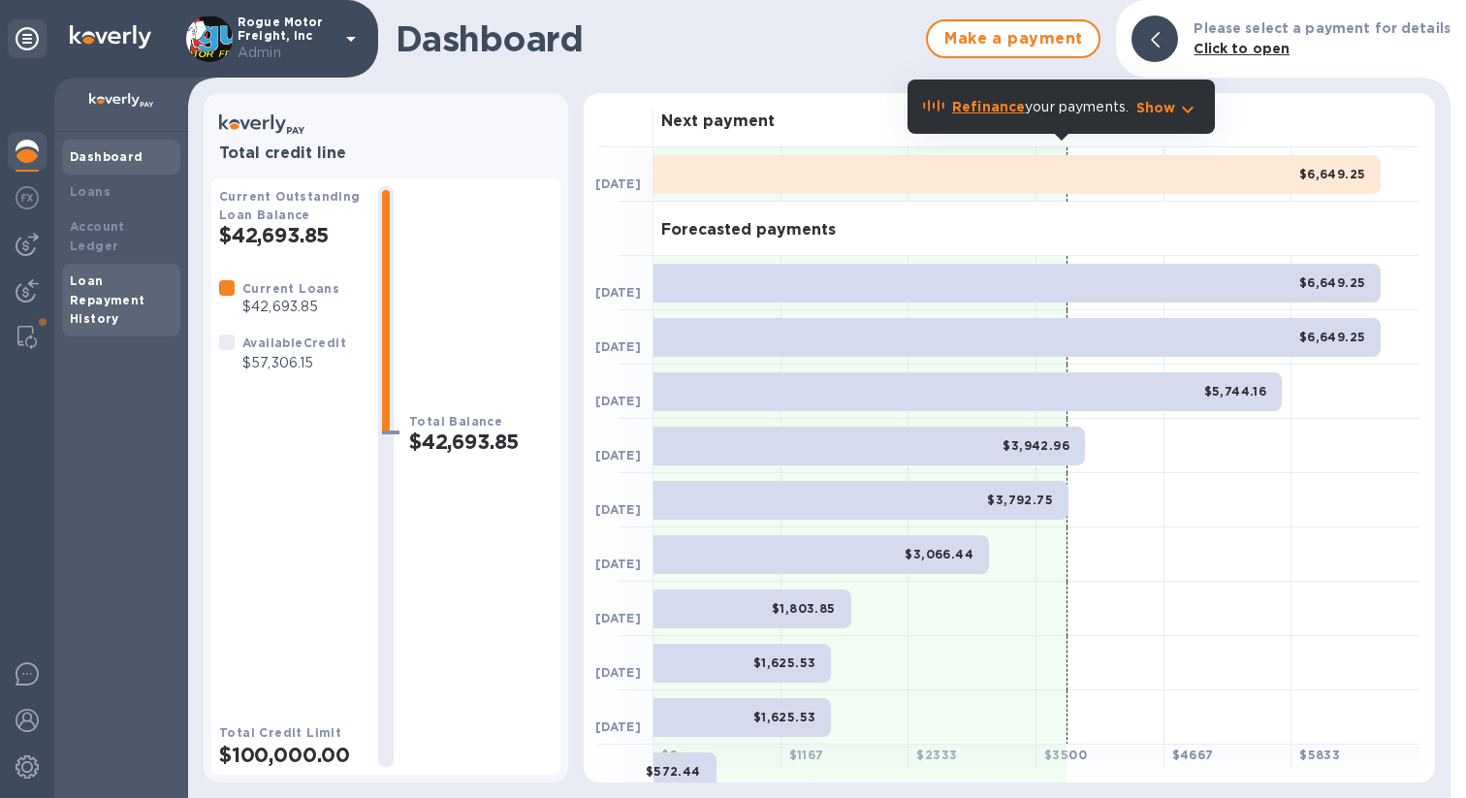
click at [110, 264] on div "Loan Repayment History" at bounding box center [121, 301] width 118 height 74
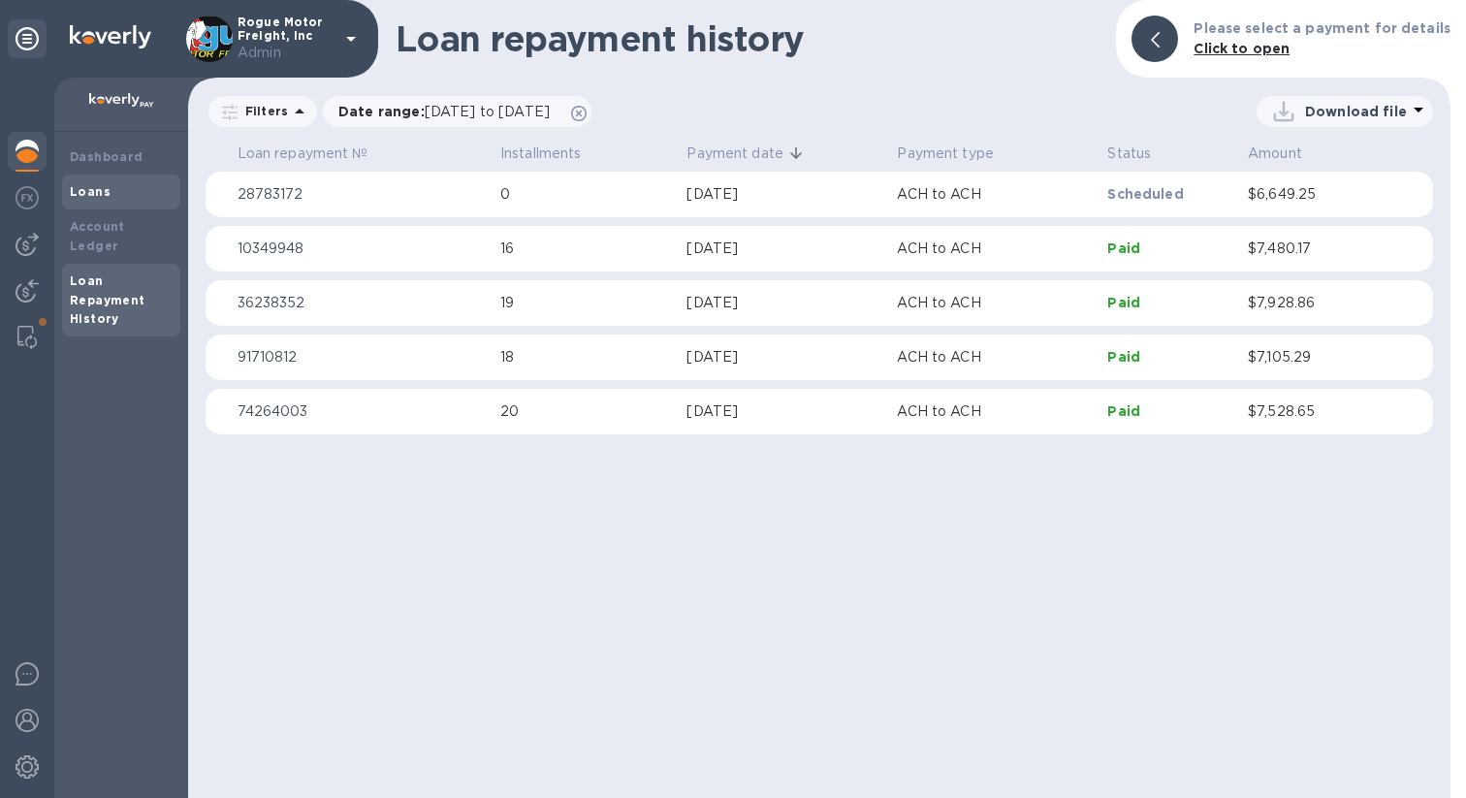
click at [93, 186] on b "Loans" at bounding box center [90, 191] width 41 height 15
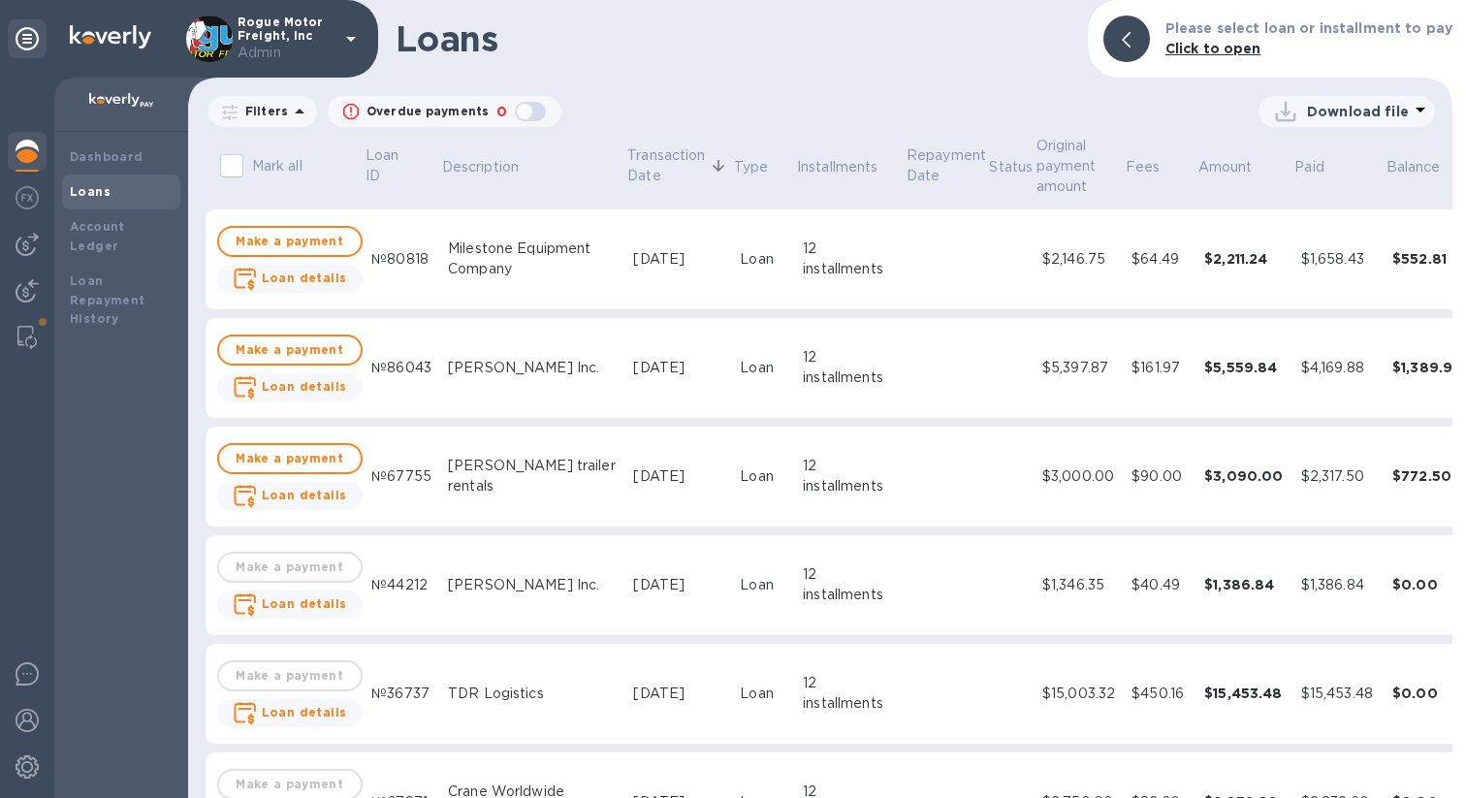
scroll to position [1313, 0]
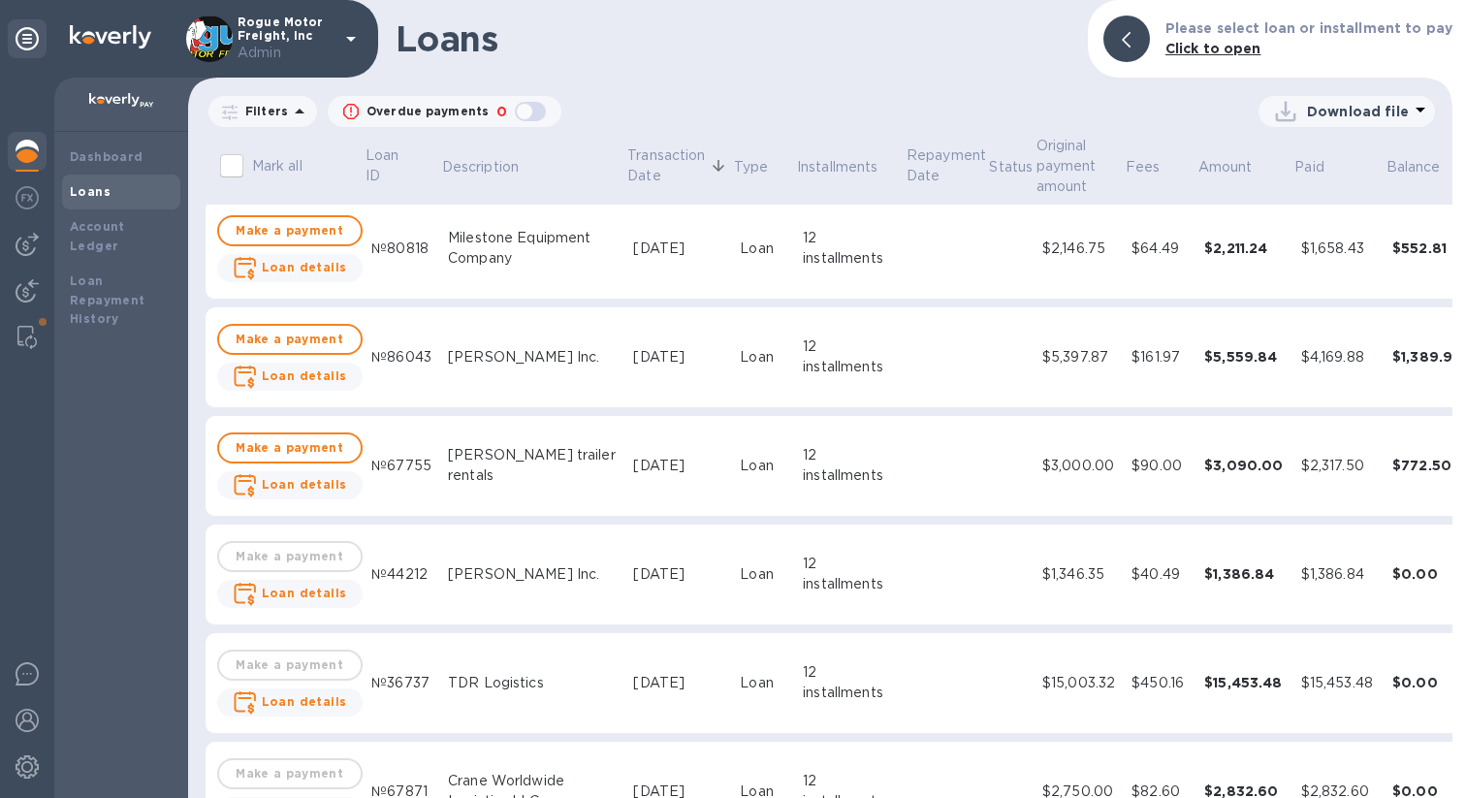
click at [905, 578] on td at bounding box center [946, 575] width 83 height 101
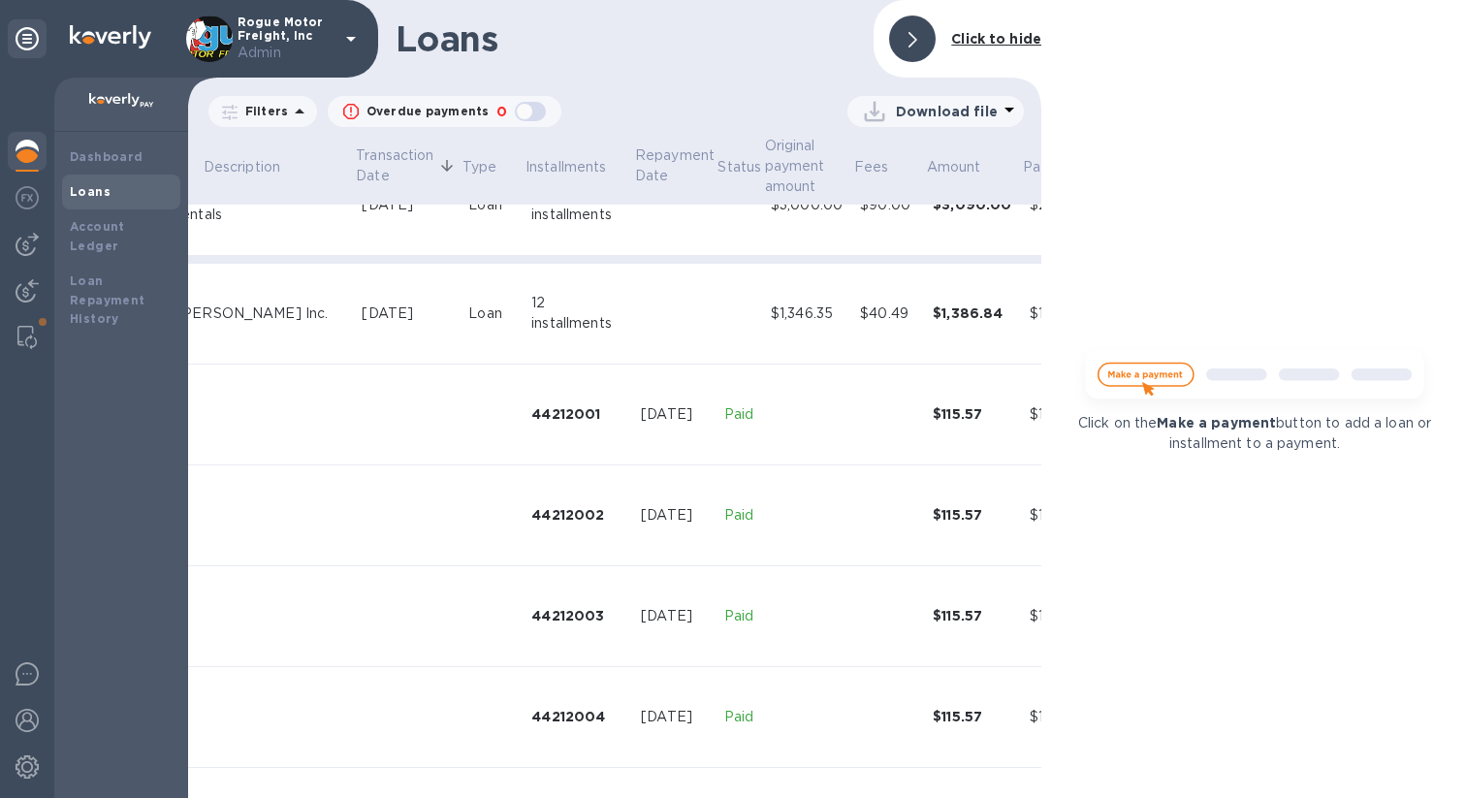
scroll to position [1562, 272]
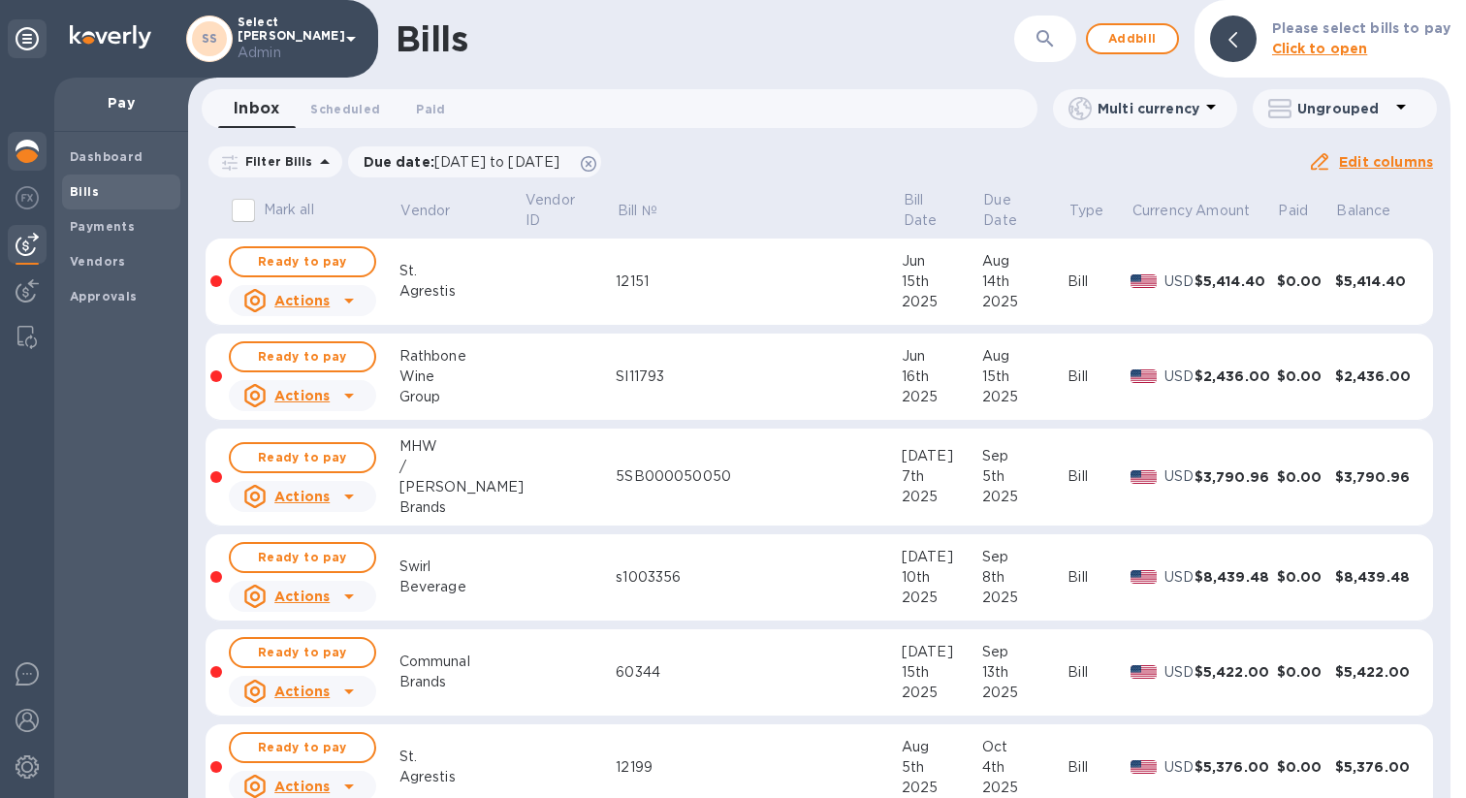
click at [37, 157] on img at bounding box center [27, 151] width 23 height 23
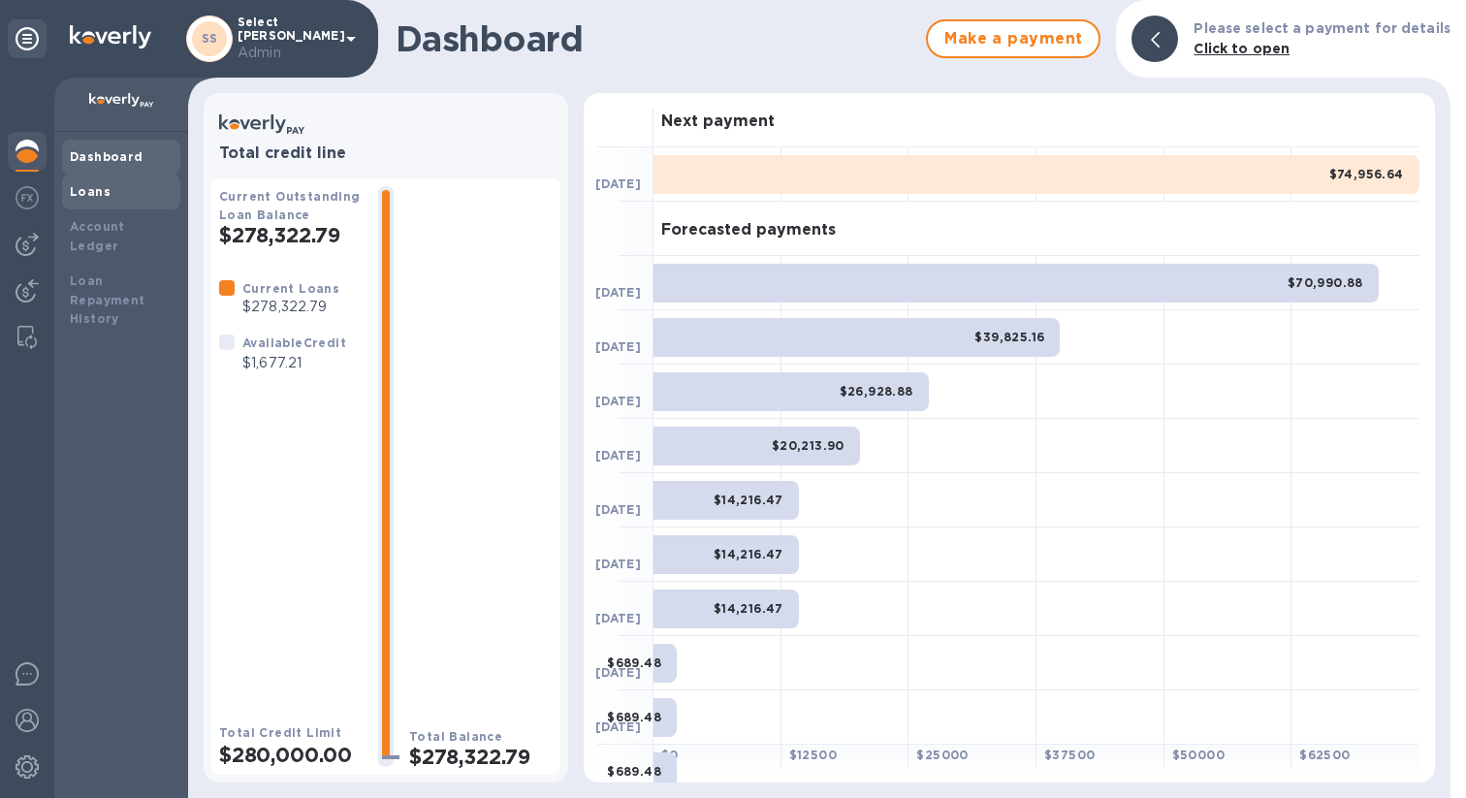
click at [116, 199] on div "Loans" at bounding box center [121, 191] width 103 height 19
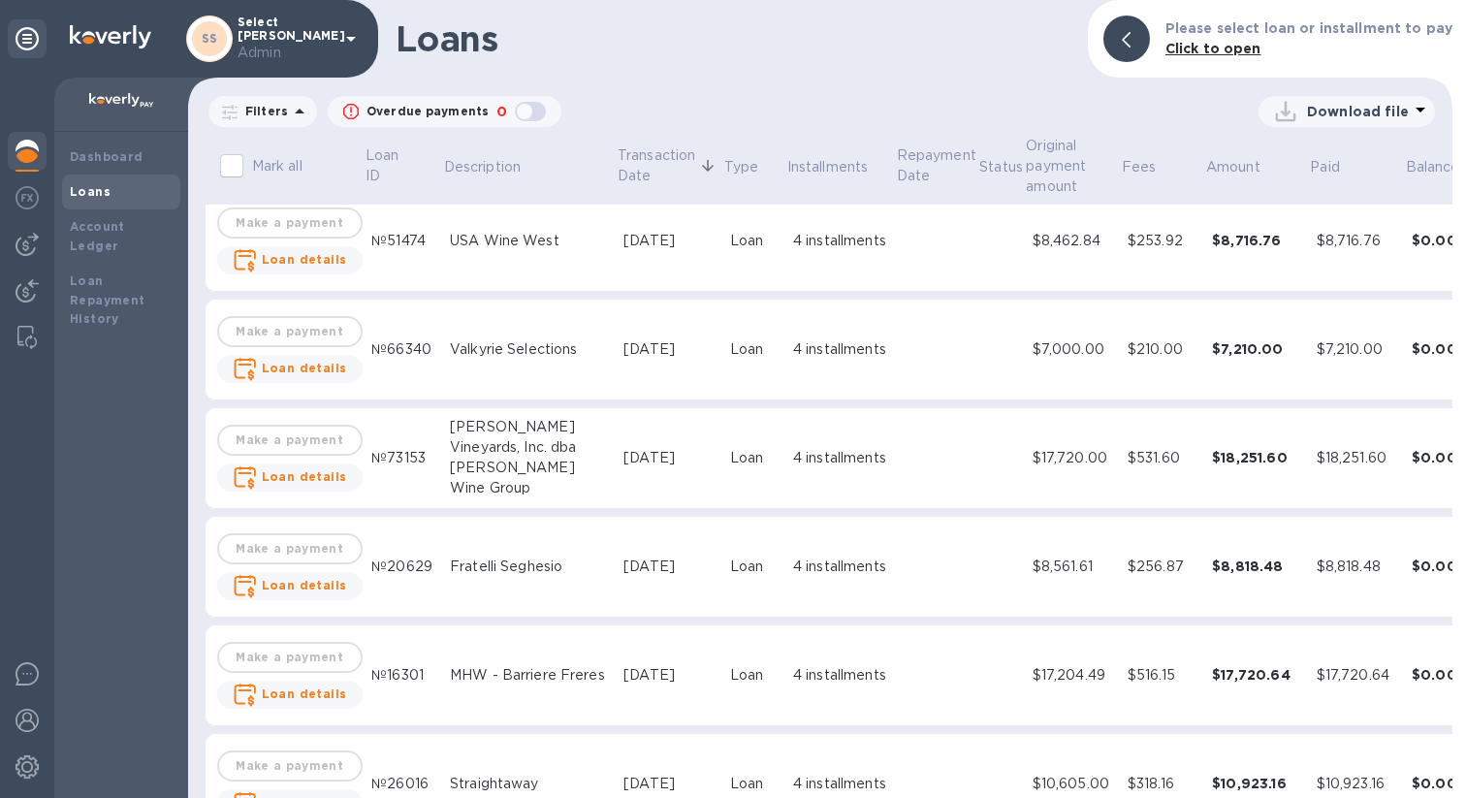
scroll to position [5233, 0]
click at [1026, 581] on td "$8,561.61" at bounding box center [1072, 565] width 95 height 101
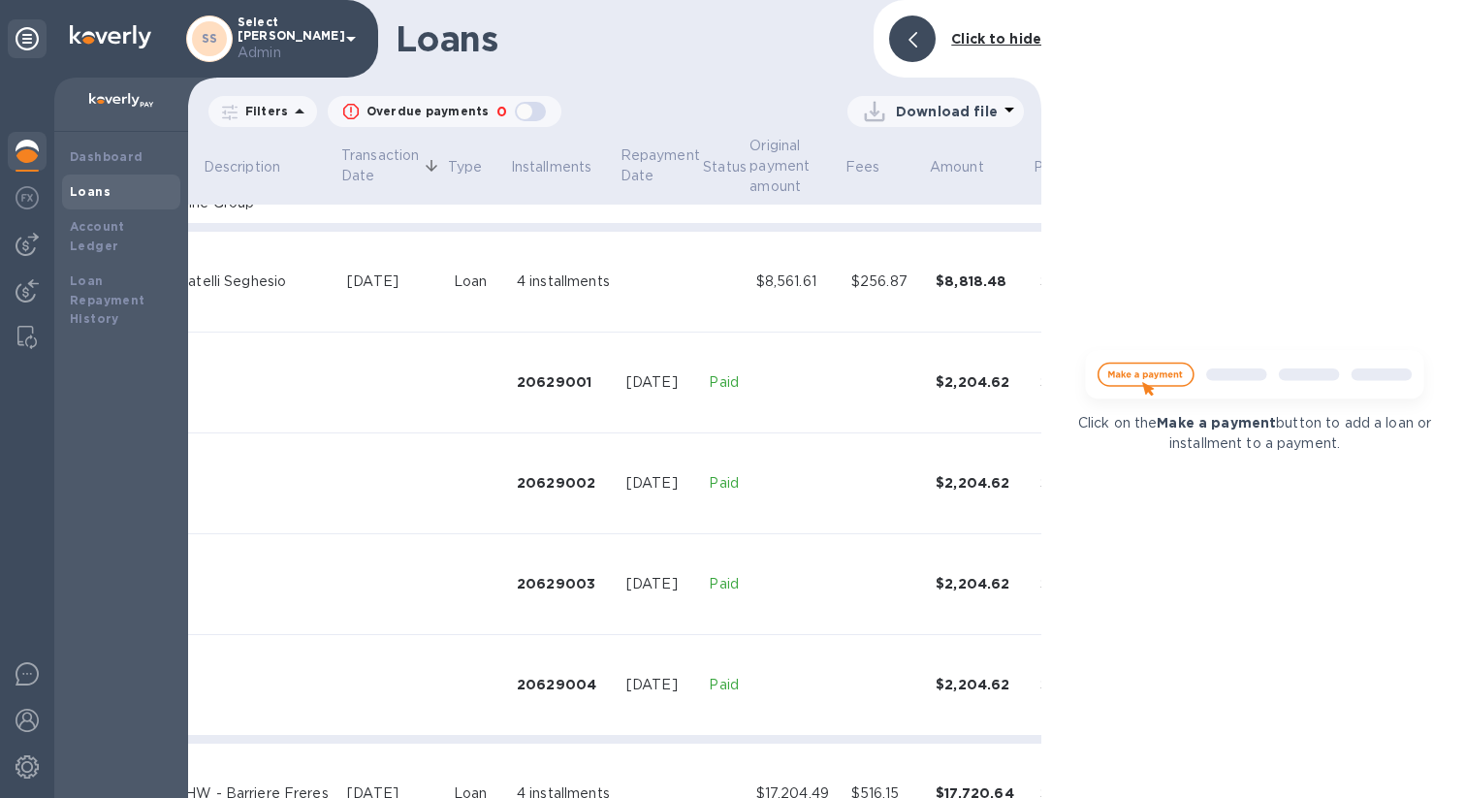
scroll to position [5516, 295]
